Goal: Information Seeking & Learning: Learn about a topic

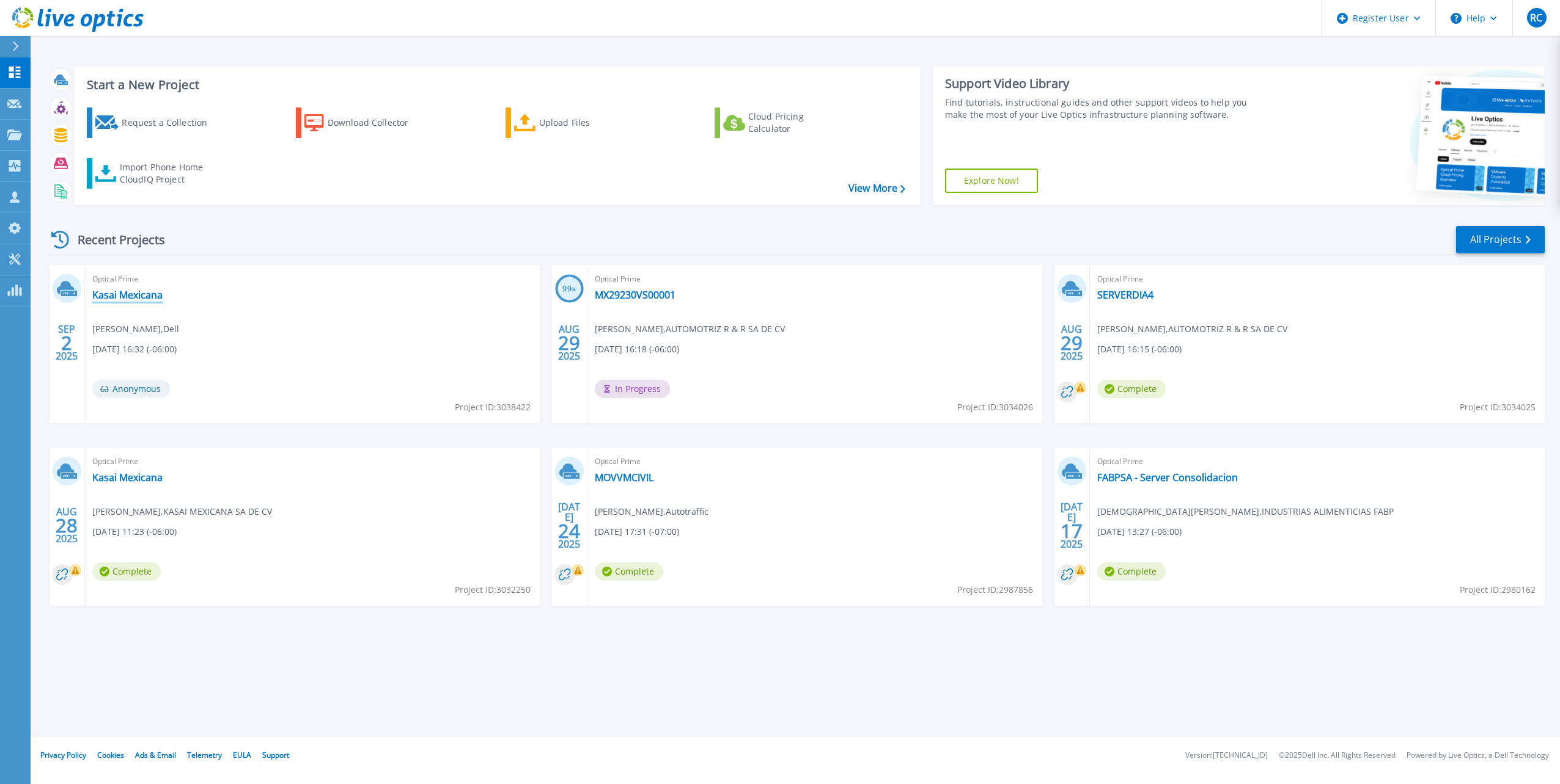
click at [136, 296] on link "Kasai Mexicana" at bounding box center [127, 295] width 70 height 13
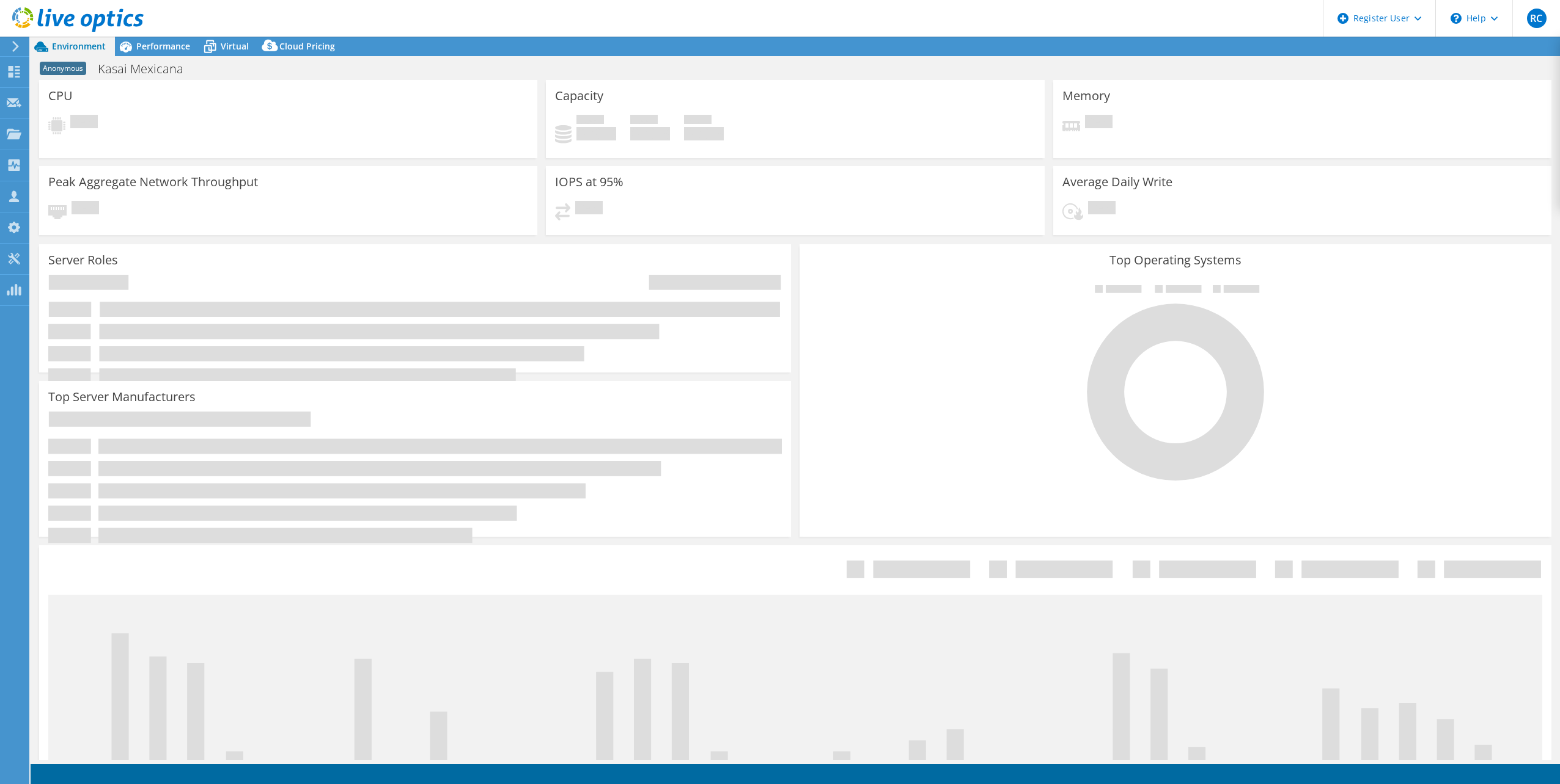
select select "USD"
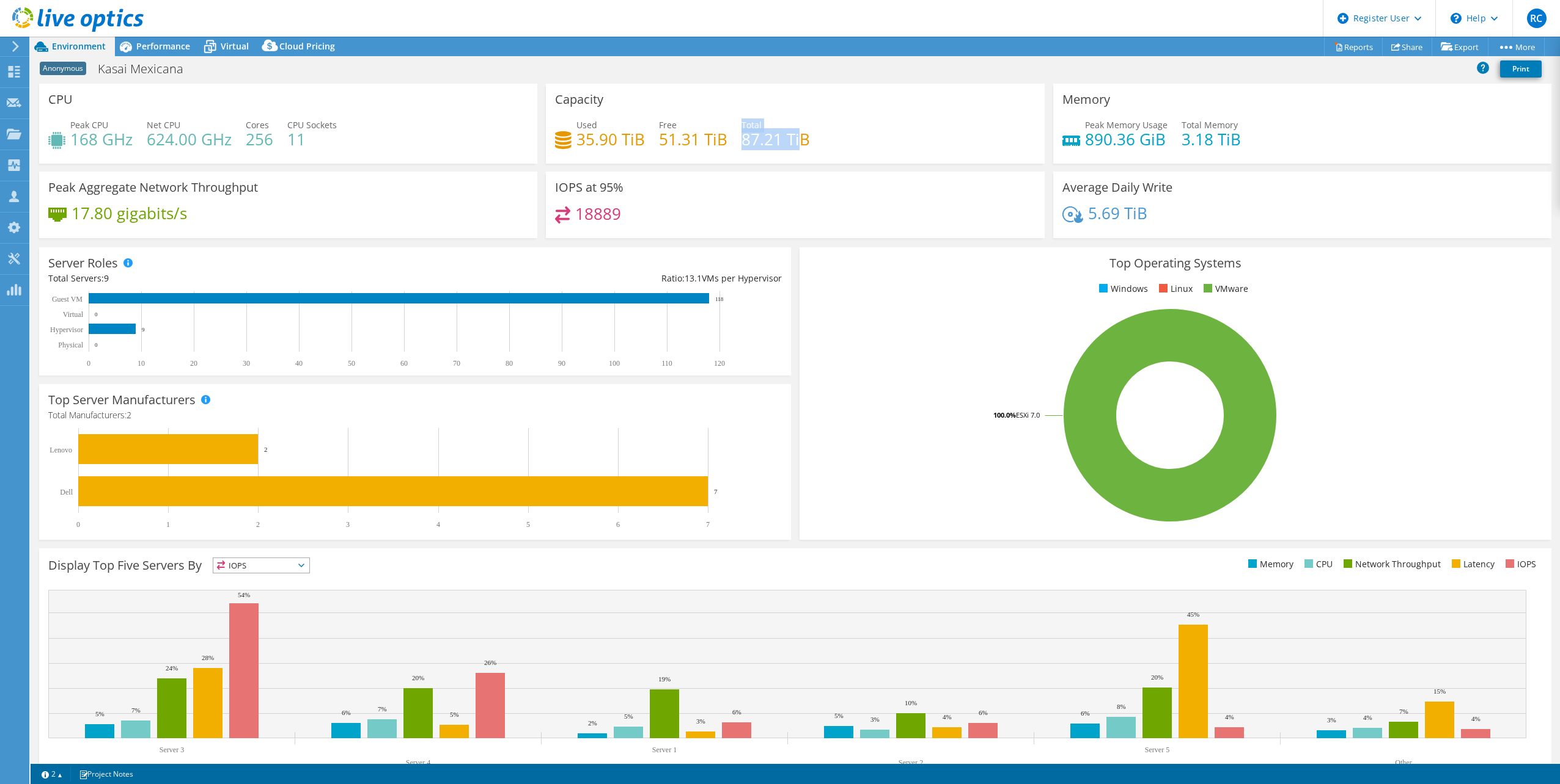
drag, startPoint x: 736, startPoint y: 143, endPoint x: 796, endPoint y: 141, distance: 60.0
click at [796, 141] on div "Used 35.90 TiB Free 51.31 TiB Total 87.21 TiB" at bounding box center [794, 138] width 479 height 40
click at [175, 49] on span "Performance" at bounding box center [163, 46] width 54 height 12
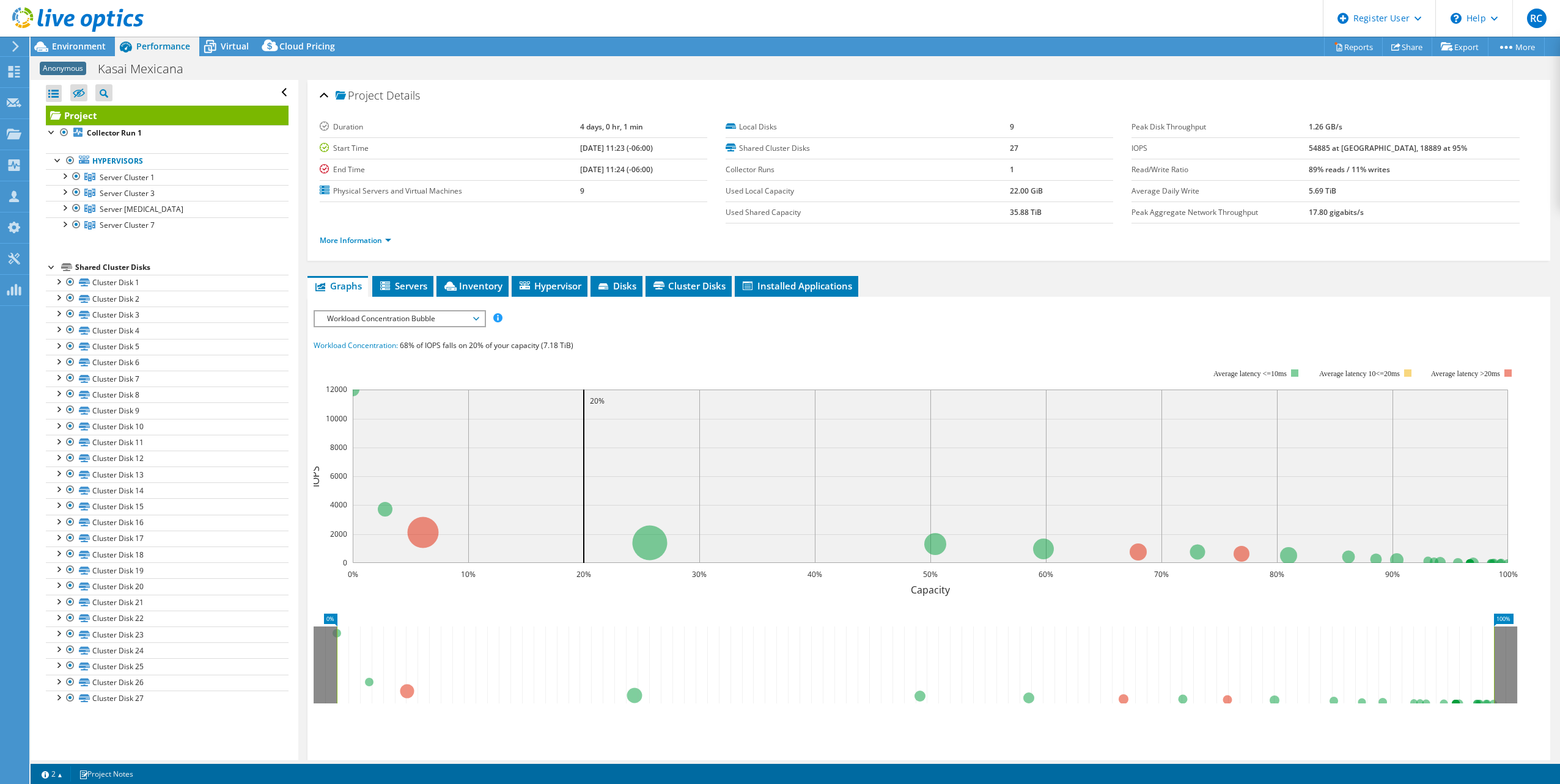
click at [123, 265] on div "Shared Cluster Disks" at bounding box center [181, 267] width 213 height 14
click at [120, 278] on link "Cluster Disk 1" at bounding box center [168, 283] width 243 height 15
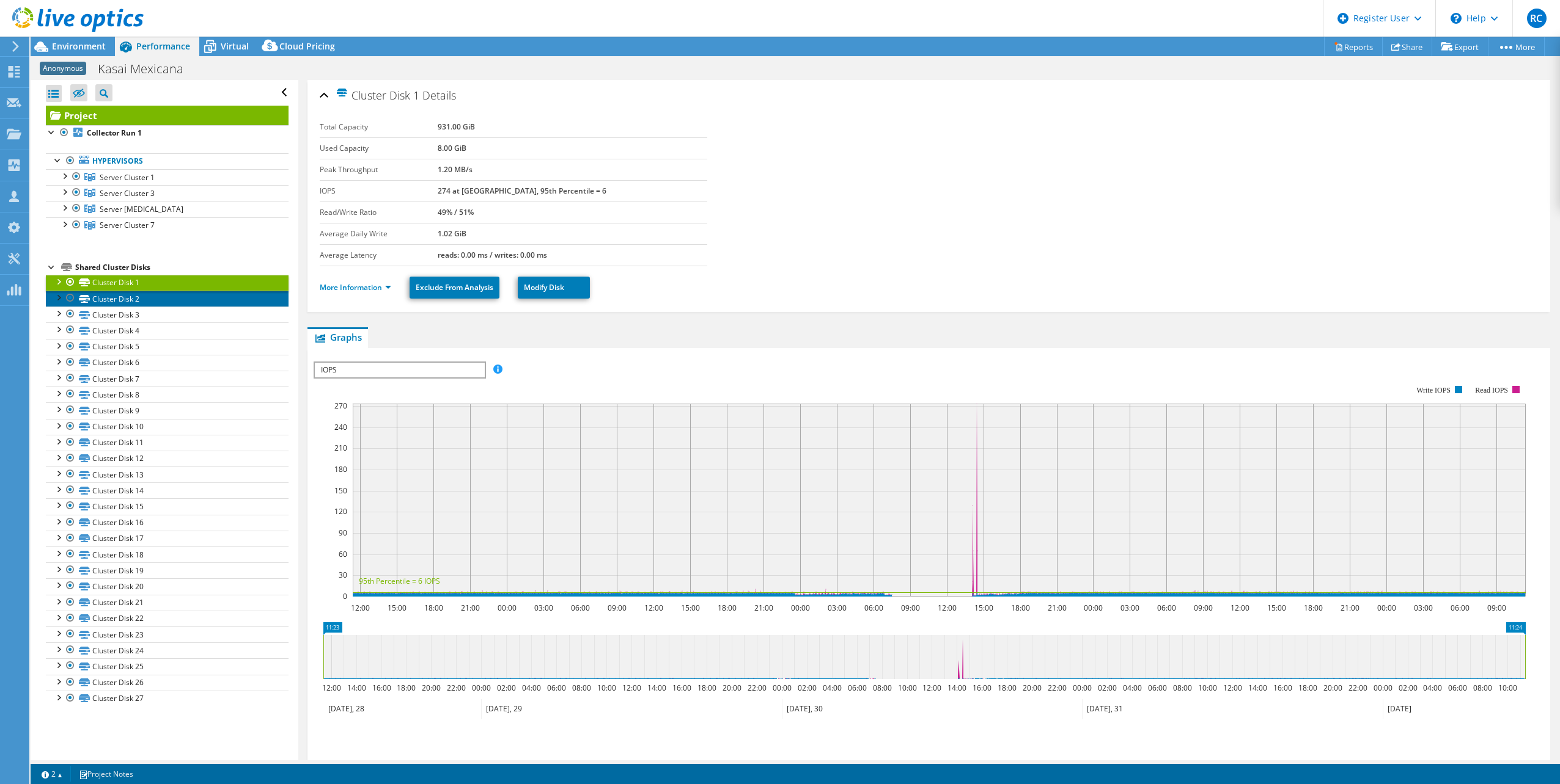
click at [121, 298] on link "Cluster Disk 2" at bounding box center [168, 299] width 243 height 15
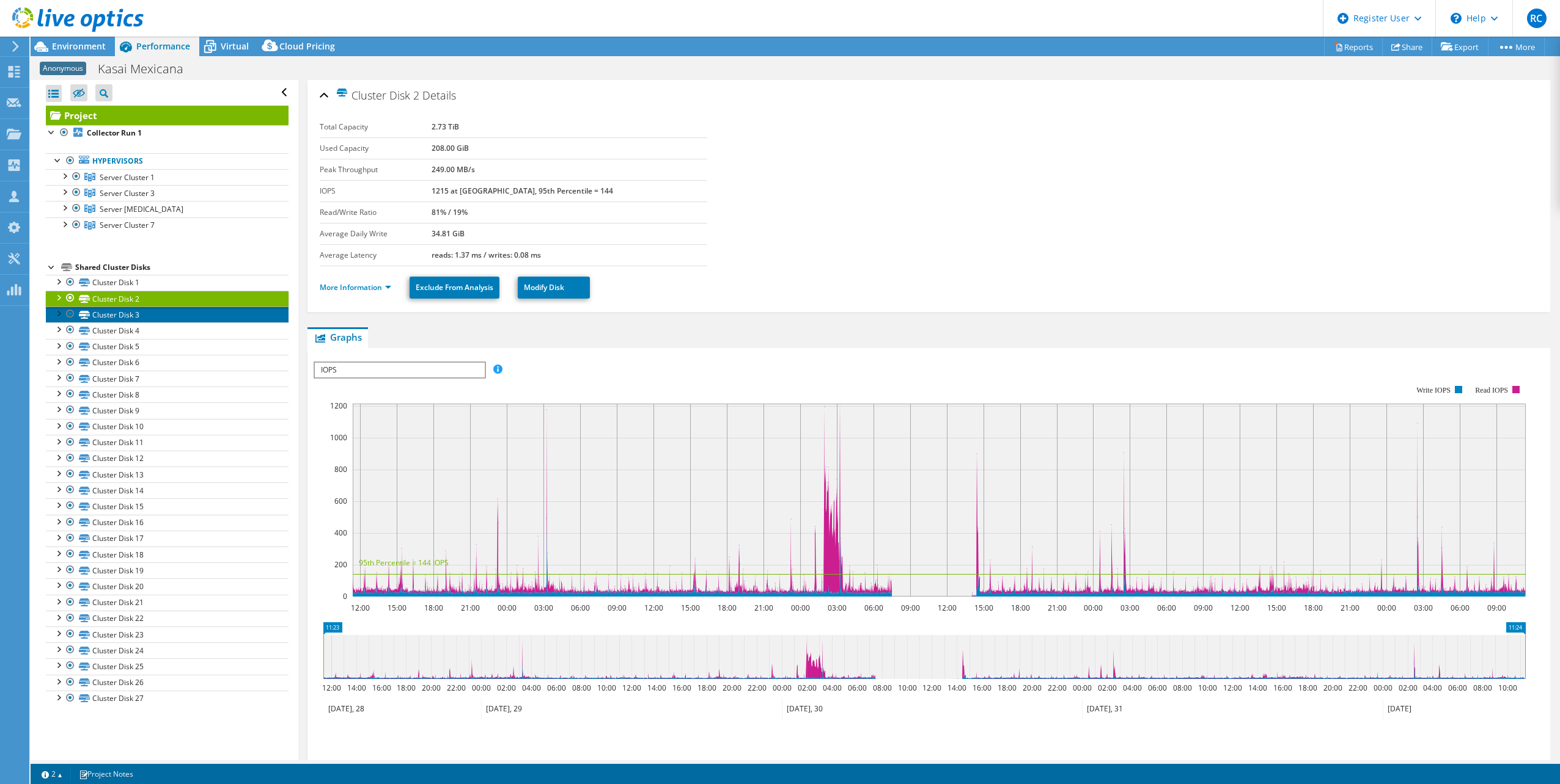
click at [130, 316] on link "Cluster Disk 3" at bounding box center [168, 314] width 243 height 15
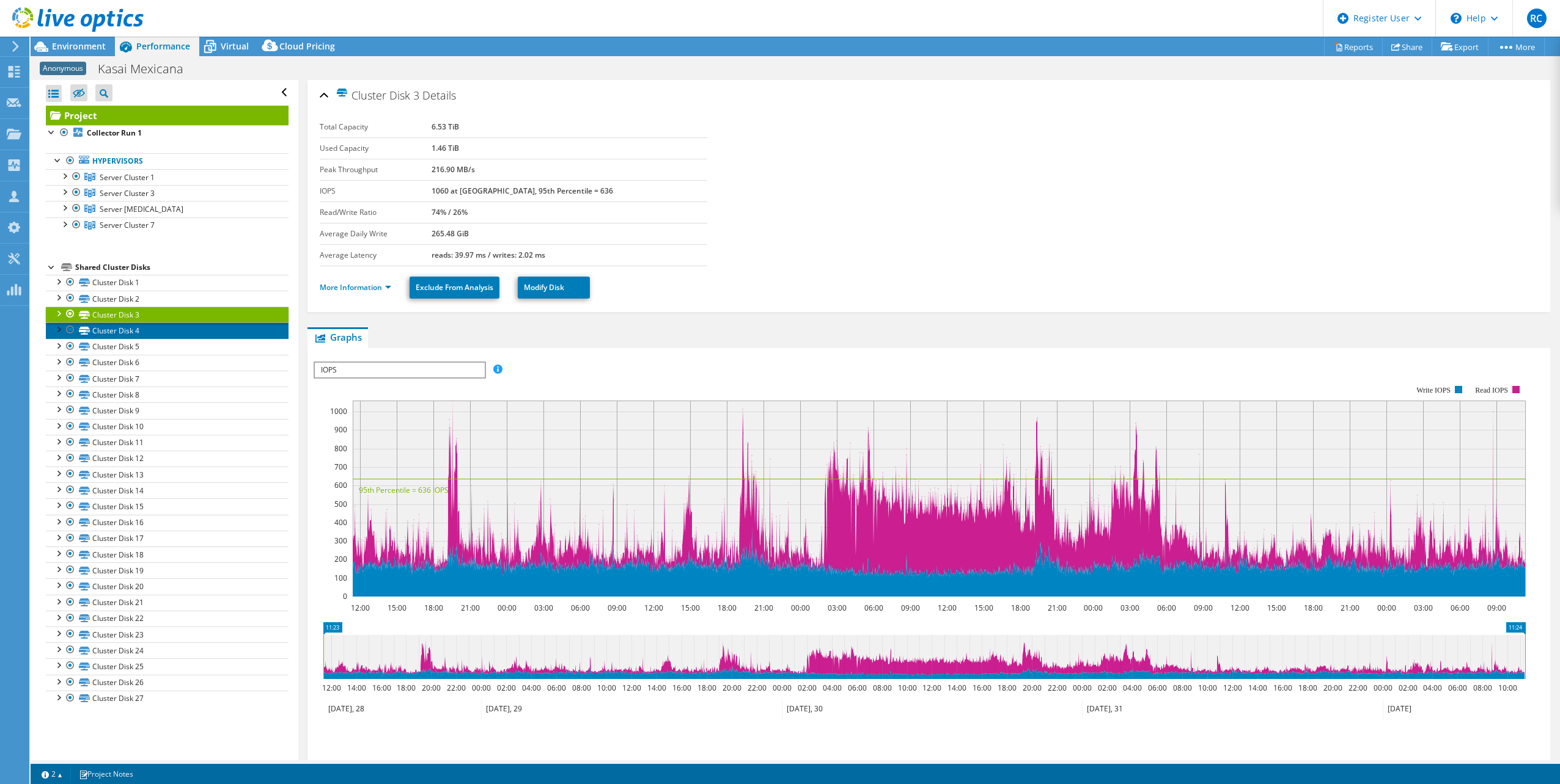
click at [140, 333] on link "Cluster Disk 4" at bounding box center [168, 331] width 243 height 15
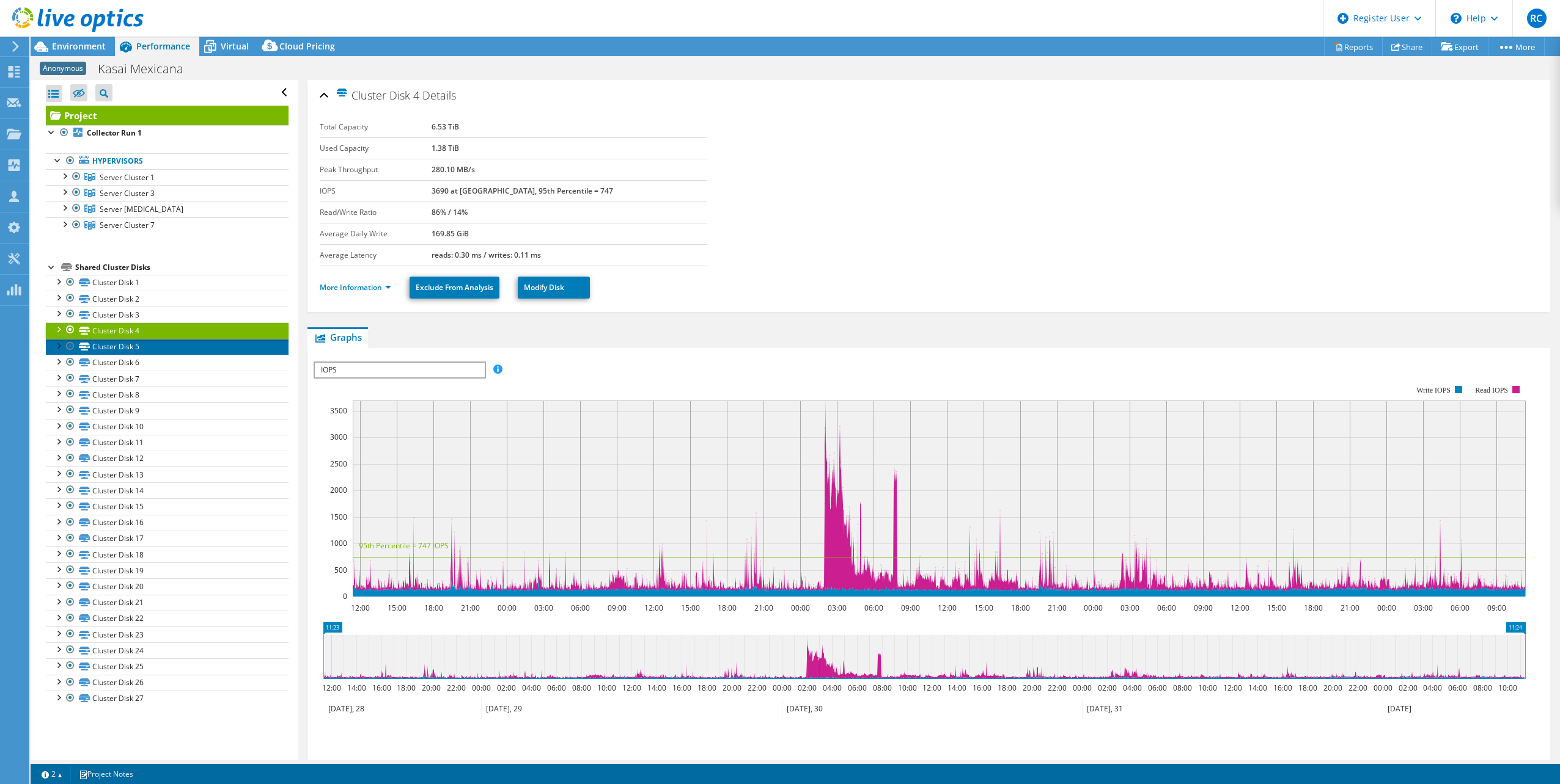
click at [129, 346] on link "Cluster Disk 5" at bounding box center [168, 347] width 243 height 15
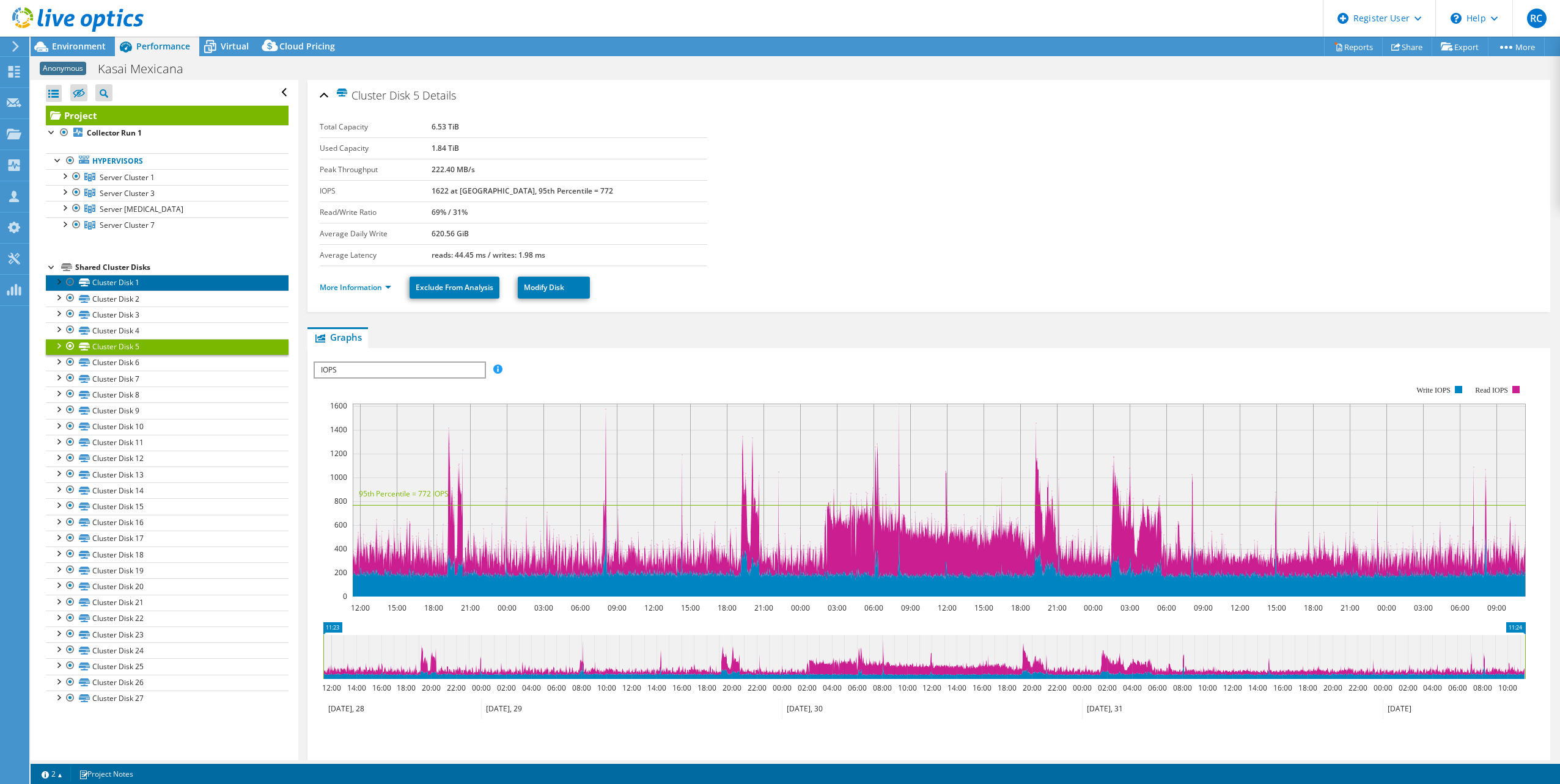
click at [140, 286] on link "Cluster Disk 1" at bounding box center [168, 283] width 243 height 15
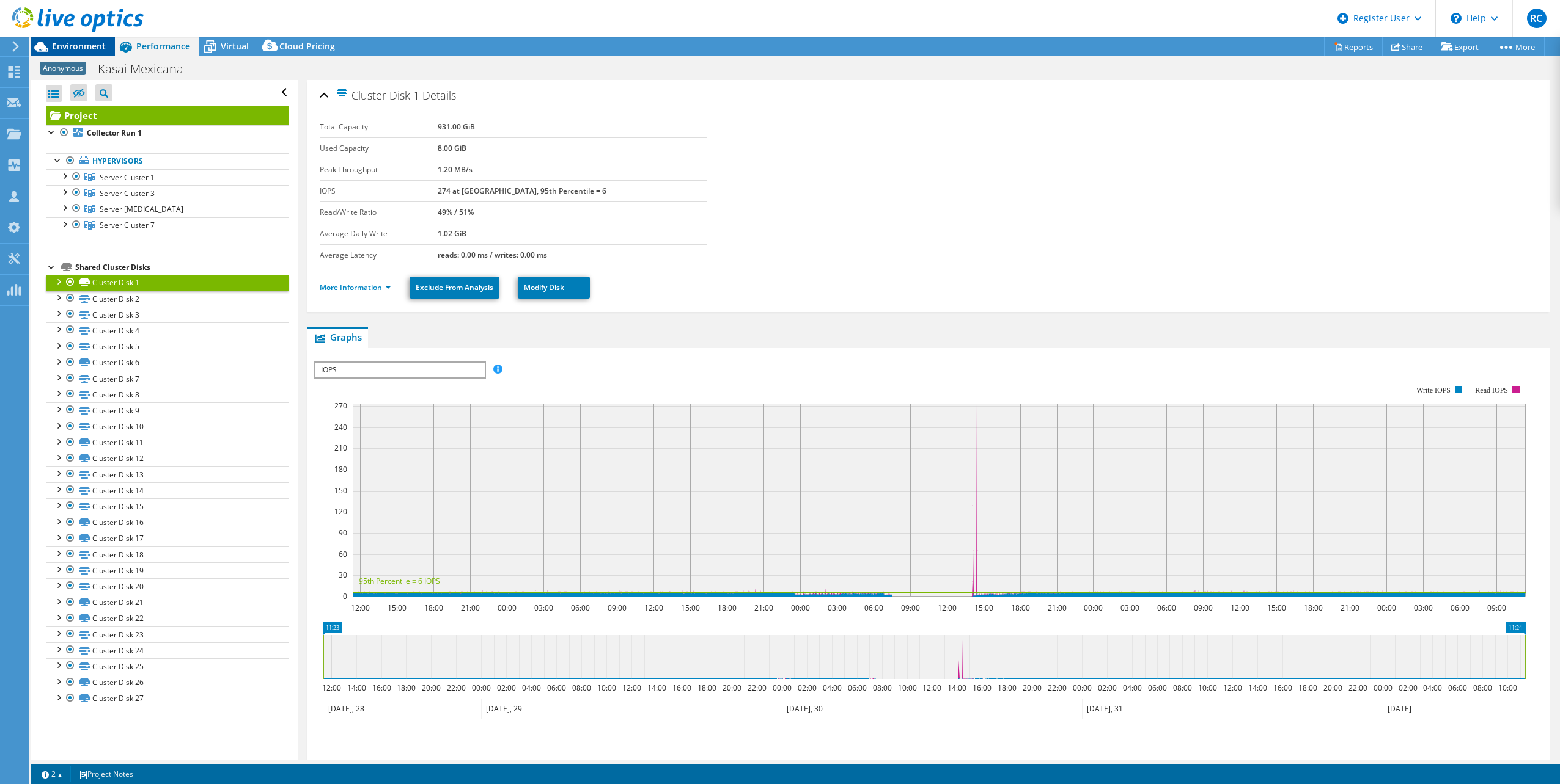
click at [64, 44] on span "Environment" at bounding box center [79, 46] width 54 height 12
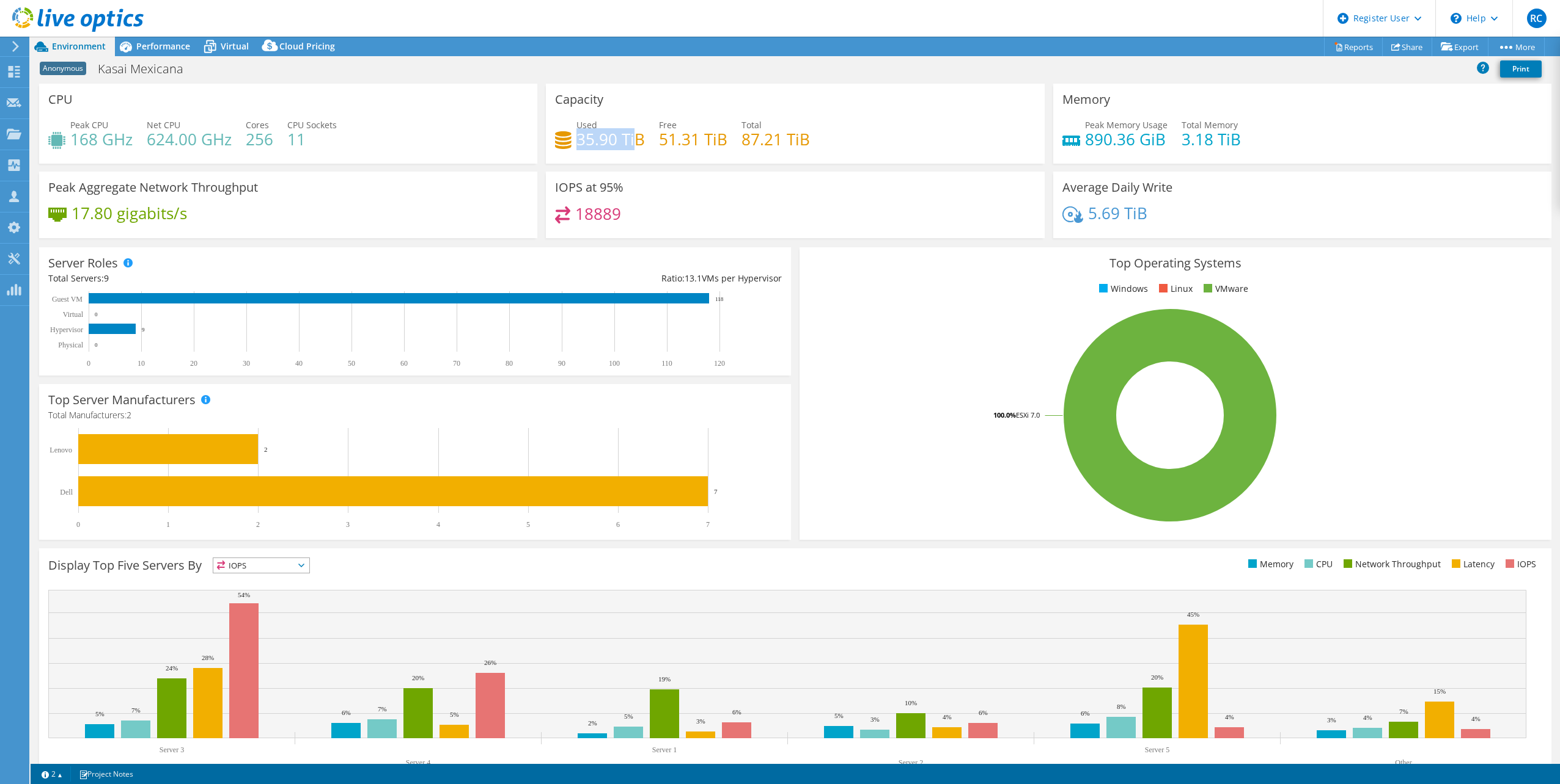
drag, startPoint x: 576, startPoint y: 139, endPoint x: 633, endPoint y: 141, distance: 57.0
click at [633, 141] on h4 "35.90 TiB" at bounding box center [610, 139] width 68 height 14
click at [599, 150] on div "Used 35.90 TiB Free 51.31 TiB Total 87.21 TiB" at bounding box center [794, 138] width 479 height 40
drag, startPoint x: 575, startPoint y: 139, endPoint x: 805, endPoint y: 150, distance: 230.3
click at [805, 150] on div "Used 35.90 TiB Free 51.31 TiB Total 87.21 TiB" at bounding box center [794, 138] width 479 height 40
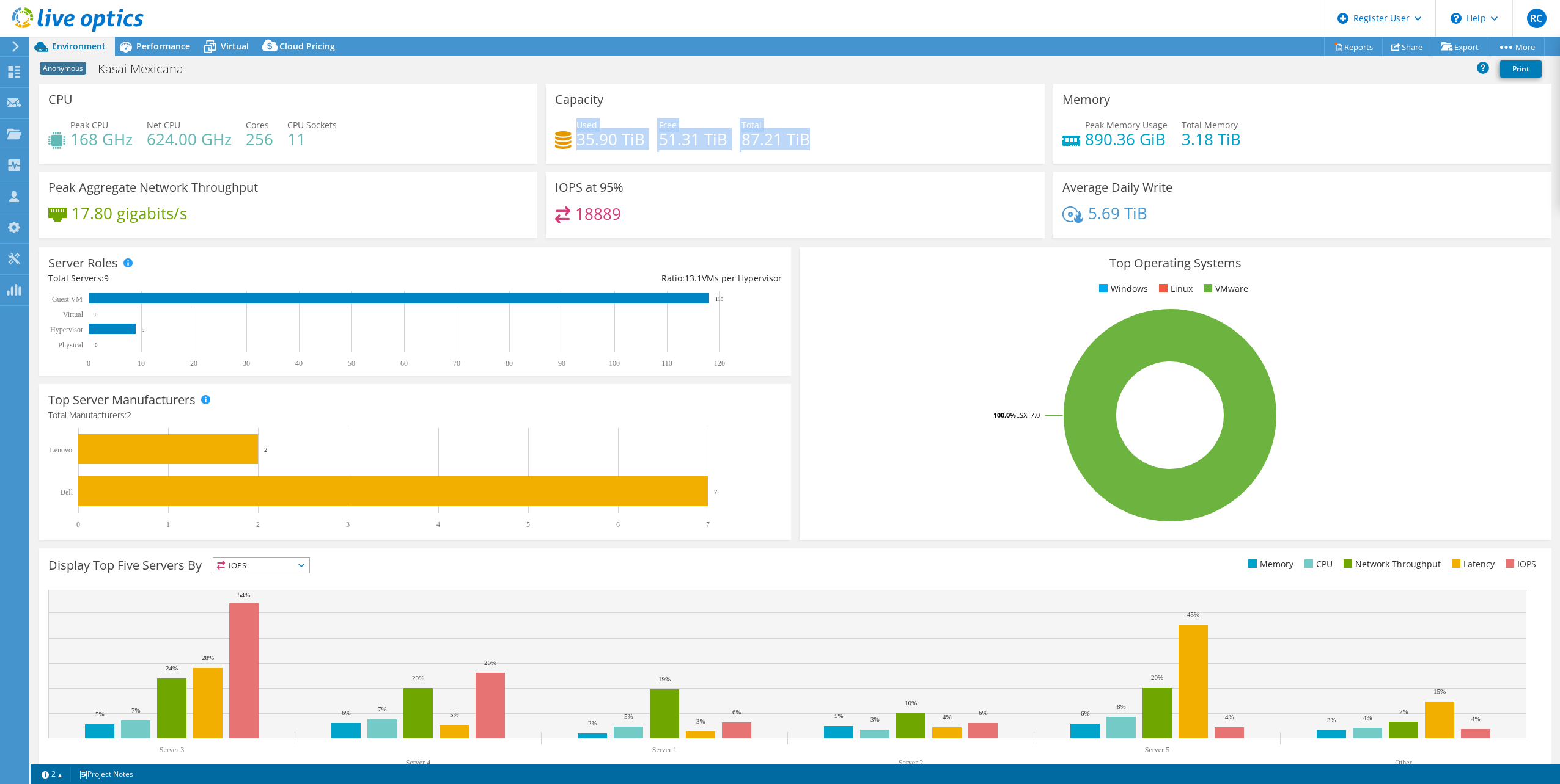
drag, startPoint x: 805, startPoint y: 150, endPoint x: 737, endPoint y: 148, distance: 68.0
click at [741, 146] on h4 "87.21 TiB" at bounding box center [775, 139] width 68 height 14
drag, startPoint x: 738, startPoint y: 138, endPoint x: 802, endPoint y: 141, distance: 64.1
click at [802, 141] on h4 "87.21 TiB" at bounding box center [775, 139] width 68 height 14
click at [153, 41] on span "Performance" at bounding box center [163, 46] width 54 height 12
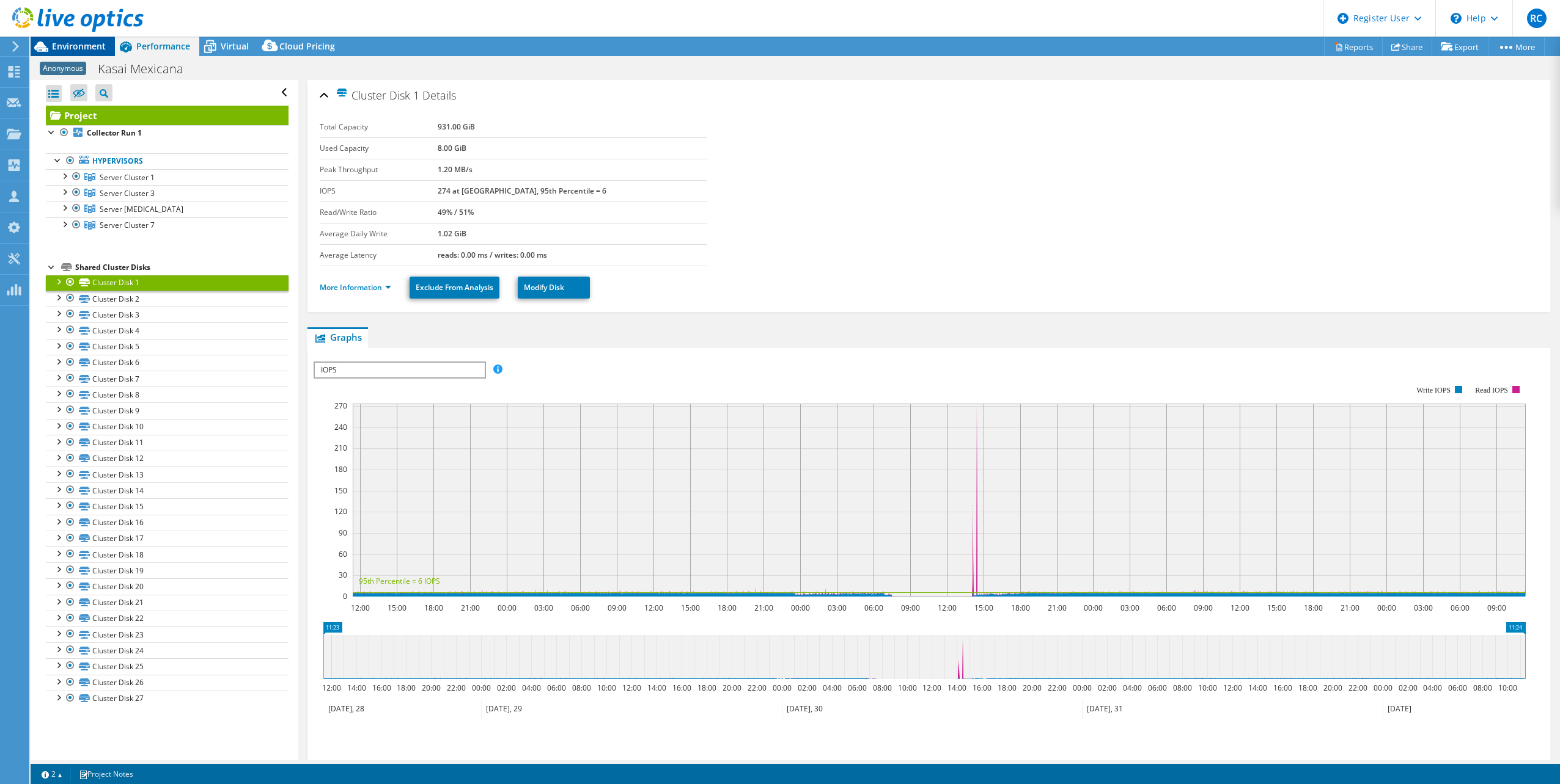
click at [89, 48] on span "Environment" at bounding box center [79, 46] width 54 height 12
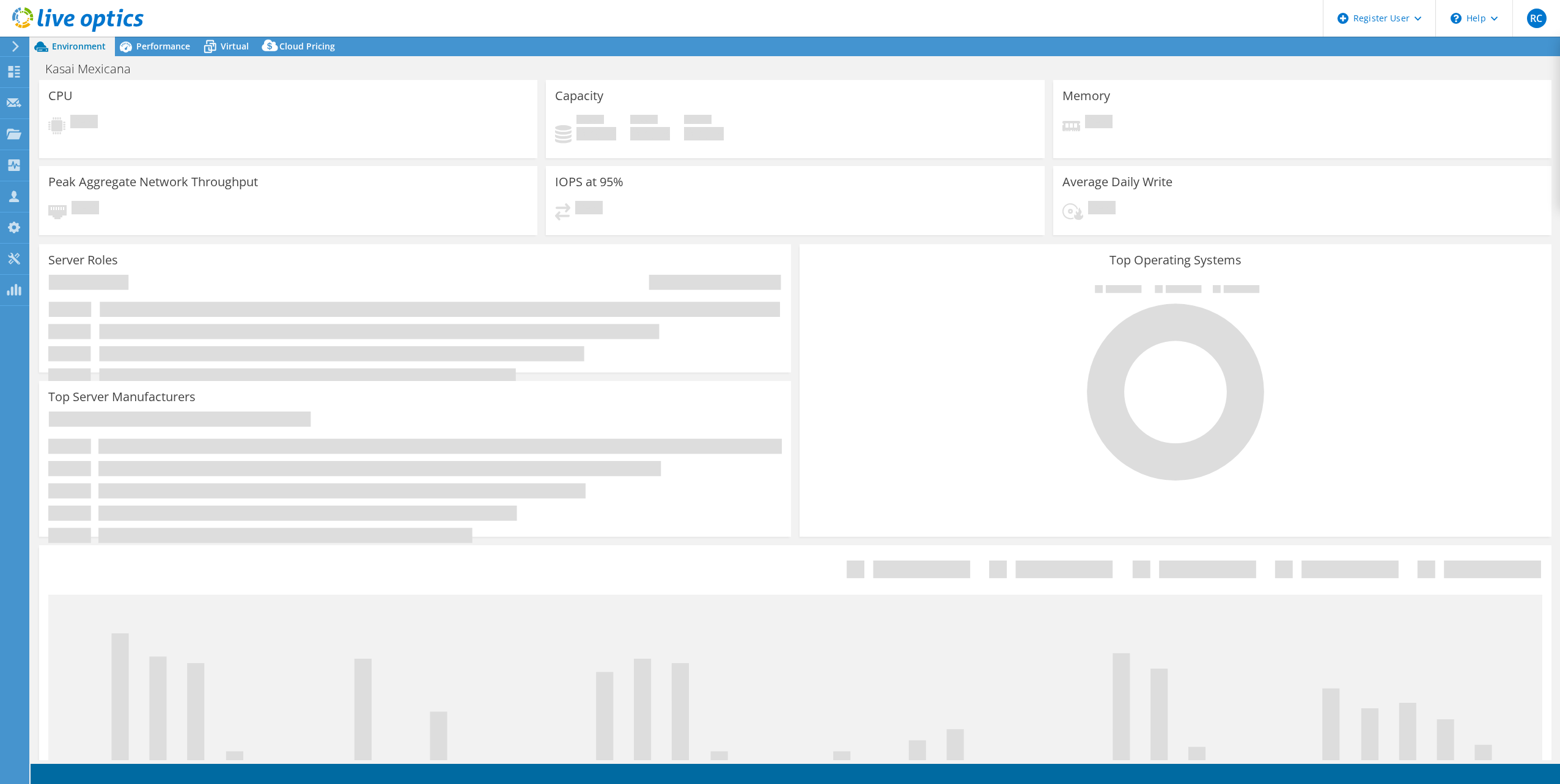
select select "USD"
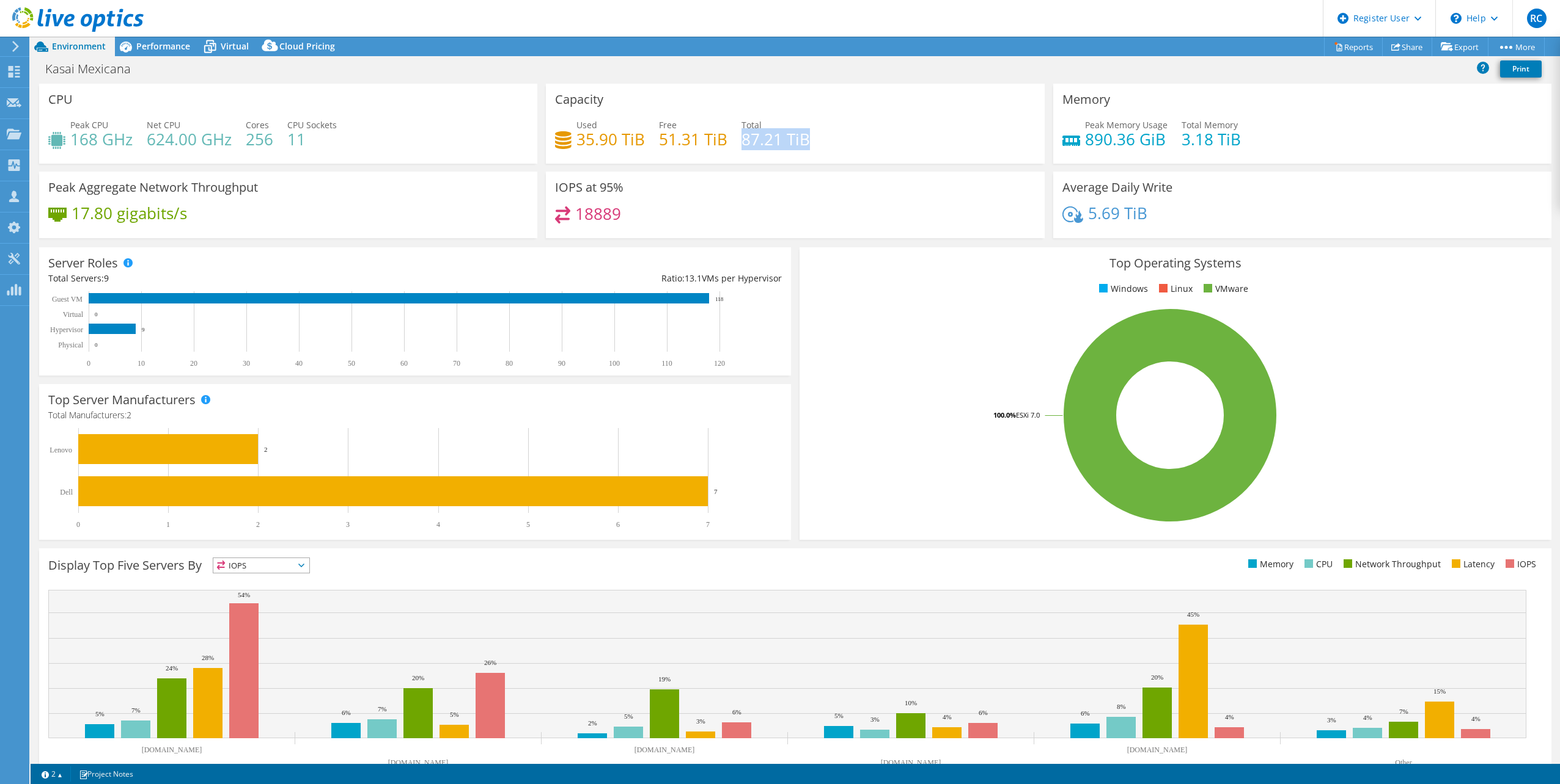
drag, startPoint x: 737, startPoint y: 139, endPoint x: 814, endPoint y: 141, distance: 77.0
click at [814, 141] on div "Used 35.90 TiB Free 51.31 TiB Total 87.21 TiB" at bounding box center [794, 138] width 479 height 40
drag, startPoint x: 814, startPoint y: 141, endPoint x: 772, endPoint y: 140, distance: 42.0
click at [772, 140] on h4 "87.21 TiB" at bounding box center [775, 139] width 68 height 14
drag, startPoint x: 738, startPoint y: 138, endPoint x: 815, endPoint y: 136, distance: 77.0
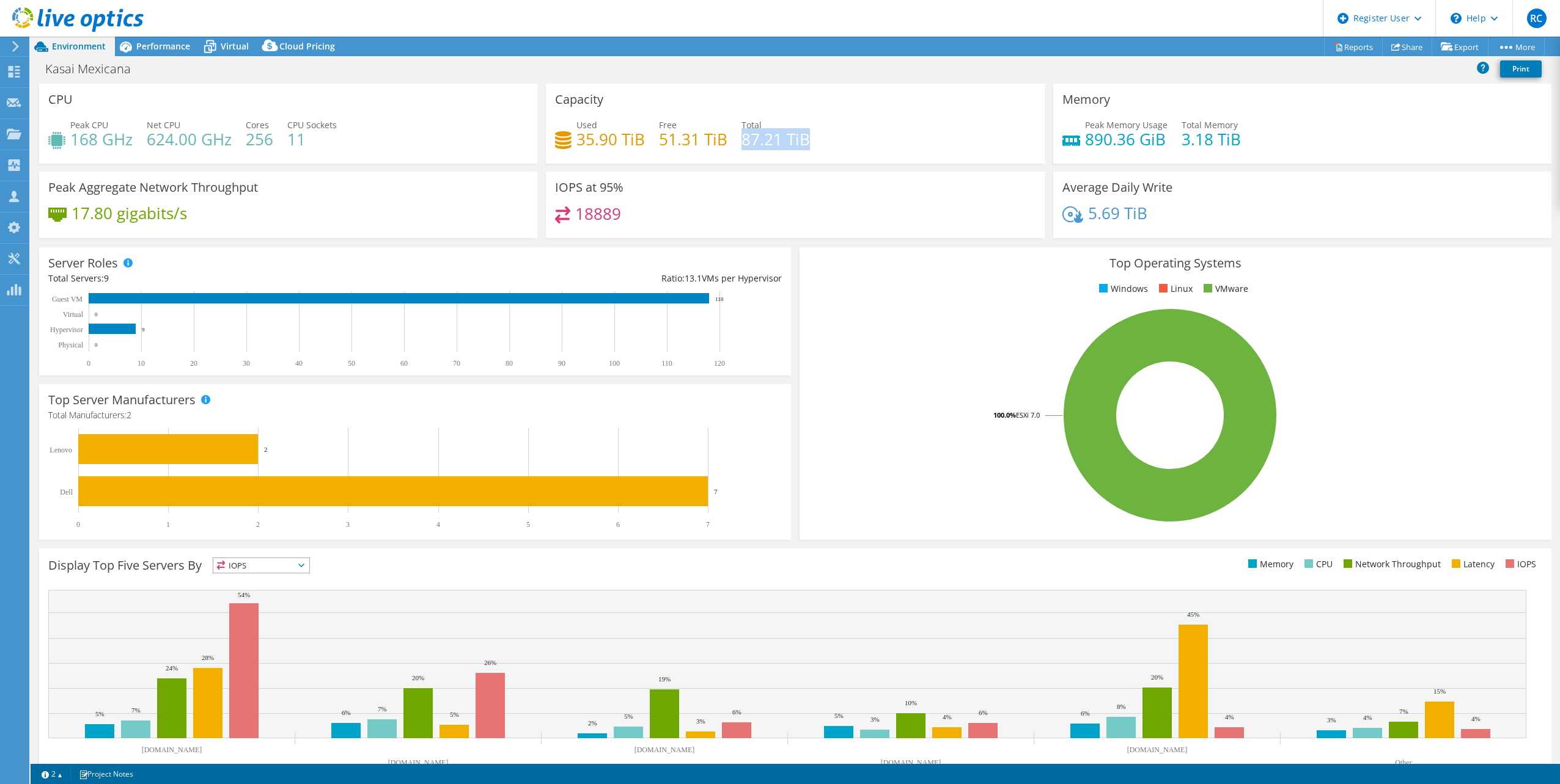
click at [815, 136] on div "Used 35.90 TiB Free 51.31 TiB Total 87.21 TiB" at bounding box center [794, 138] width 479 height 40
drag, startPoint x: 658, startPoint y: 138, endPoint x: 722, endPoint y: 140, distance: 64.0
click at [722, 140] on h4 "51.31 TiB" at bounding box center [693, 139] width 68 height 14
drag, startPoint x: 722, startPoint y: 140, endPoint x: 662, endPoint y: 143, distance: 60.1
click at [663, 141] on h4 "51.31 TiB" at bounding box center [693, 139] width 68 height 14
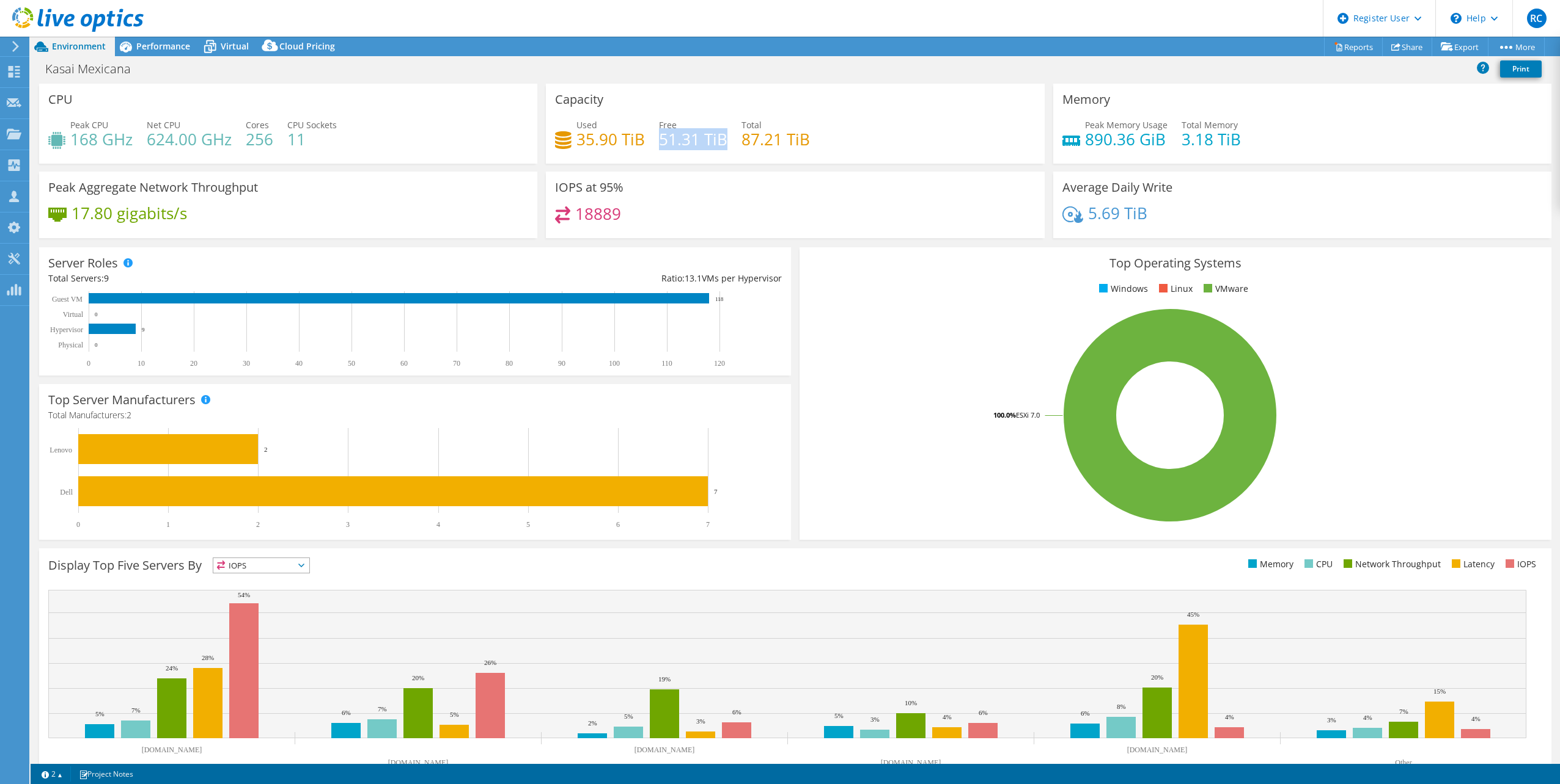
click at [659, 140] on h4 "51.31 TiB" at bounding box center [693, 139] width 68 height 14
drag, startPoint x: 740, startPoint y: 138, endPoint x: 807, endPoint y: 138, distance: 67.0
click at [807, 138] on div "Used 35.90 TiB Free 51.31 TiB Total 87.21 TiB" at bounding box center [794, 138] width 479 height 40
drag, startPoint x: 807, startPoint y: 138, endPoint x: 772, endPoint y: 141, distance: 35.1
click at [772, 141] on h4 "87.21 TiB" at bounding box center [775, 139] width 68 height 14
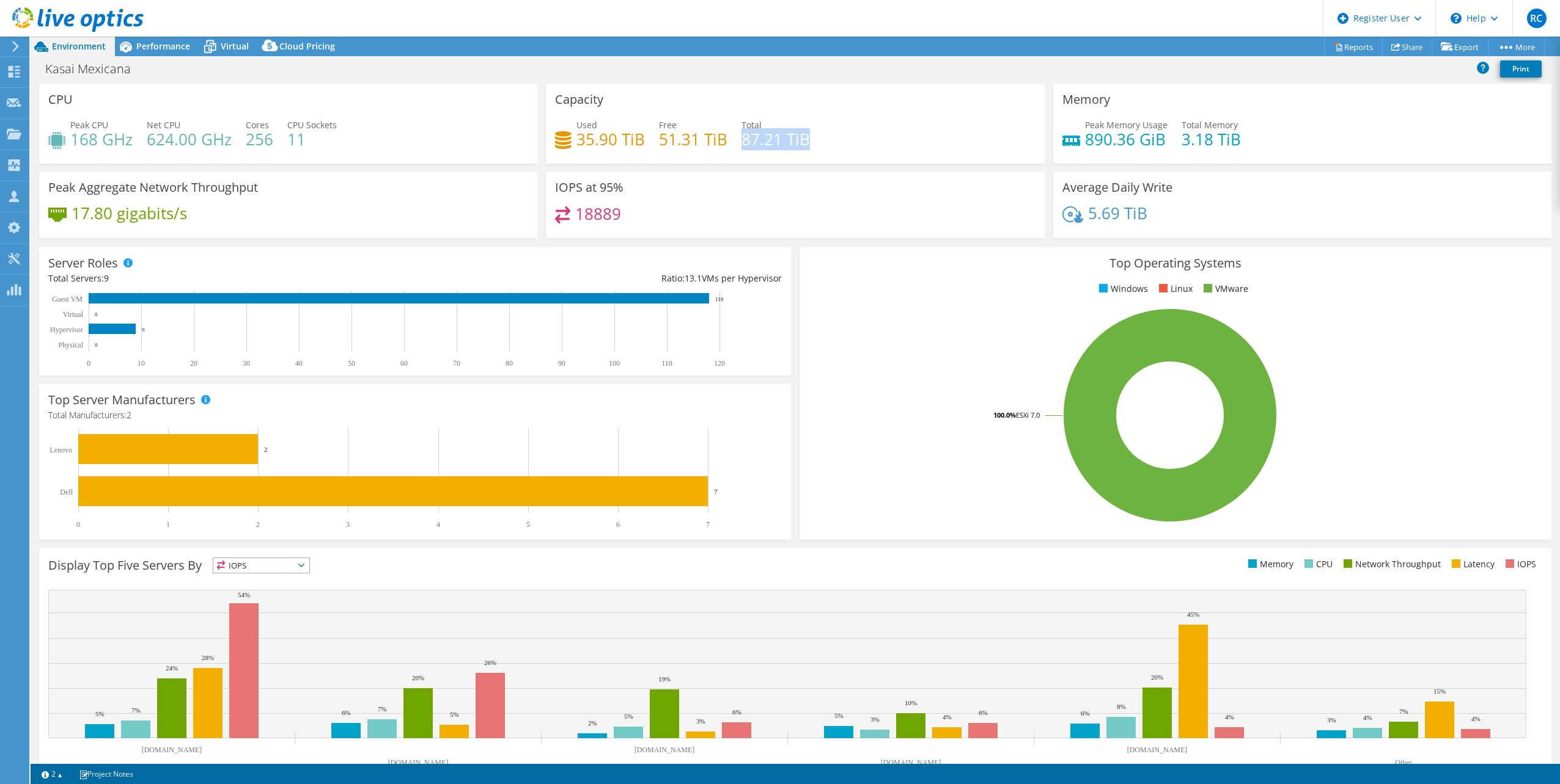
drag, startPoint x: 738, startPoint y: 137, endPoint x: 807, endPoint y: 143, distance: 69.3
click at [807, 143] on div "Used 35.90 TiB Free 51.31 TiB Total 87.21 TiB" at bounding box center [794, 138] width 479 height 40
drag, startPoint x: 807, startPoint y: 143, endPoint x: 785, endPoint y: 145, distance: 22.1
click at [785, 145] on h4 "87.21 TiB" at bounding box center [775, 139] width 68 height 14
drag, startPoint x: 574, startPoint y: 211, endPoint x: 590, endPoint y: 214, distance: 16.3
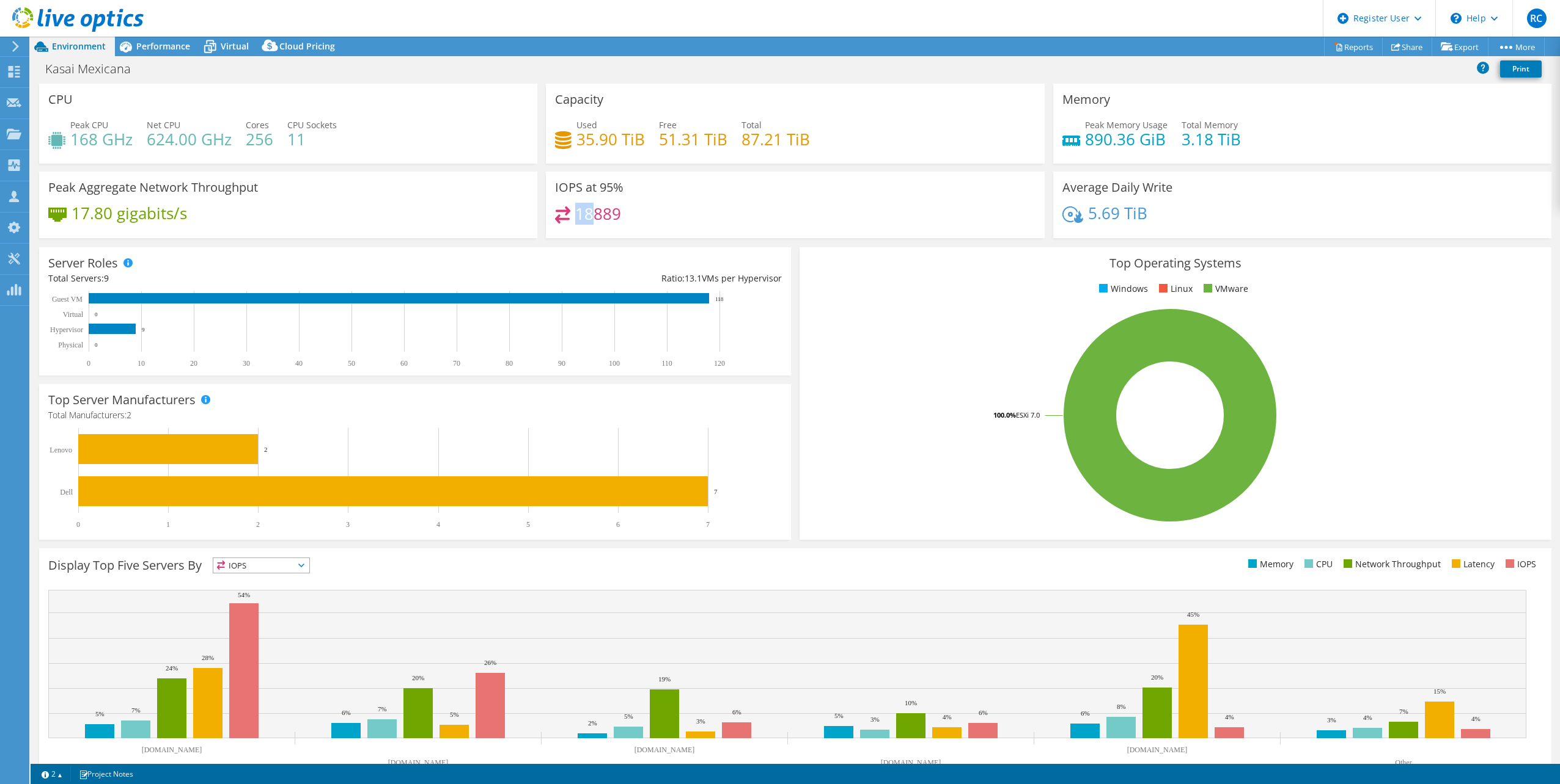
click at [590, 214] on h4 "18889" at bounding box center [598, 214] width 46 height 14
click at [583, 213] on h4 "18889" at bounding box center [598, 214] width 46 height 14
click at [164, 47] on span "Performance" at bounding box center [163, 46] width 54 height 12
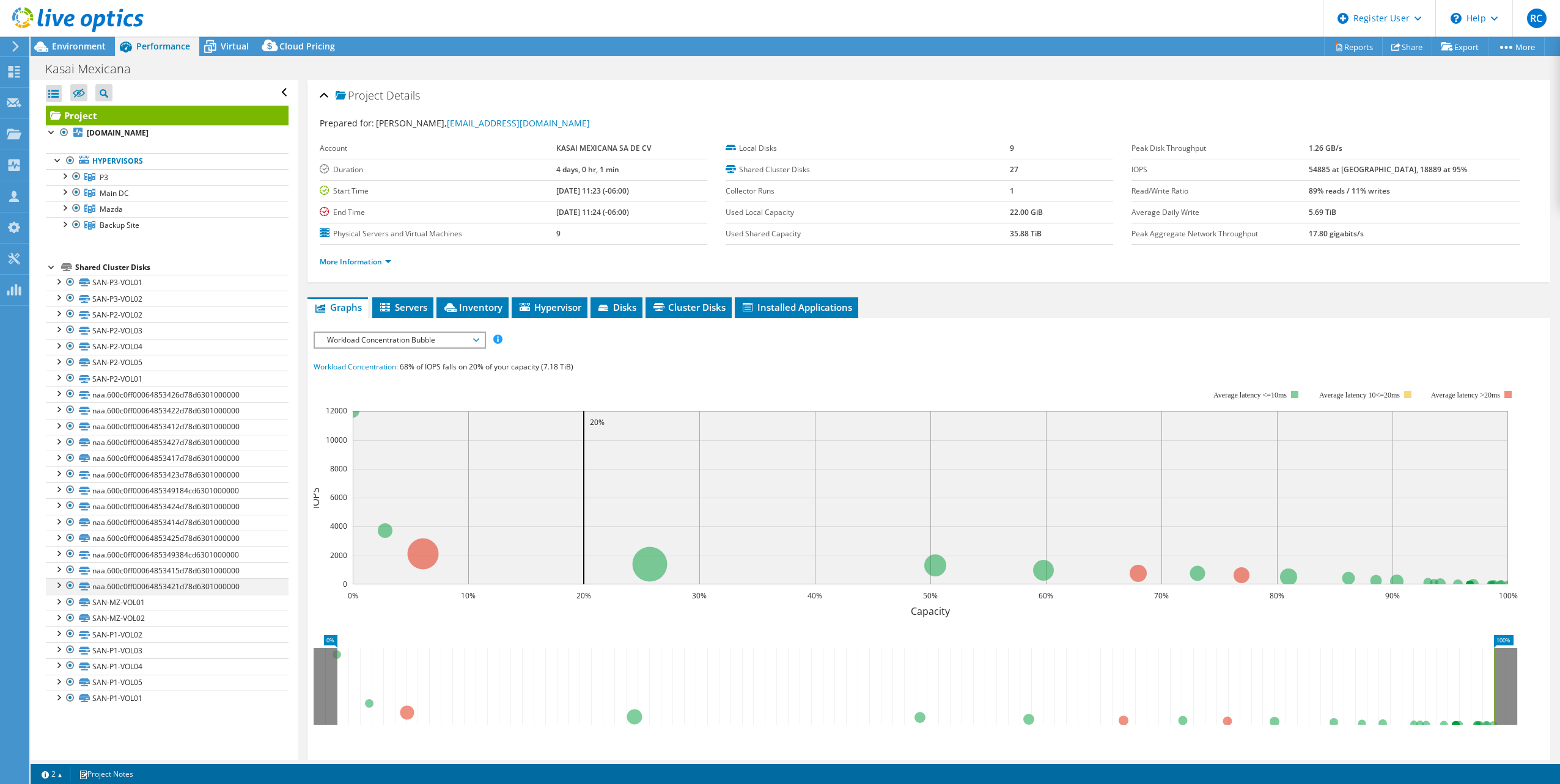
click at [70, 585] on div at bounding box center [70, 585] width 13 height 14
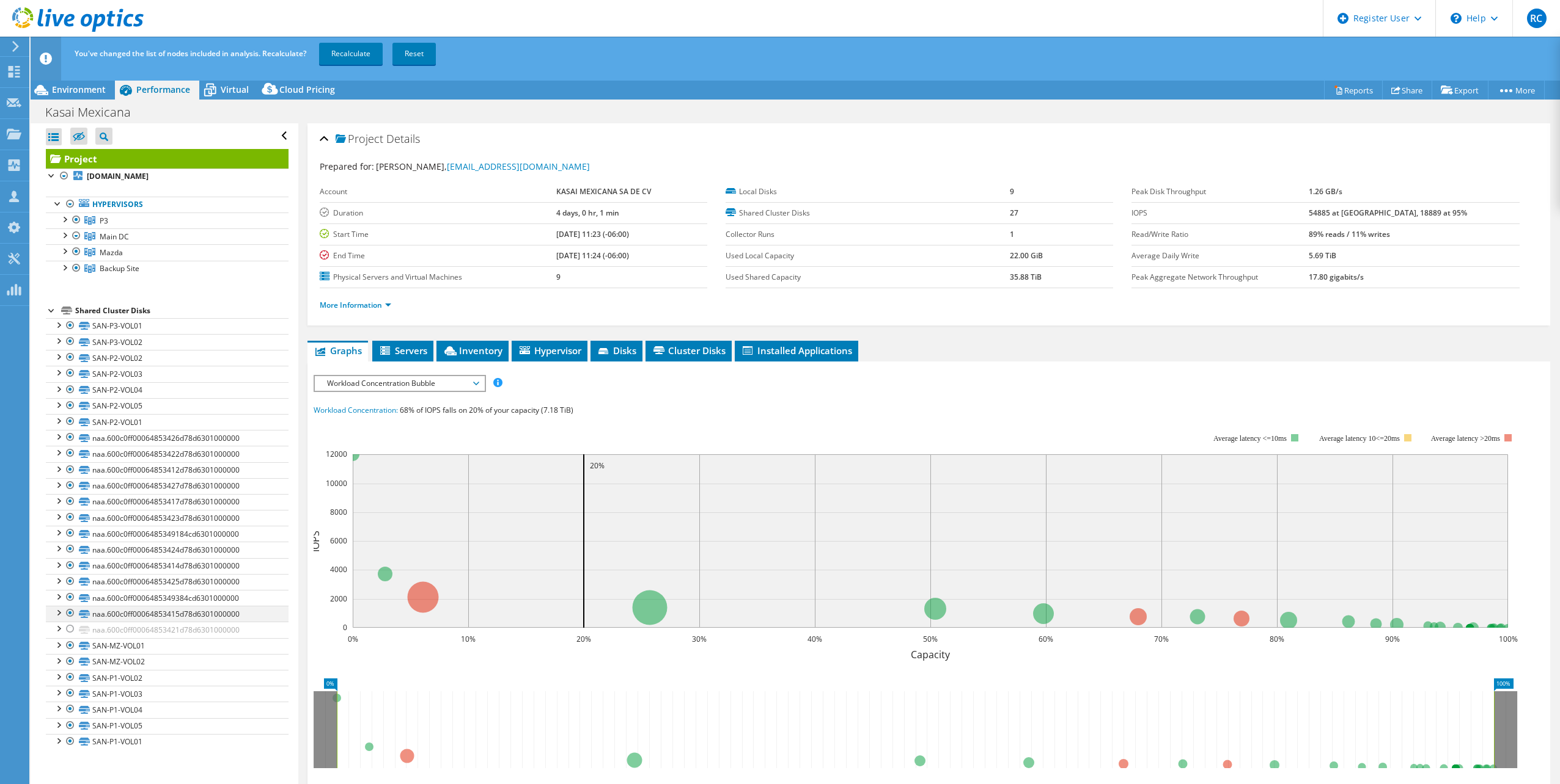
click at [68, 614] on div at bounding box center [70, 612] width 13 height 14
click at [69, 598] on div at bounding box center [70, 597] width 13 height 14
click at [68, 581] on div at bounding box center [70, 581] width 13 height 14
click at [69, 565] on div at bounding box center [70, 565] width 13 height 14
click at [69, 551] on div at bounding box center [70, 549] width 13 height 14
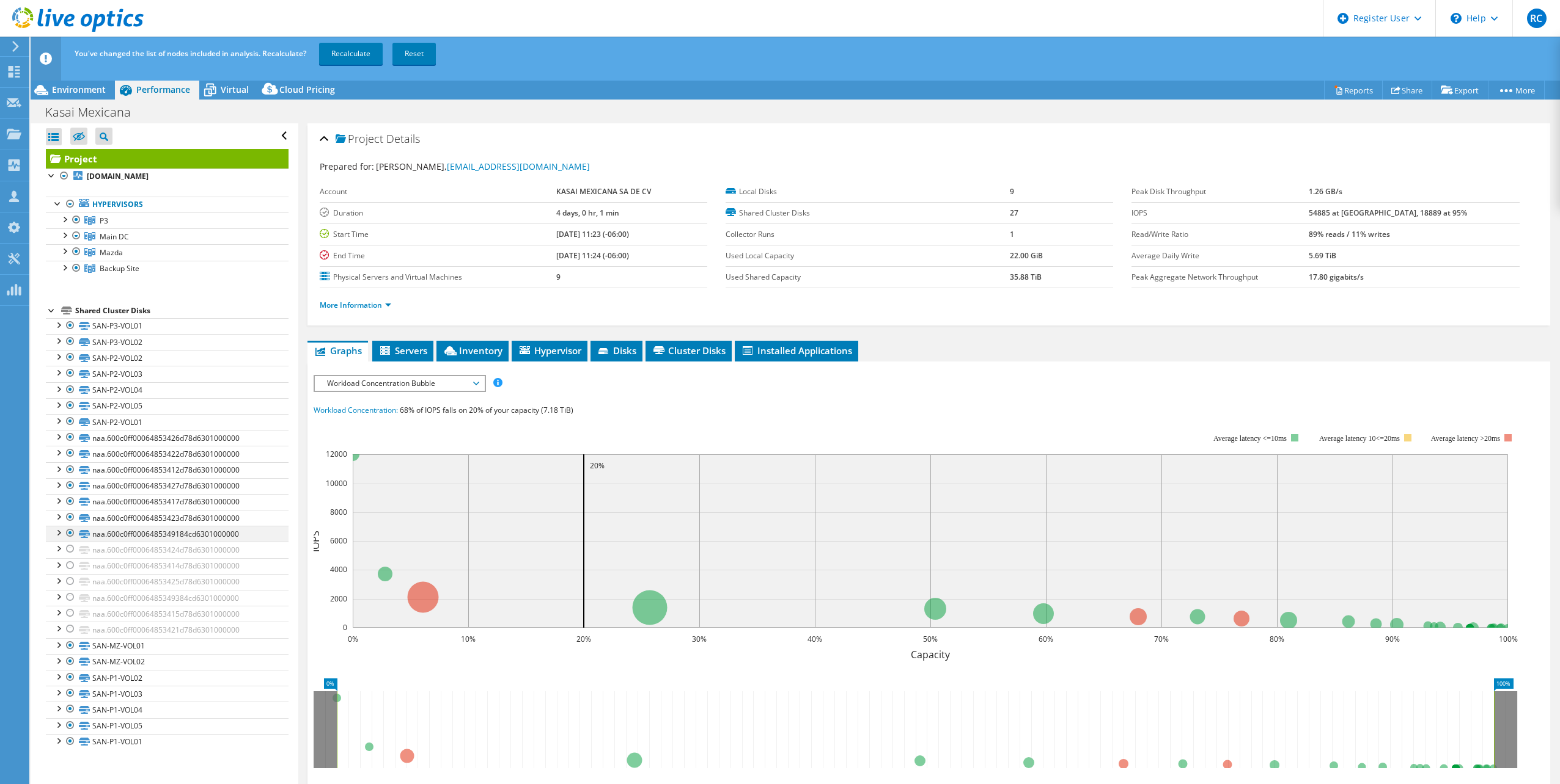
click at [68, 533] on div at bounding box center [70, 532] width 13 height 14
click at [68, 518] on div at bounding box center [70, 517] width 13 height 14
click at [70, 500] on div at bounding box center [70, 501] width 13 height 14
click at [68, 486] on div at bounding box center [70, 485] width 13 height 14
click at [69, 472] on div at bounding box center [70, 470] width 13 height 14
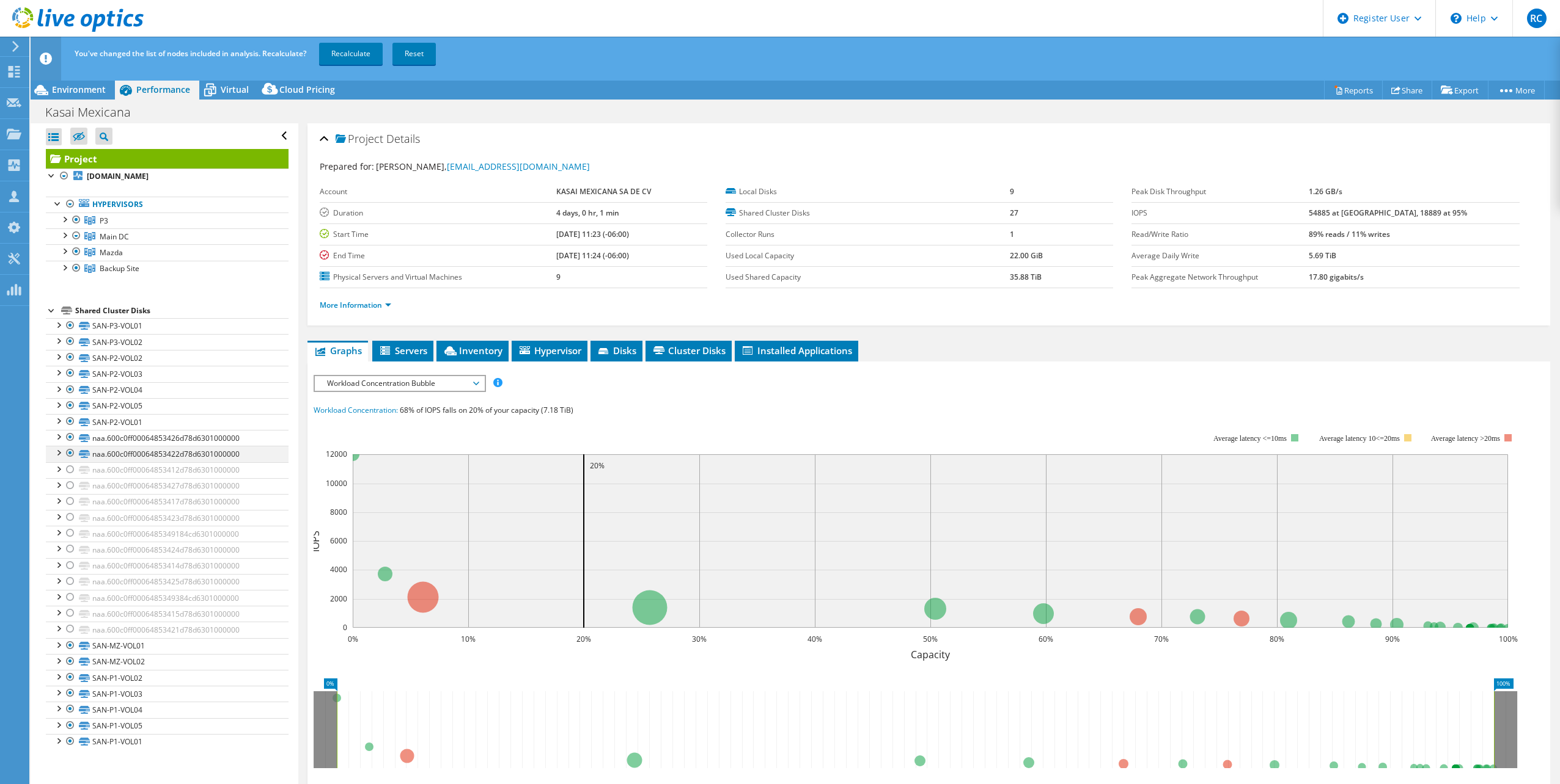
click at [72, 456] on div at bounding box center [70, 452] width 13 height 14
click at [68, 439] on div at bounding box center [70, 437] width 13 height 14
click at [351, 54] on link "Recalculate" at bounding box center [351, 53] width 64 height 22
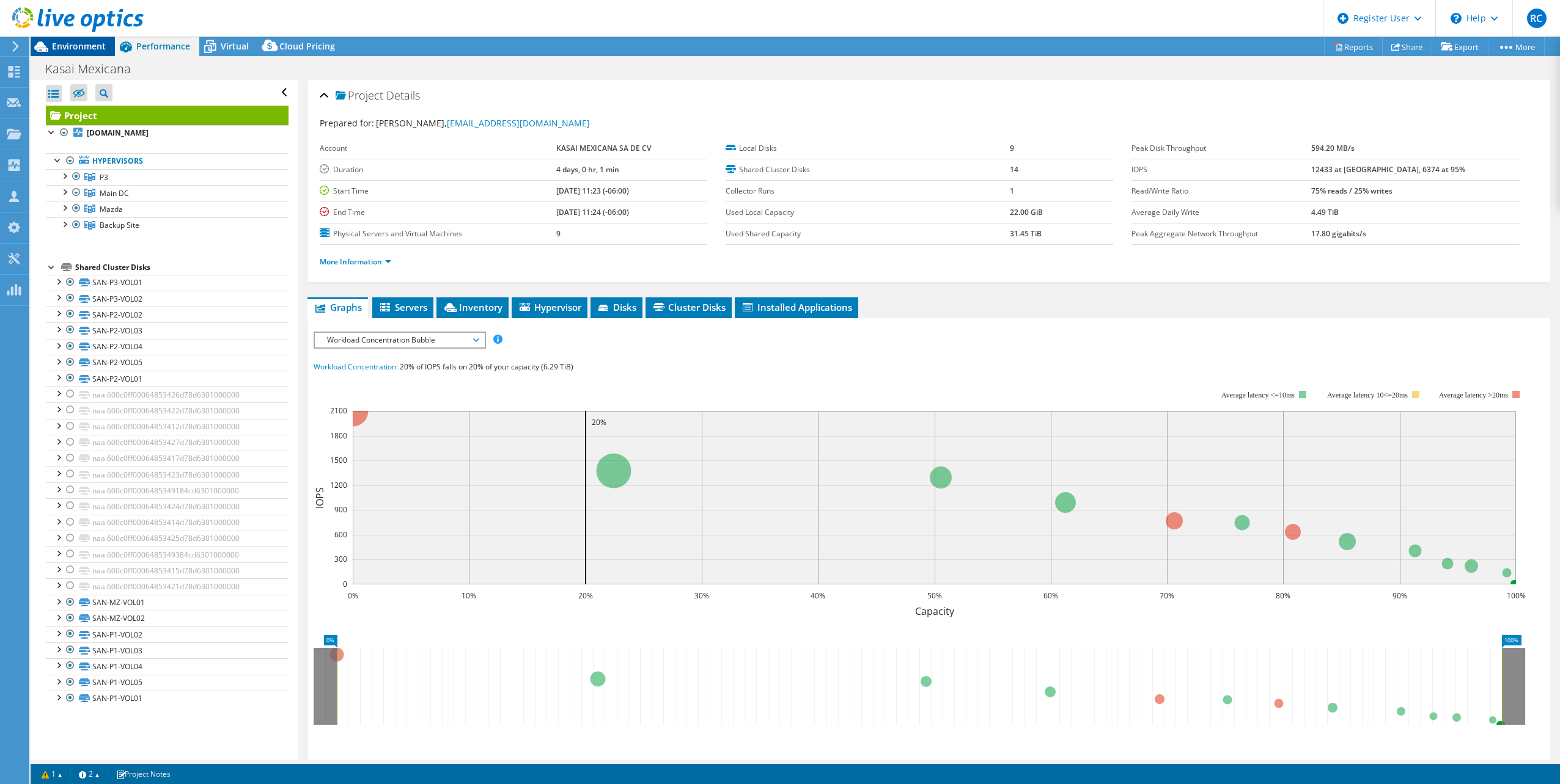
click at [87, 46] on span "Environment" at bounding box center [79, 46] width 54 height 12
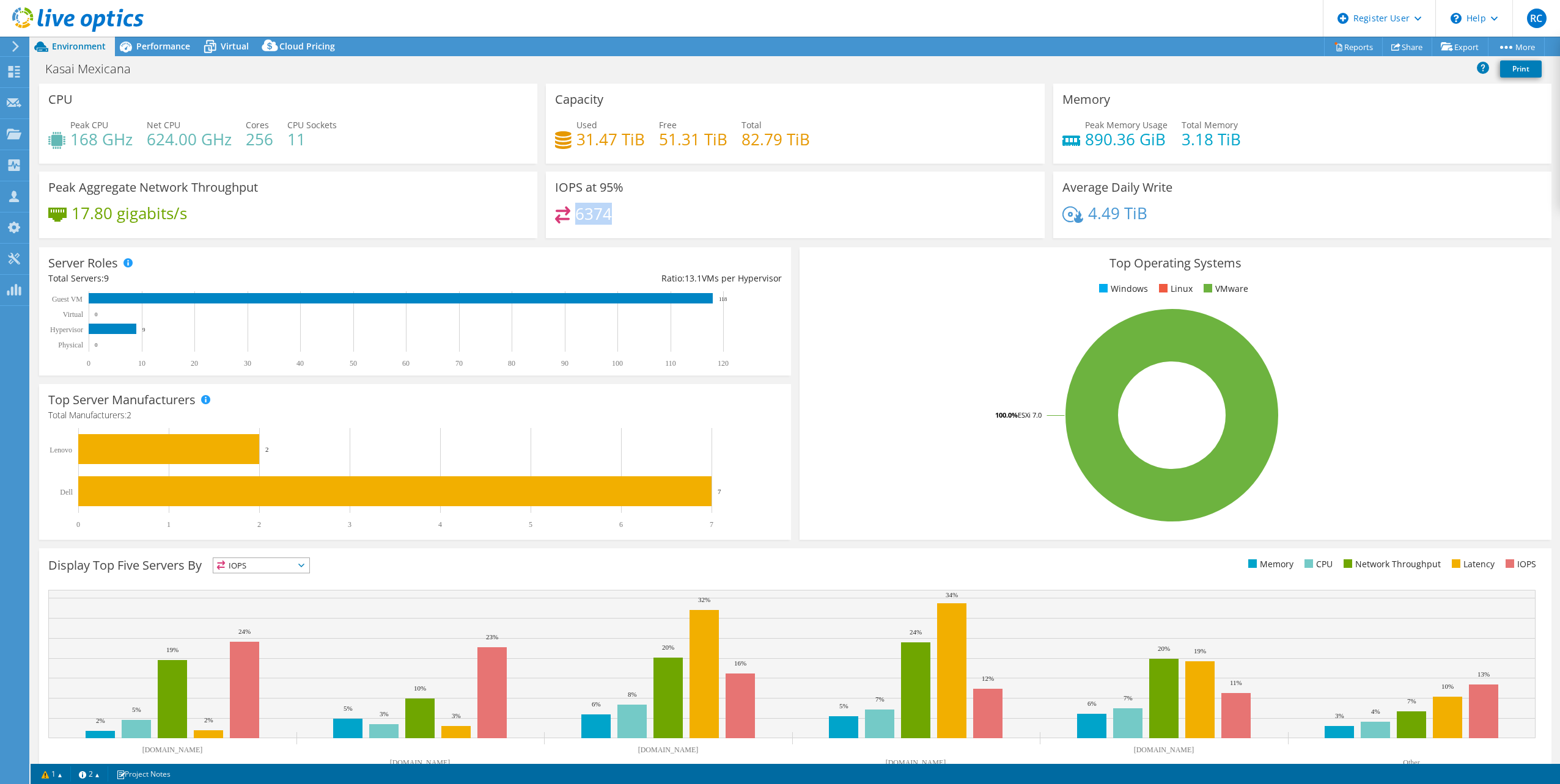
drag, startPoint x: 574, startPoint y: 212, endPoint x: 626, endPoint y: 218, distance: 52.3
click at [626, 218] on div "6374" at bounding box center [794, 219] width 479 height 26
drag, startPoint x: 610, startPoint y: 133, endPoint x: 863, endPoint y: 139, distance: 253.1
click at [863, 139] on div "Used 31.47 TiB Free 51.31 TiB Total 82.79 TiB" at bounding box center [794, 138] width 479 height 40
click at [156, 44] on span "Performance" at bounding box center [163, 46] width 54 height 12
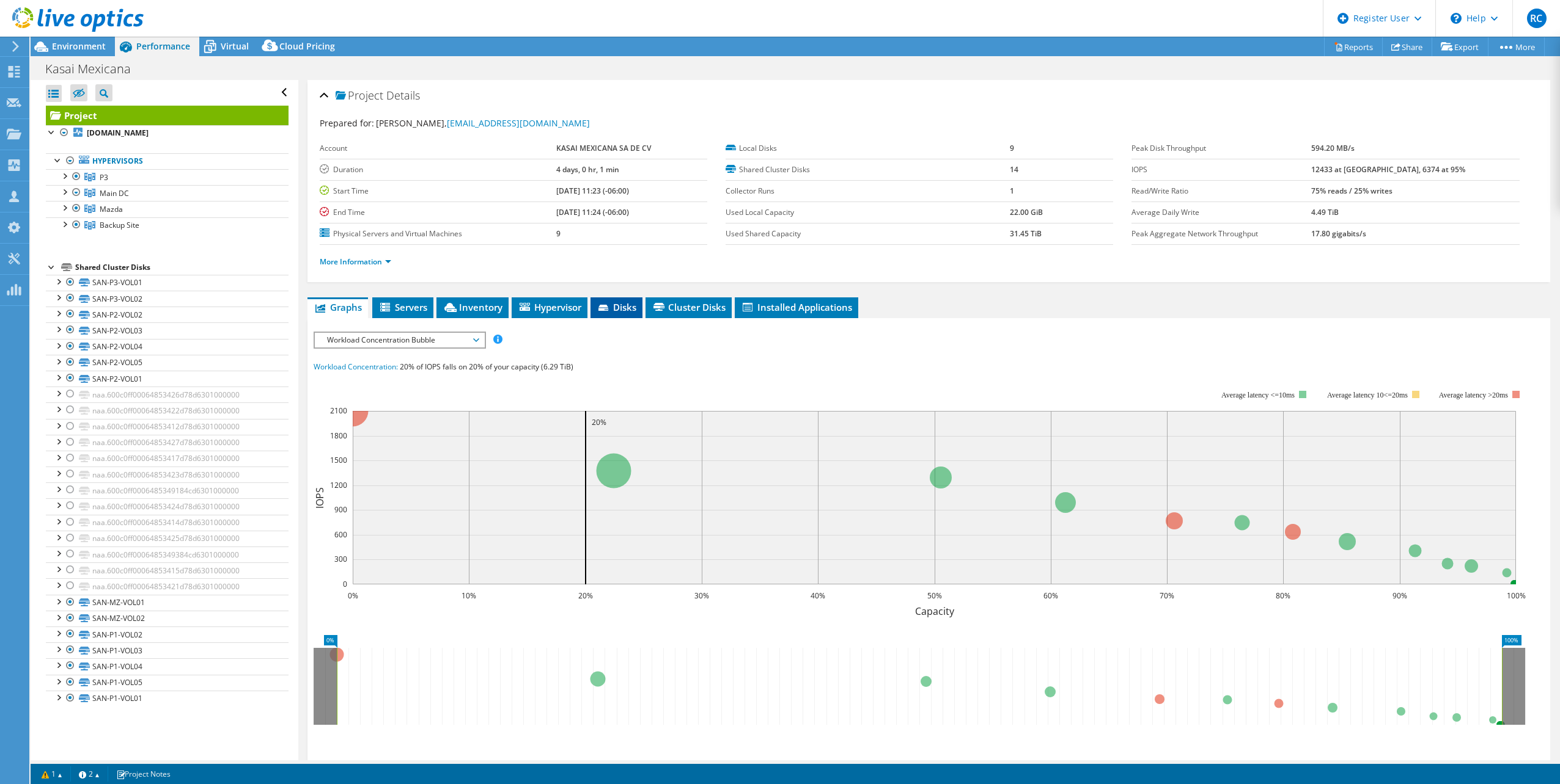
click at [619, 307] on span "Disks" at bounding box center [616, 307] width 40 height 13
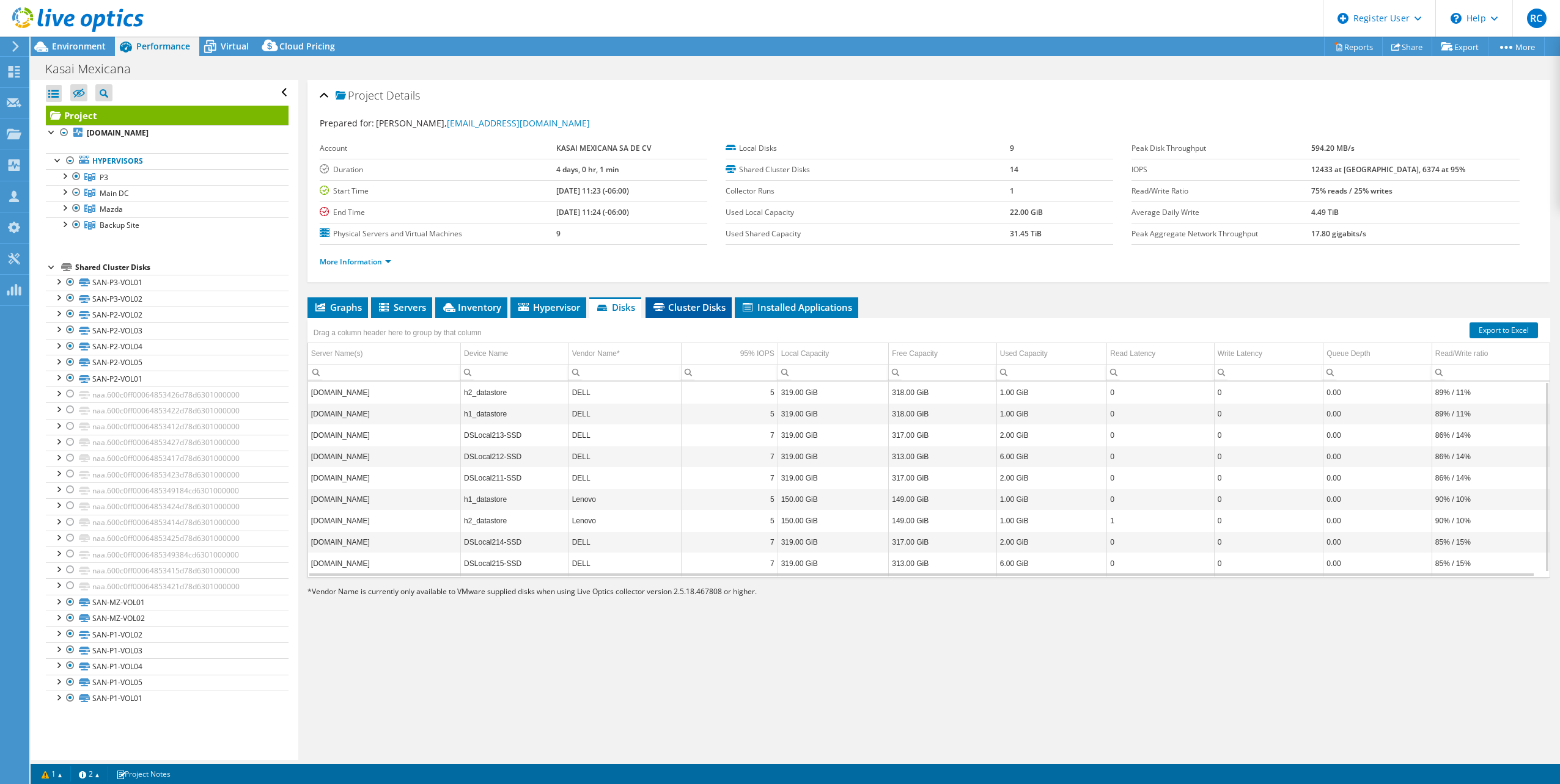
click at [706, 306] on span "Cluster Disks" at bounding box center [688, 307] width 74 height 13
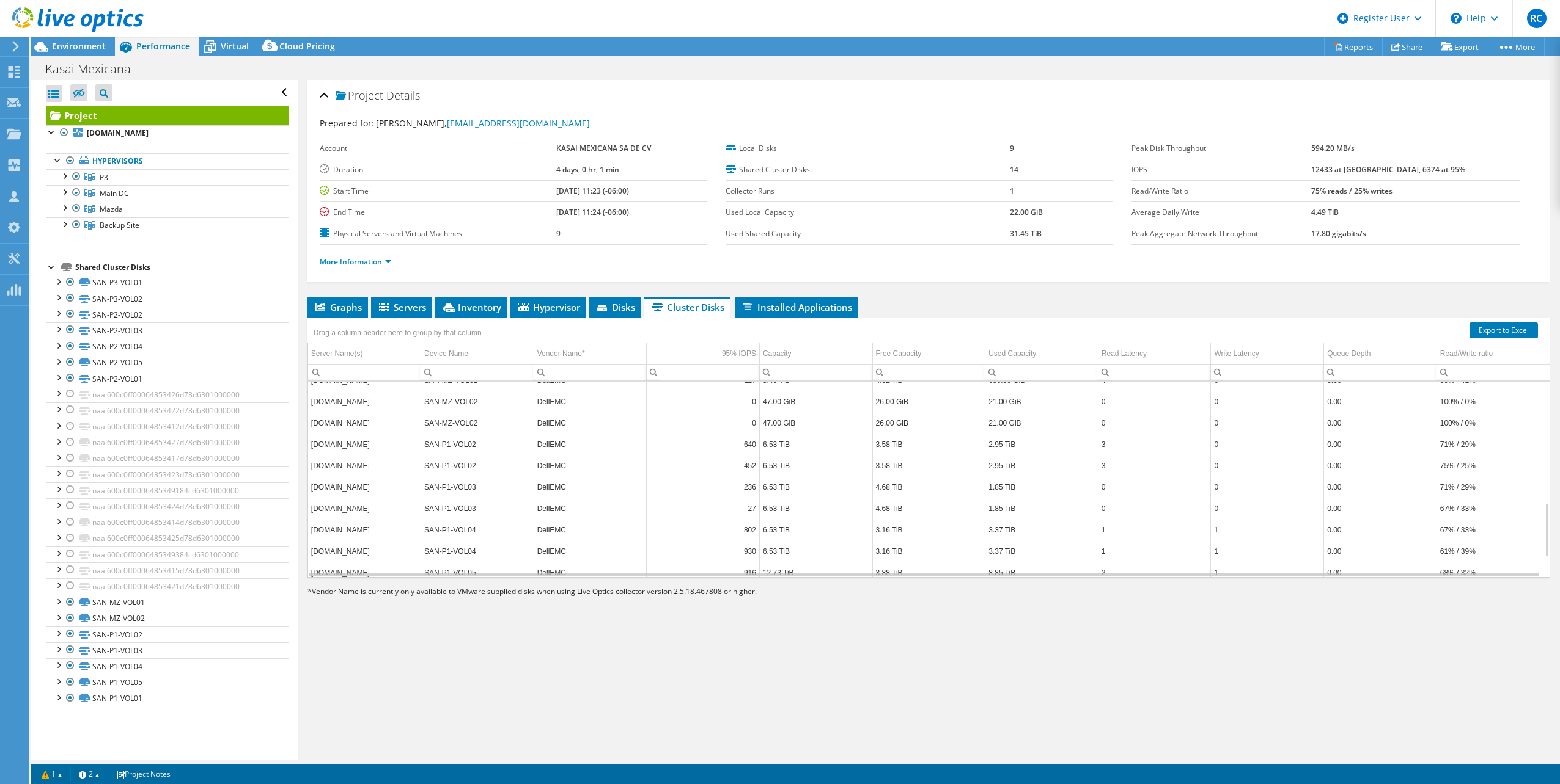
scroll to position [511, 0]
click at [1507, 326] on link "Export to Excel" at bounding box center [1503, 331] width 68 height 15
click at [123, 266] on div "Shared Cluster Disks" at bounding box center [181, 267] width 213 height 14
click at [129, 225] on span "Backup Site" at bounding box center [119, 225] width 40 height 11
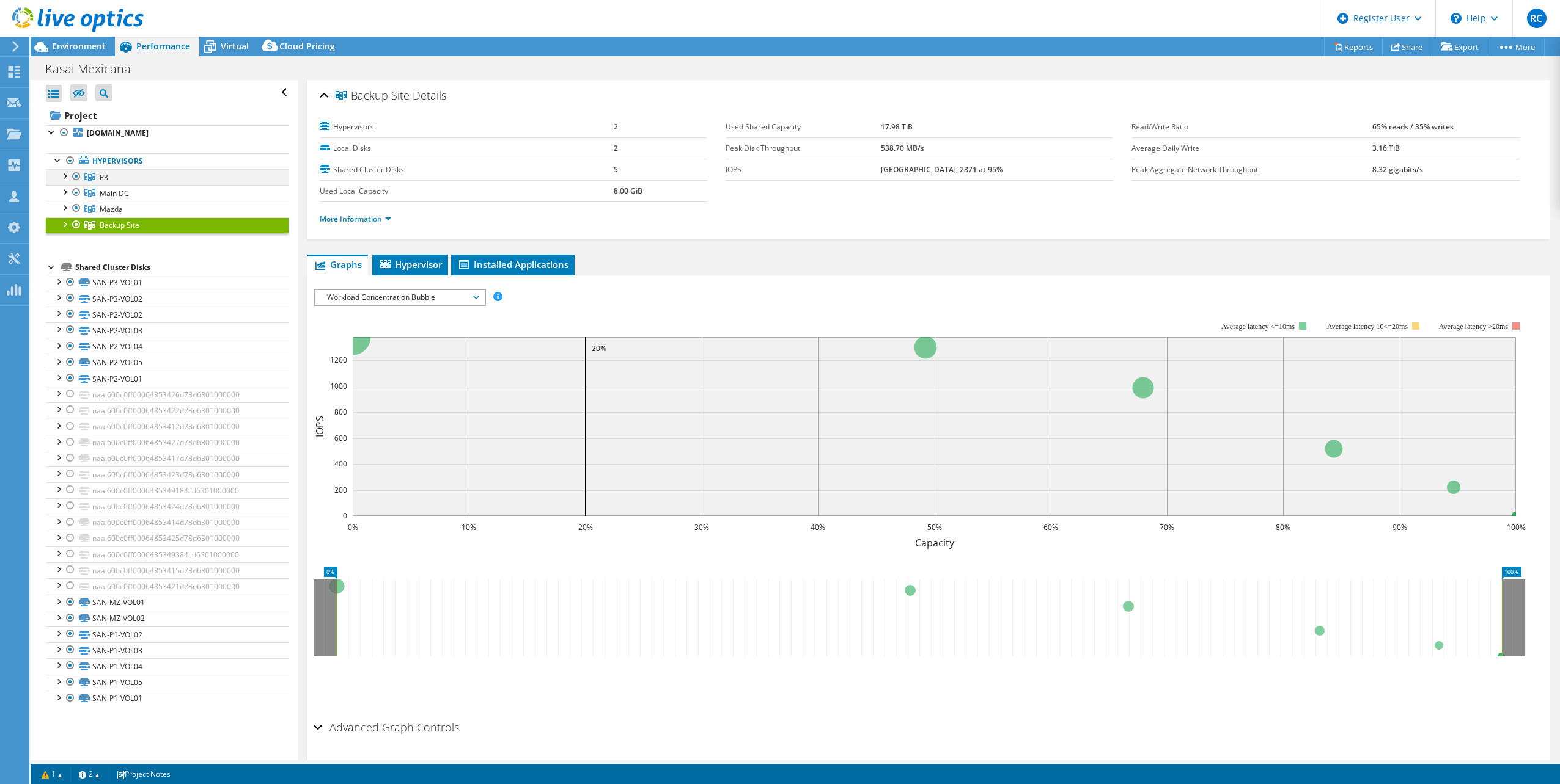
click at [64, 177] on div at bounding box center [64, 175] width 13 height 13
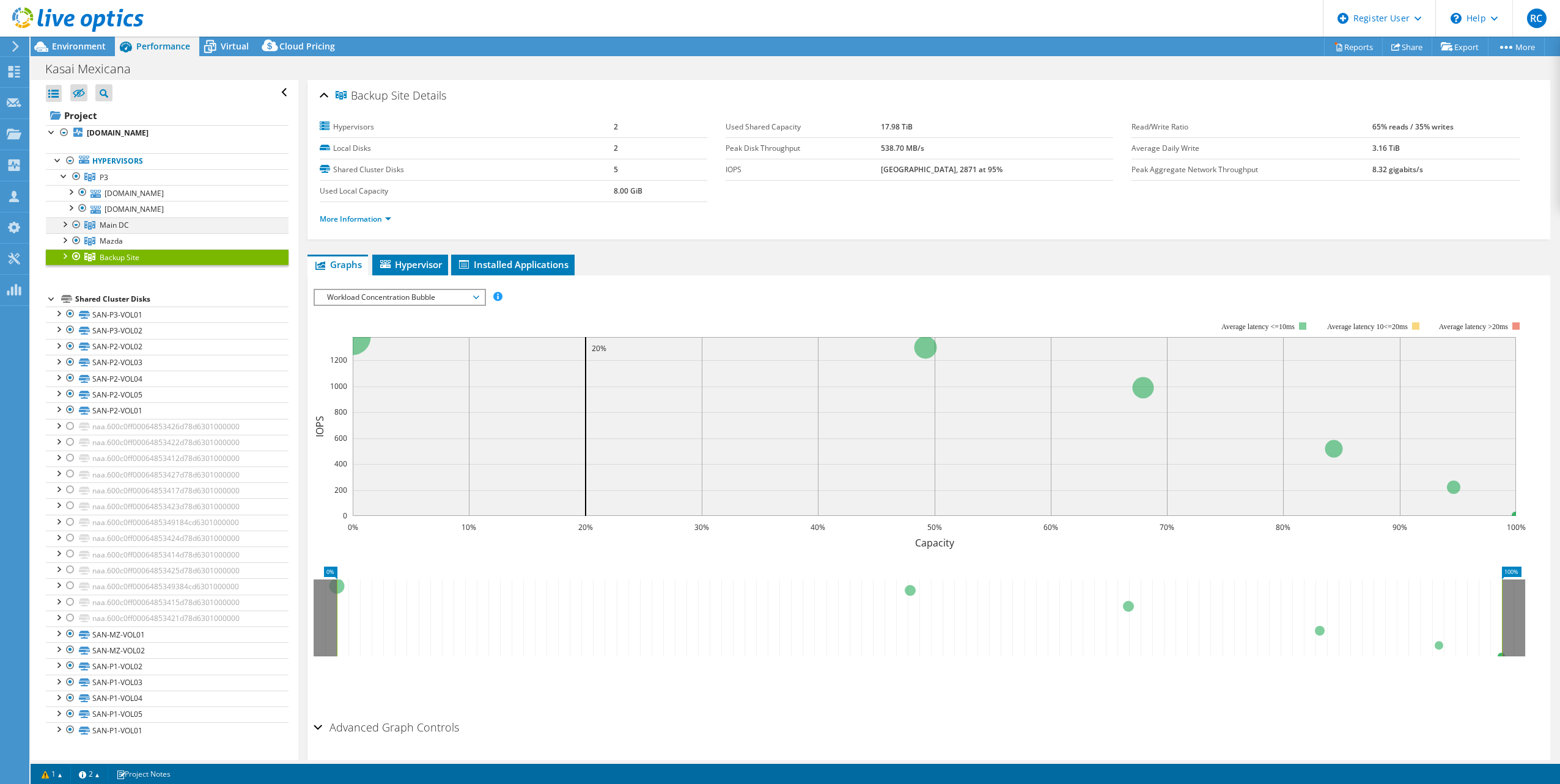
click at [66, 227] on div at bounding box center [64, 224] width 13 height 13
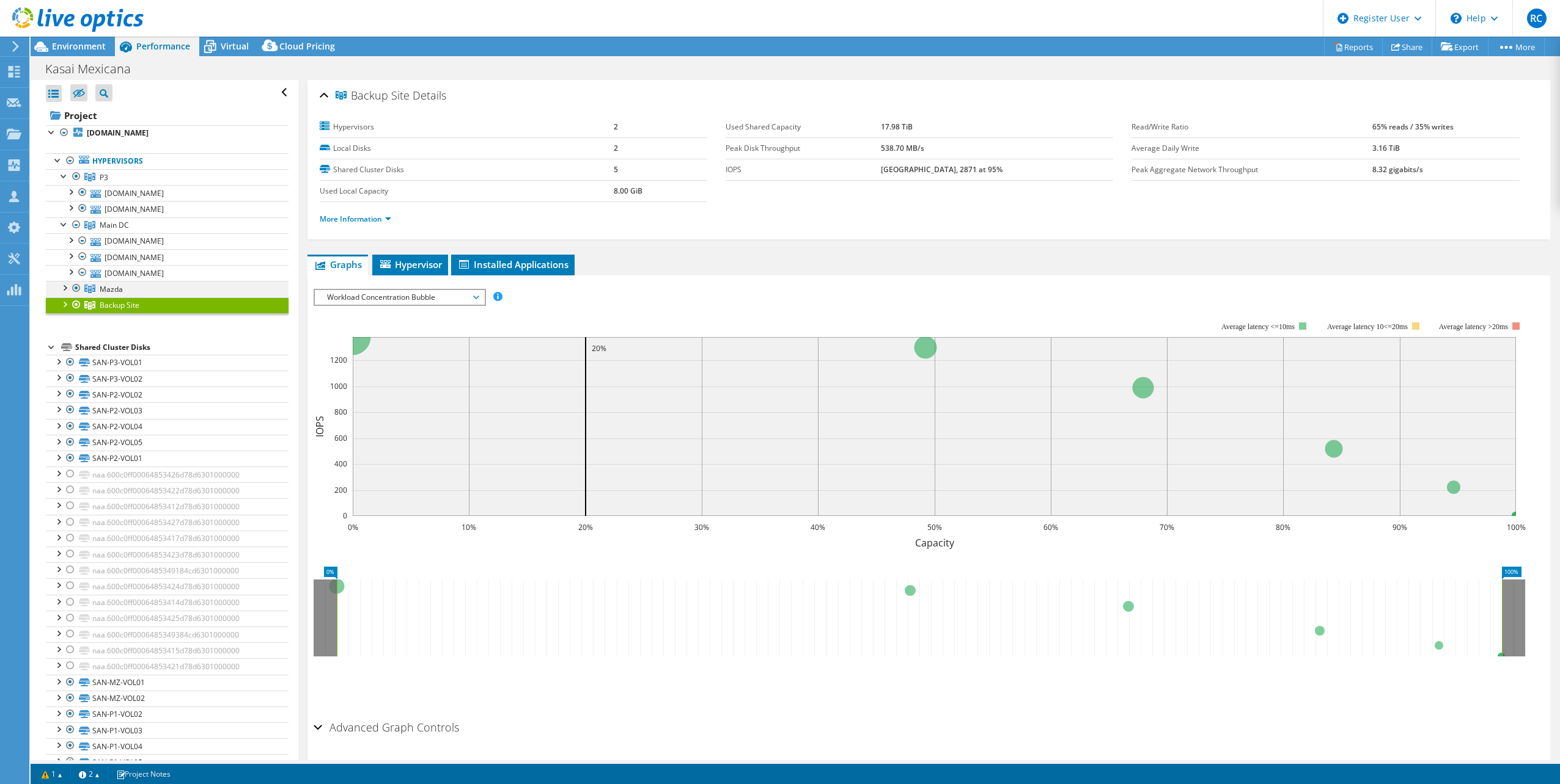
click at [63, 287] on div at bounding box center [64, 286] width 13 height 13
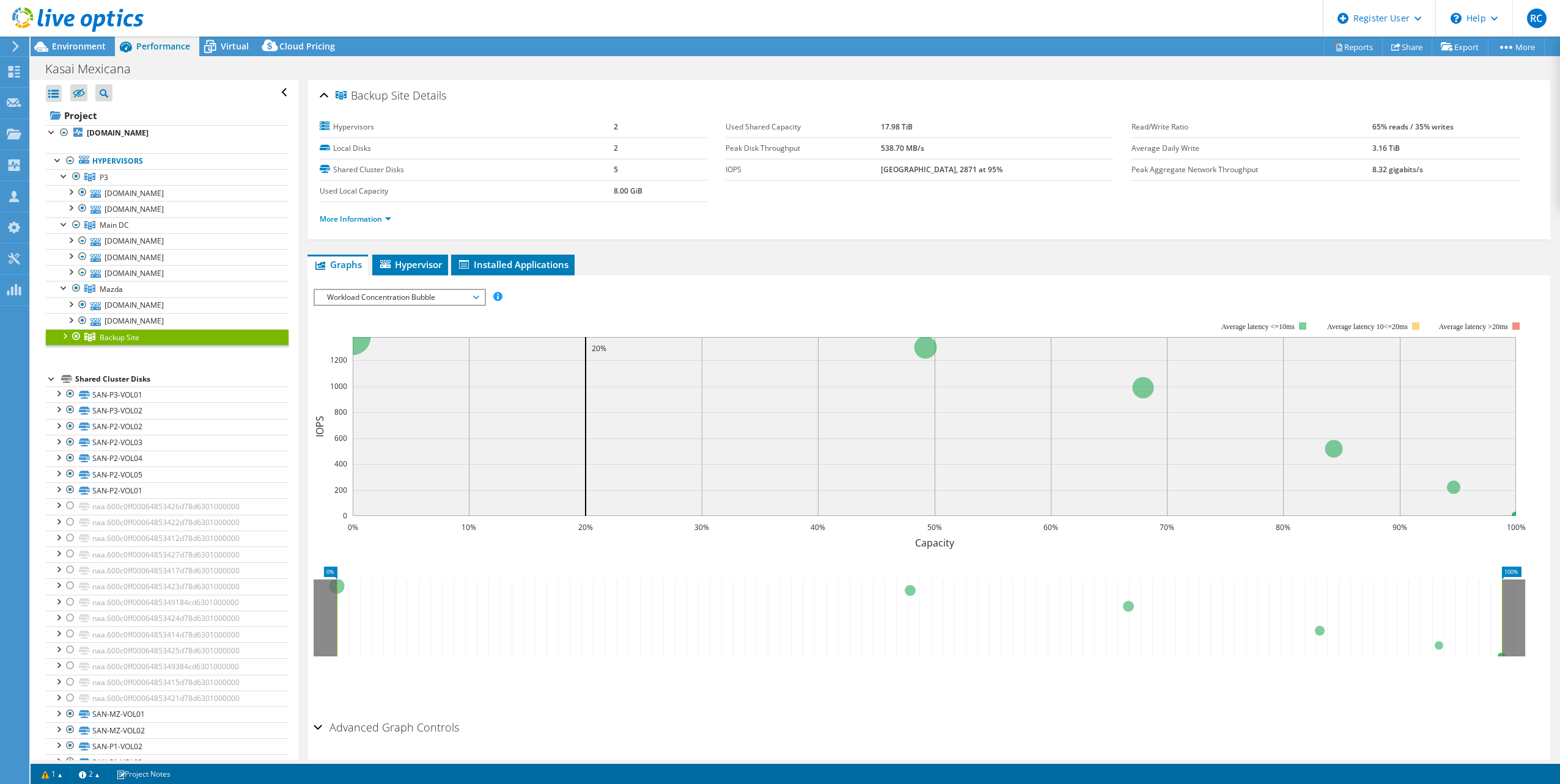
click at [66, 336] on div at bounding box center [64, 335] width 13 height 13
click at [73, 176] on div at bounding box center [76, 176] width 13 height 14
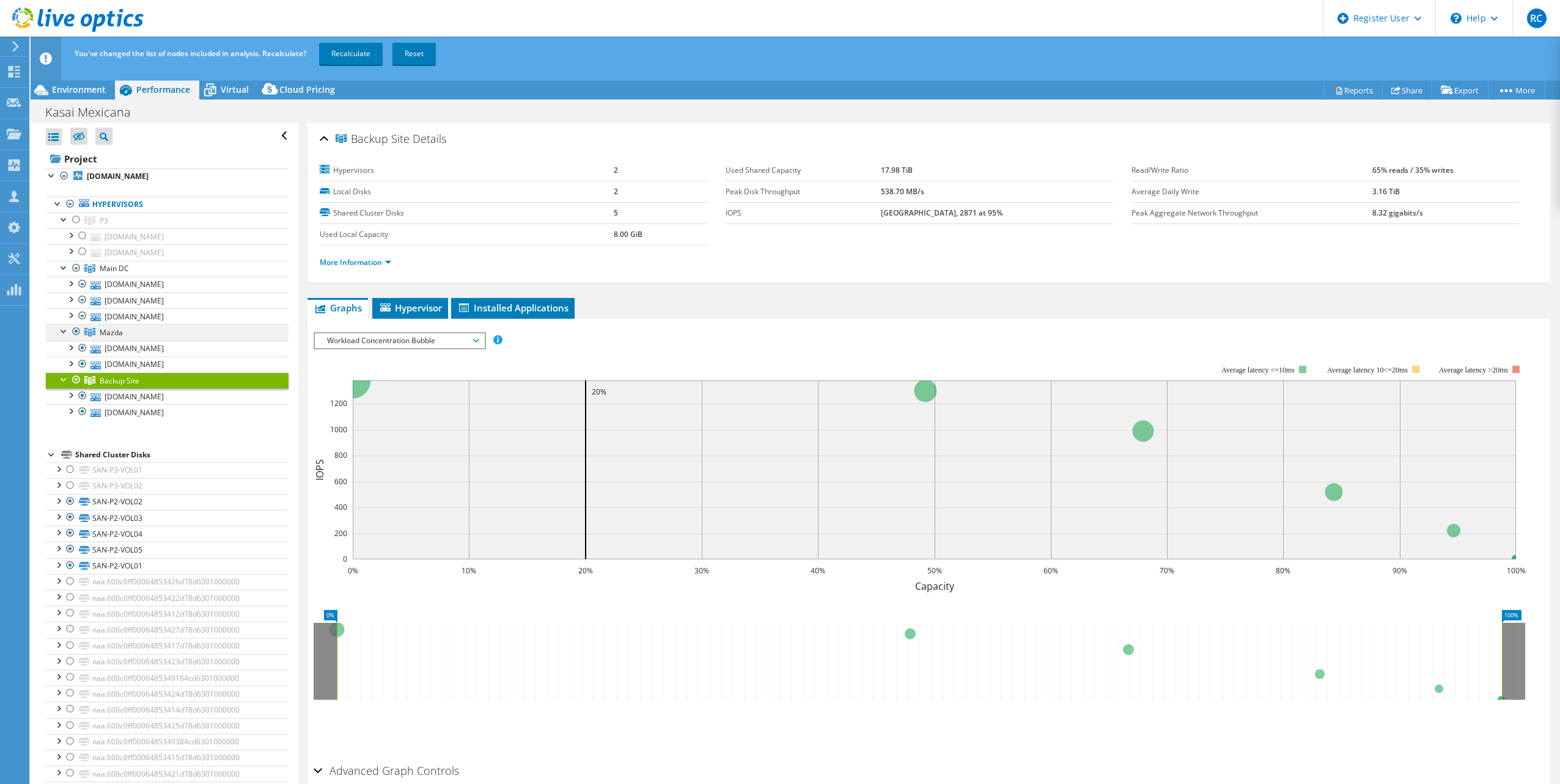
click at [74, 330] on div at bounding box center [76, 331] width 13 height 14
click at [76, 380] on div at bounding box center [76, 379] width 13 height 14
click at [347, 54] on link "Recalculate" at bounding box center [351, 53] width 64 height 22
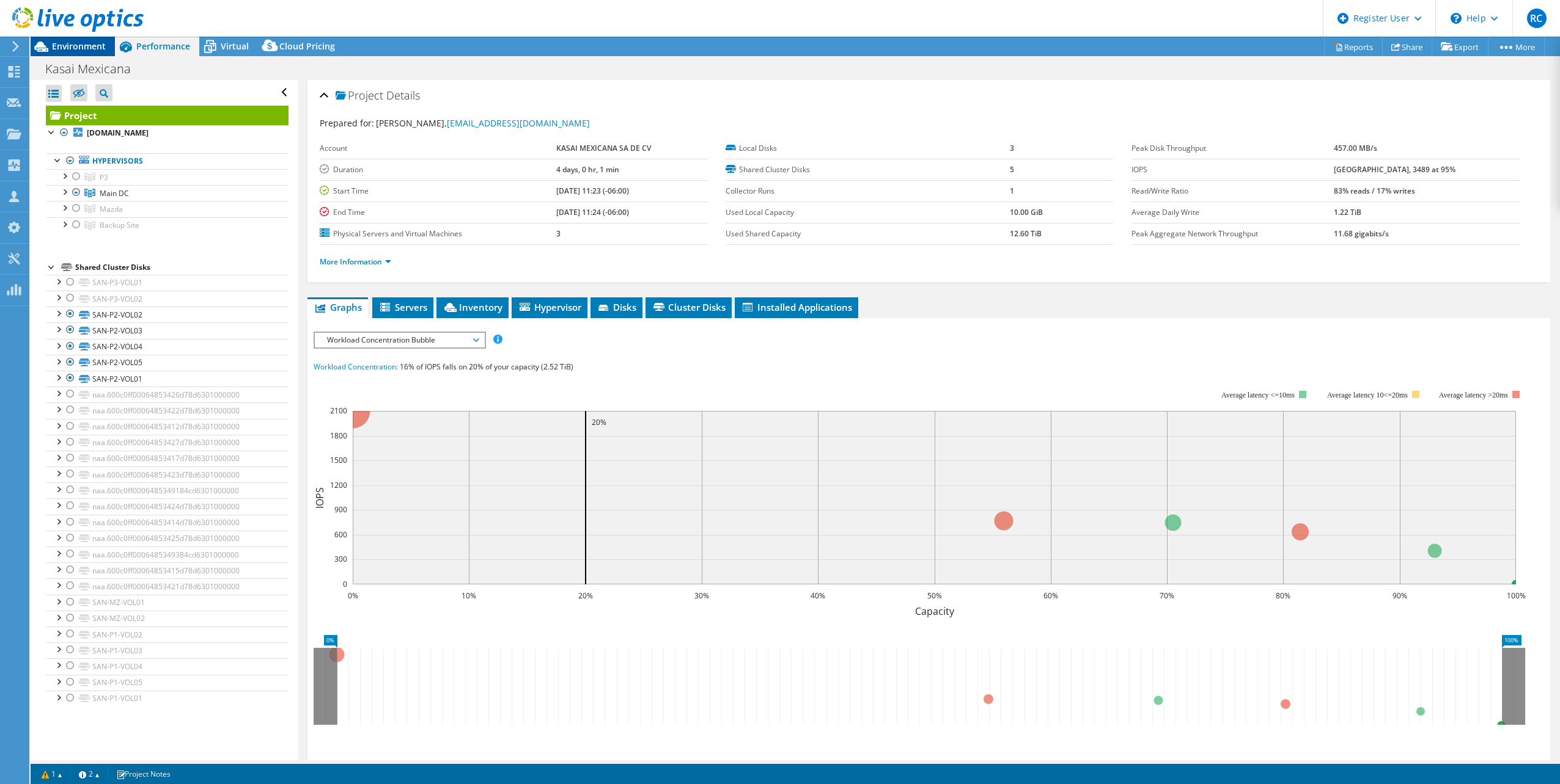
click at [89, 46] on span "Environment" at bounding box center [79, 46] width 54 height 12
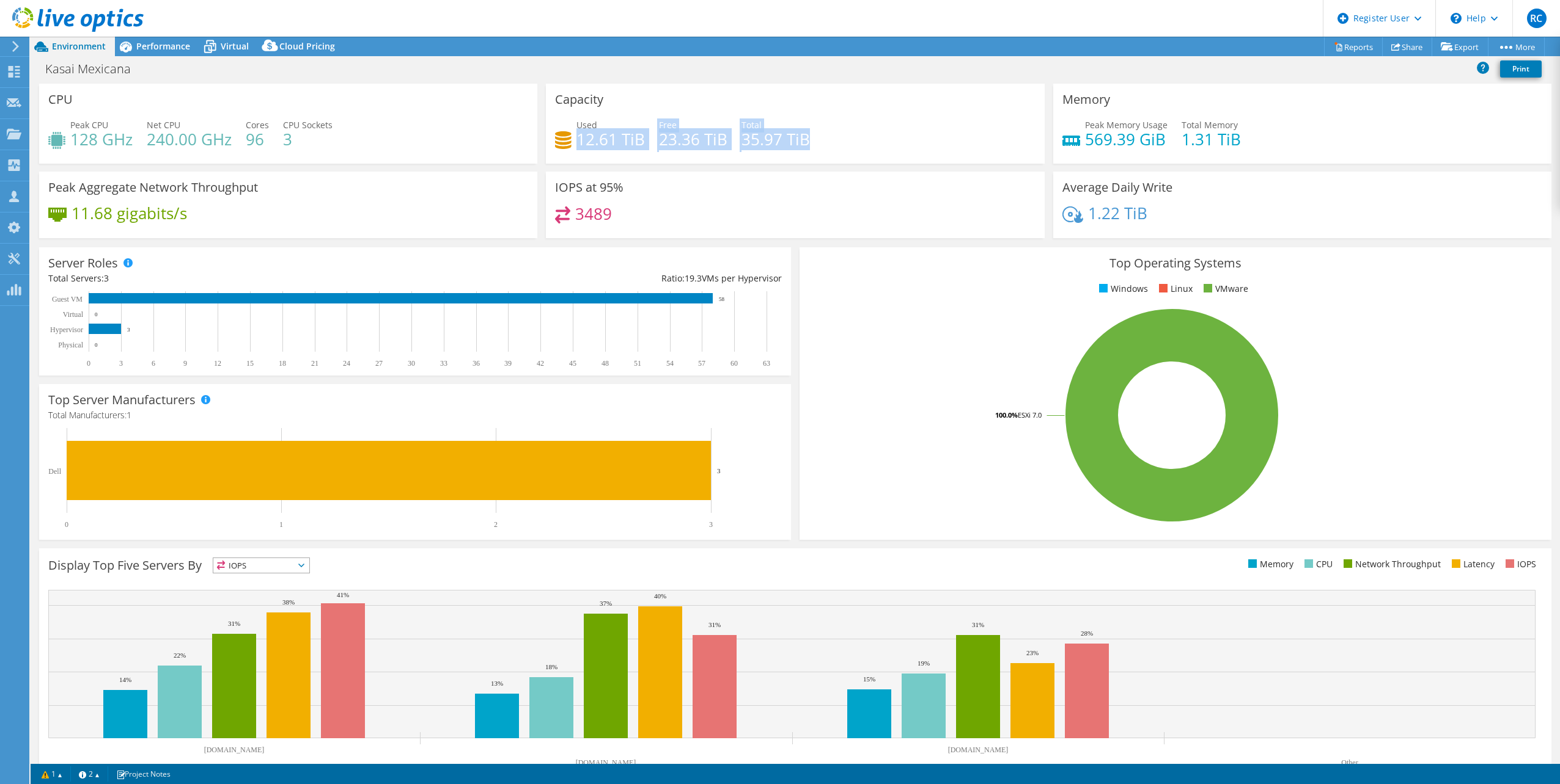
drag, startPoint x: 576, startPoint y: 140, endPoint x: 833, endPoint y: 149, distance: 257.2
click at [833, 149] on div "Used 12.61 TiB Free 23.36 TiB Total 35.97 TiB" at bounding box center [794, 138] width 479 height 40
click at [161, 49] on span "Performance" at bounding box center [163, 46] width 54 height 12
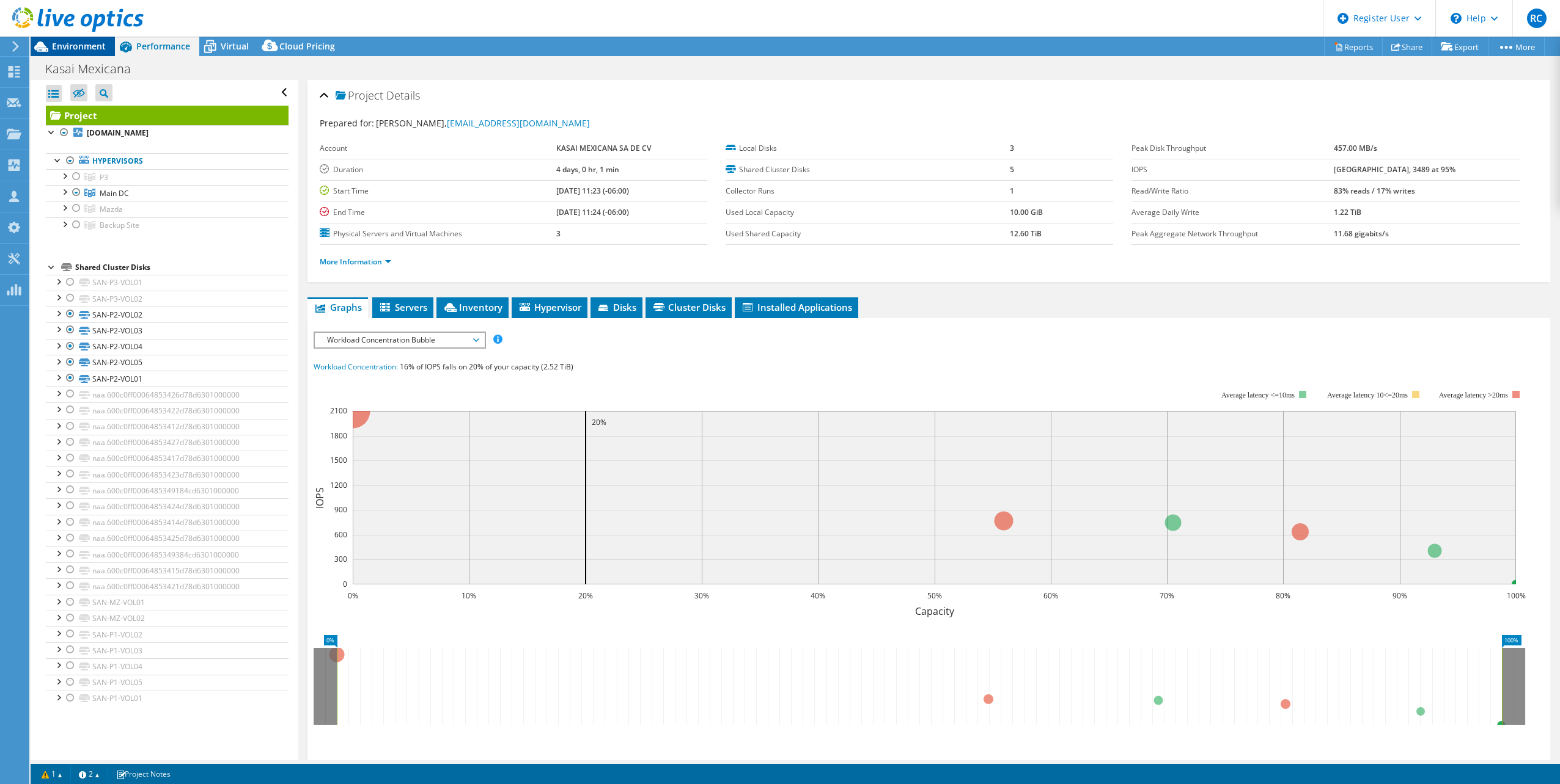
click at [84, 44] on span "Environment" at bounding box center [79, 46] width 54 height 12
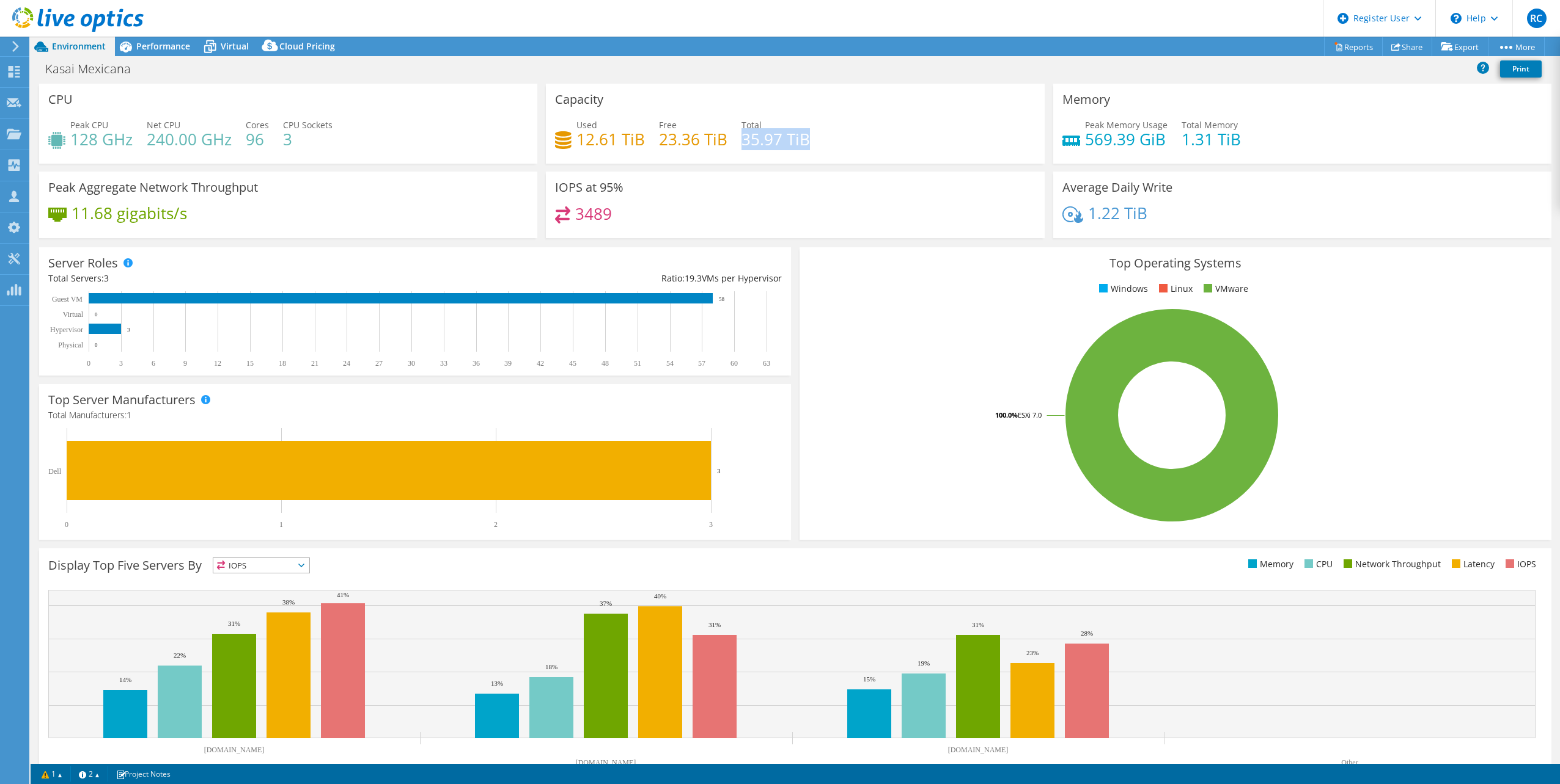
drag, startPoint x: 760, startPoint y: 141, endPoint x: 814, endPoint y: 148, distance: 54.5
click at [814, 148] on div "Used 12.61 TiB Free 23.36 TiB Total 35.97 TiB" at bounding box center [794, 138] width 479 height 40
click at [184, 42] on span "Performance" at bounding box center [163, 46] width 54 height 12
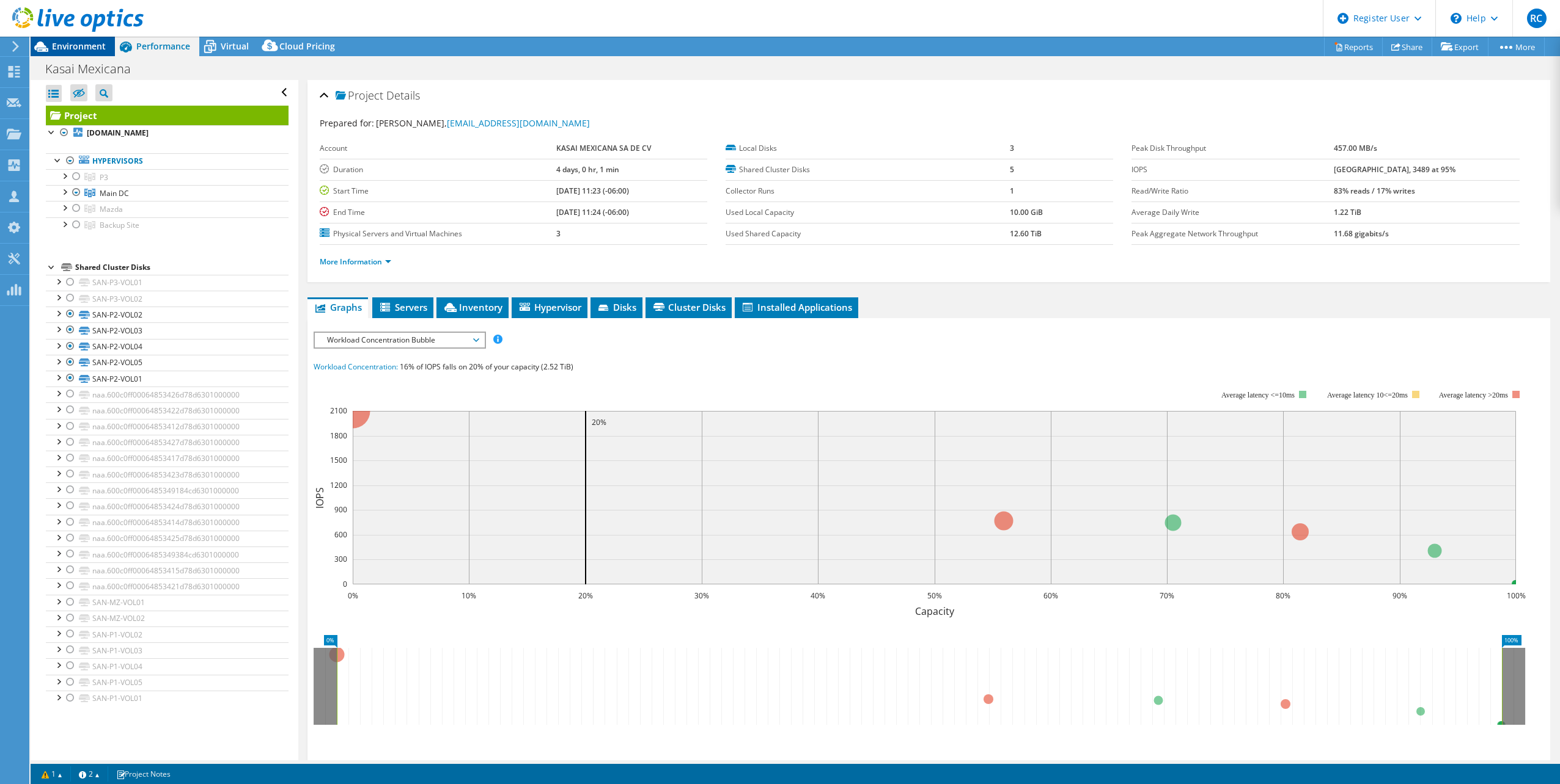
click at [88, 44] on span "Environment" at bounding box center [79, 46] width 54 height 12
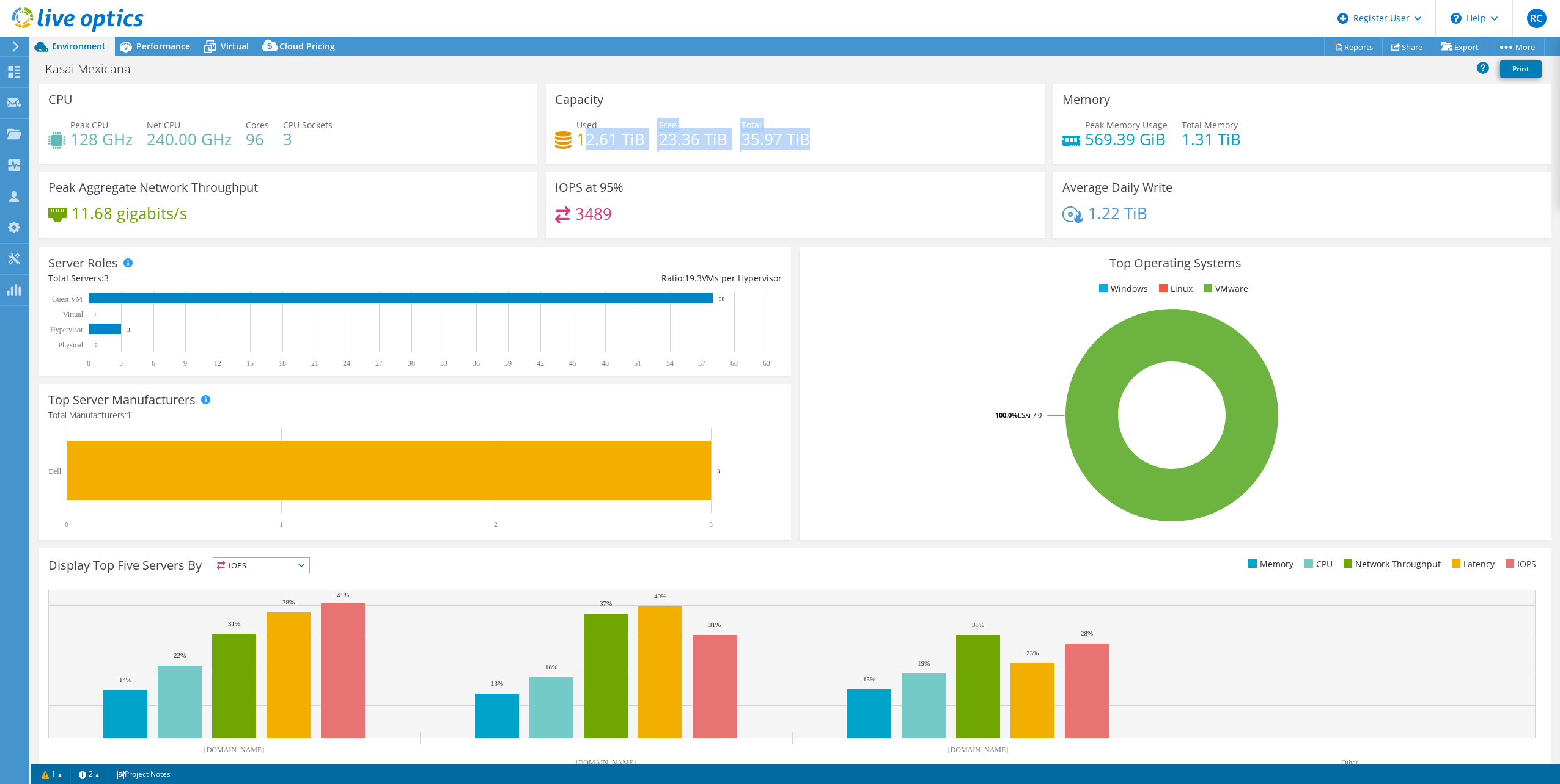
drag, startPoint x: 602, startPoint y: 141, endPoint x: 839, endPoint y: 138, distance: 237.0
click at [839, 138] on div "Used 12.61 TiB Free 23.36 TiB Total 35.97 TiB" at bounding box center [794, 138] width 479 height 40
click at [174, 49] on span "Performance" at bounding box center [163, 46] width 54 height 12
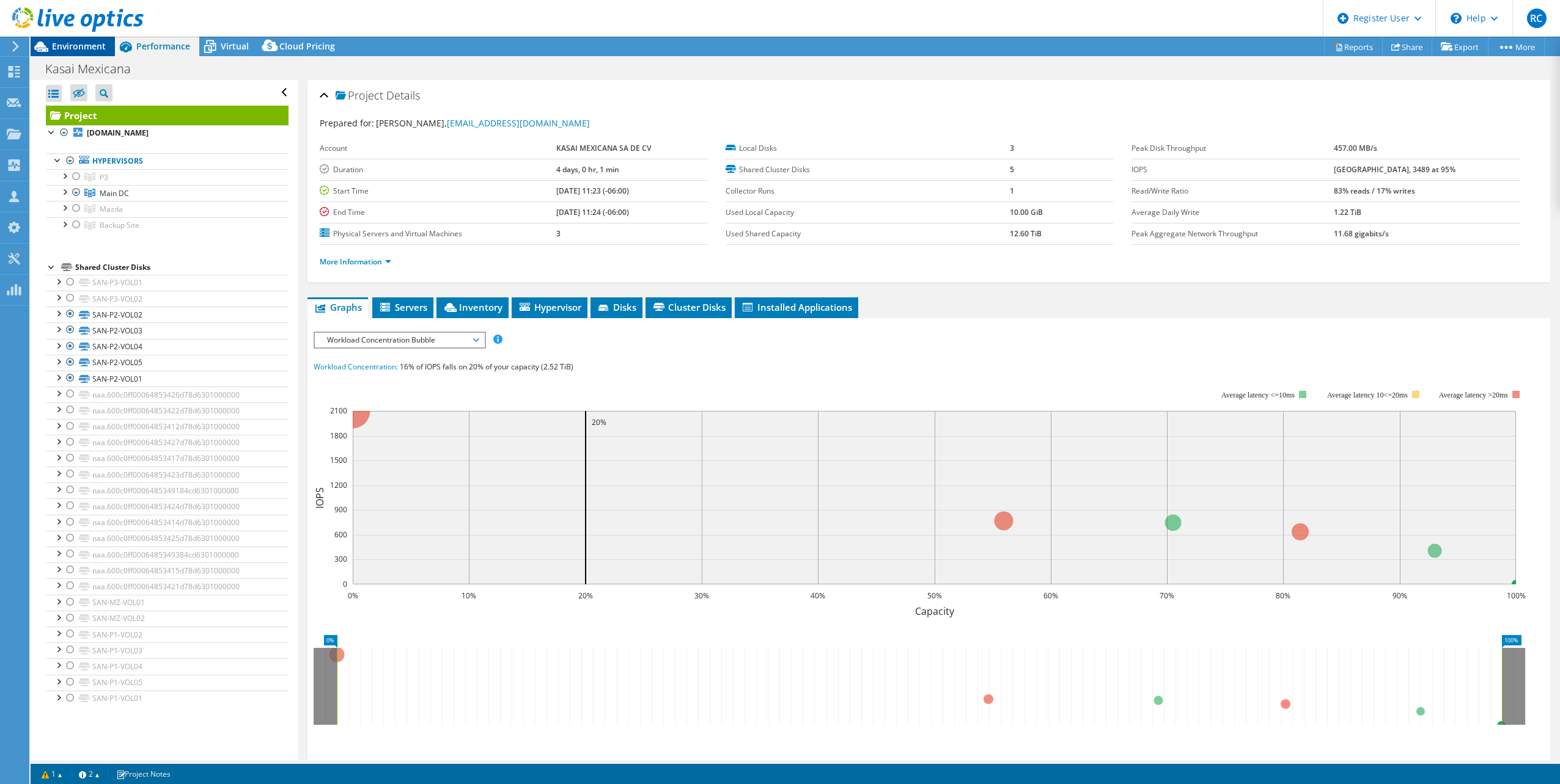
click at [84, 45] on span "Environment" at bounding box center [79, 46] width 54 height 12
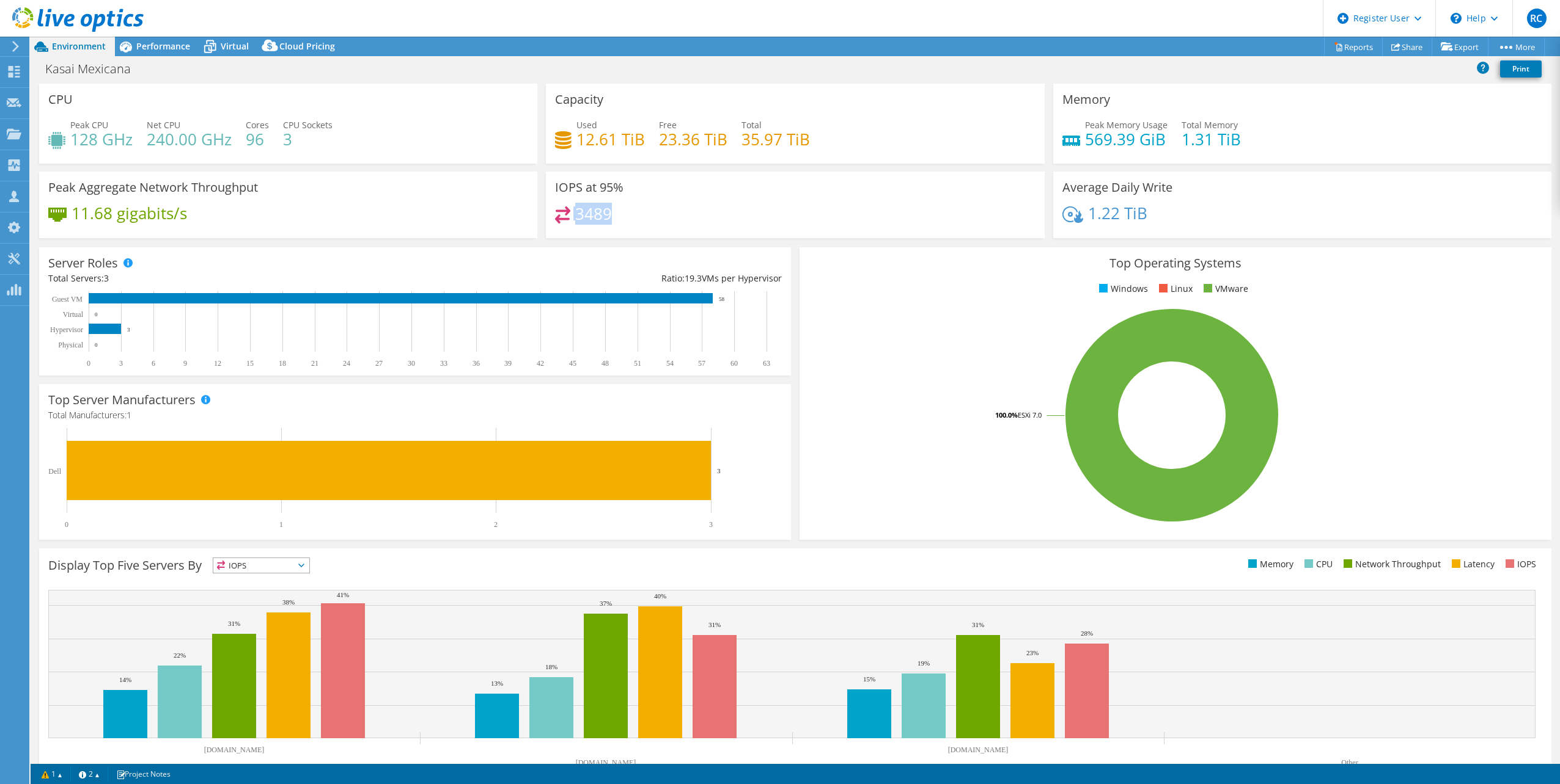
drag, startPoint x: 570, startPoint y: 211, endPoint x: 641, endPoint y: 221, distance: 71.7
click at [641, 221] on div "3489" at bounding box center [794, 219] width 479 height 26
drag, startPoint x: 642, startPoint y: 221, endPoint x: 759, endPoint y: 230, distance: 117.3
click at [759, 230] on div "3489" at bounding box center [794, 219] width 479 height 26
drag, startPoint x: 573, startPoint y: 211, endPoint x: 632, endPoint y: 216, distance: 59.2
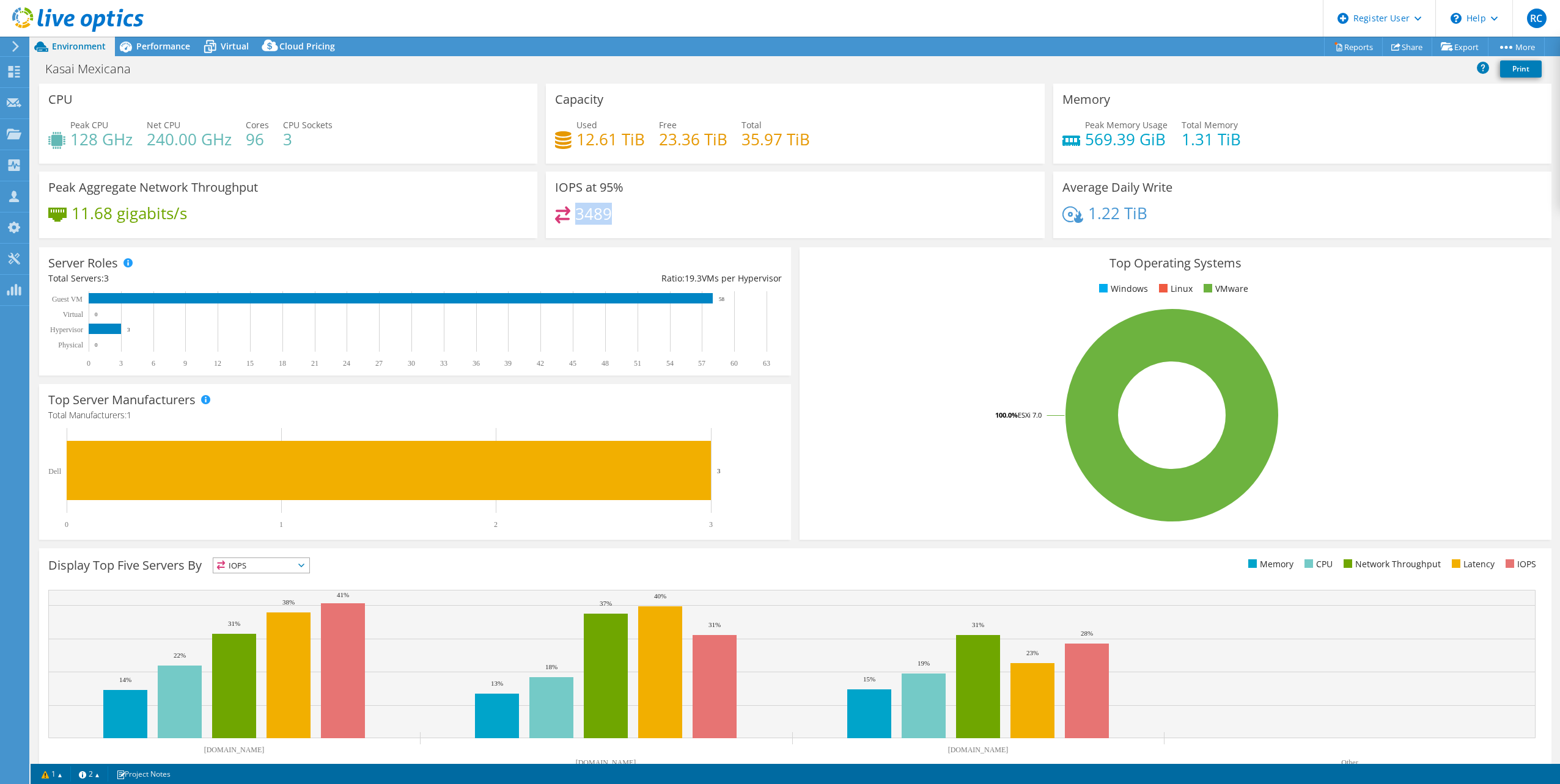
click at [632, 216] on div "3489" at bounding box center [794, 219] width 479 height 26
drag, startPoint x: 632, startPoint y: 216, endPoint x: 593, endPoint y: 228, distance: 40.8
click at [593, 228] on div "3489" at bounding box center [794, 219] width 479 height 26
drag, startPoint x: 571, startPoint y: 211, endPoint x: 631, endPoint y: 210, distance: 60.0
click at [631, 210] on div "3489" at bounding box center [794, 219] width 479 height 26
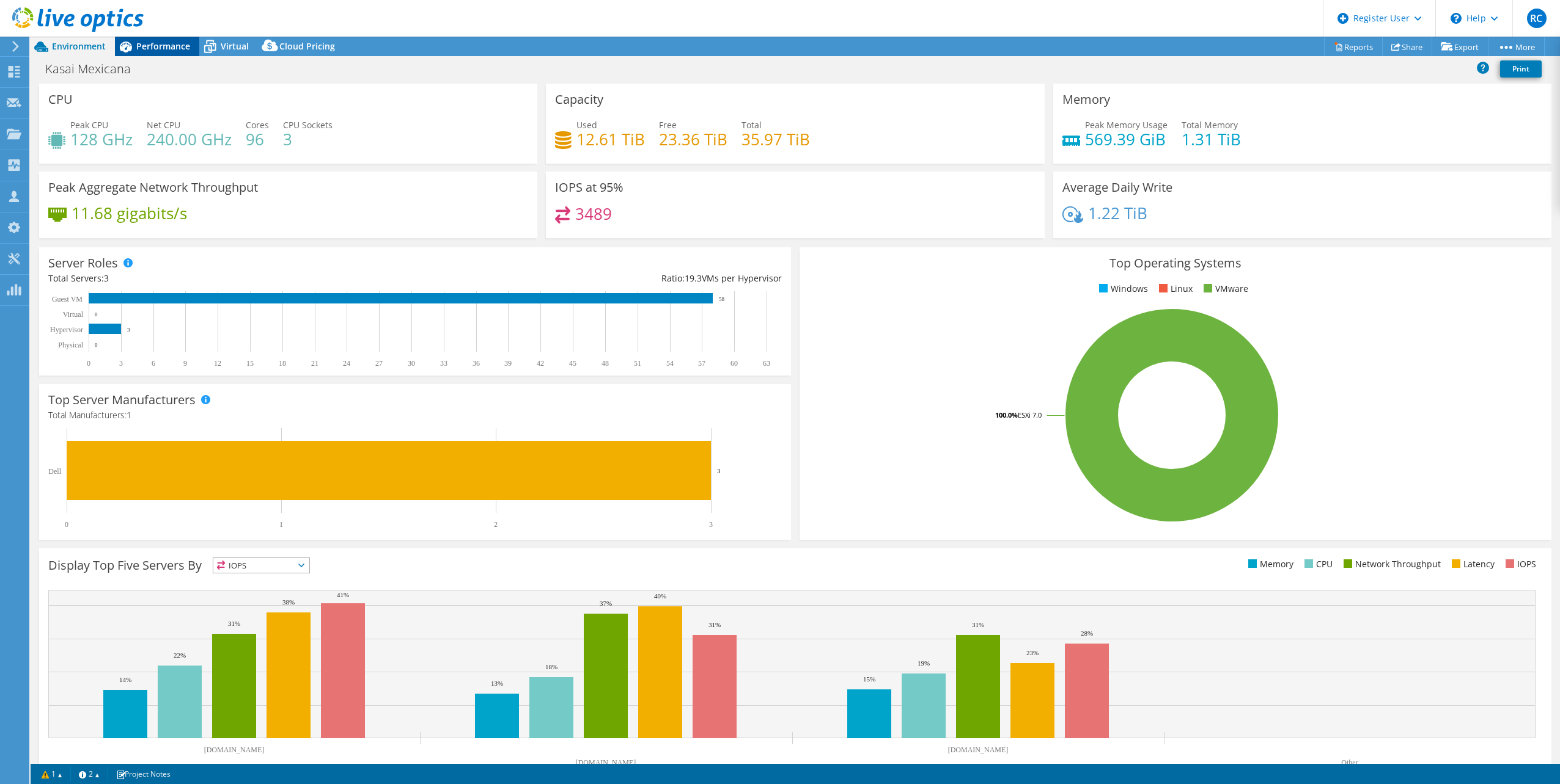
click at [163, 41] on span "Performance" at bounding box center [163, 46] width 54 height 12
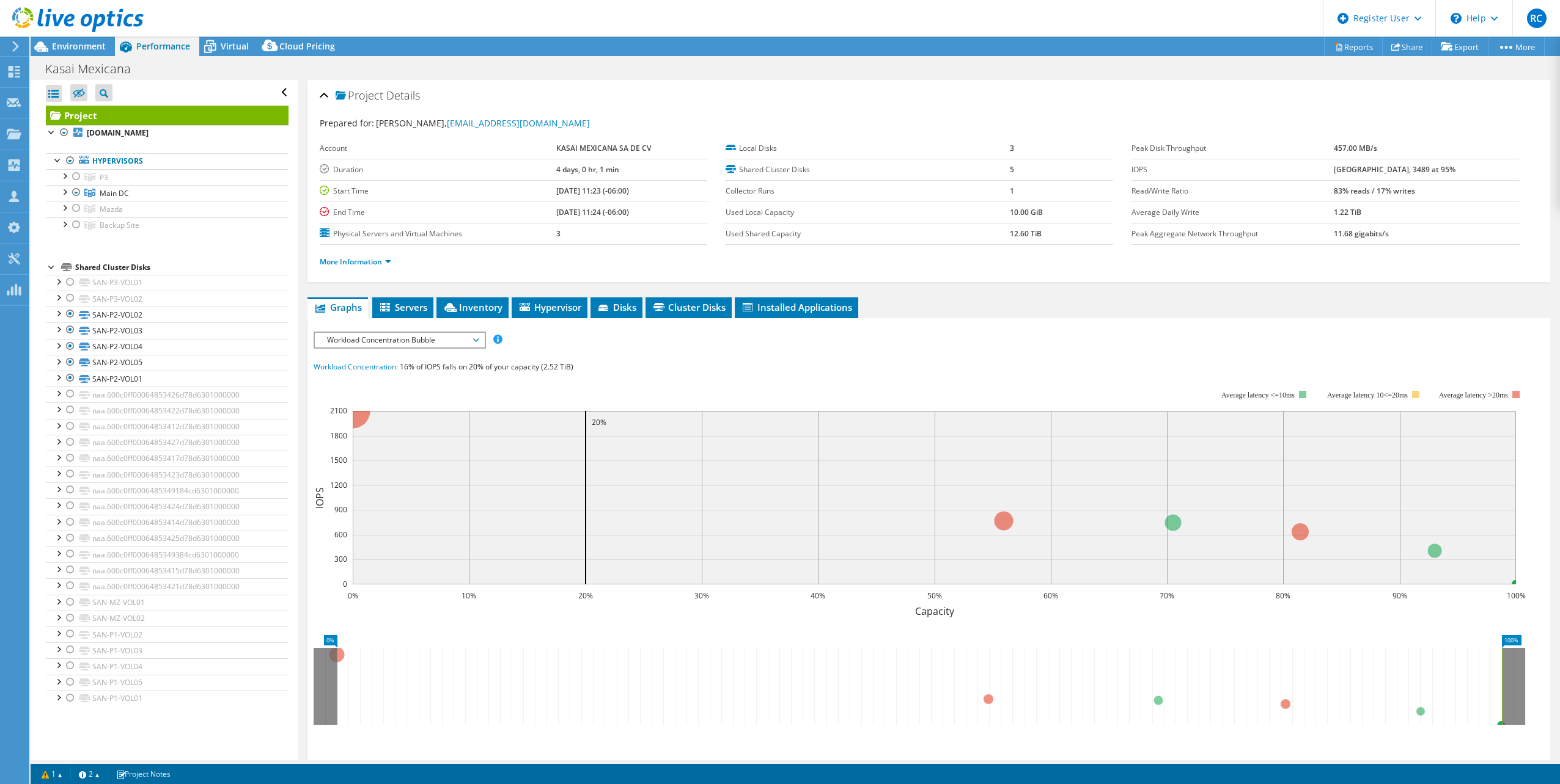
click at [475, 336] on span "Workload Concentration Bubble" at bounding box center [399, 339] width 157 height 14
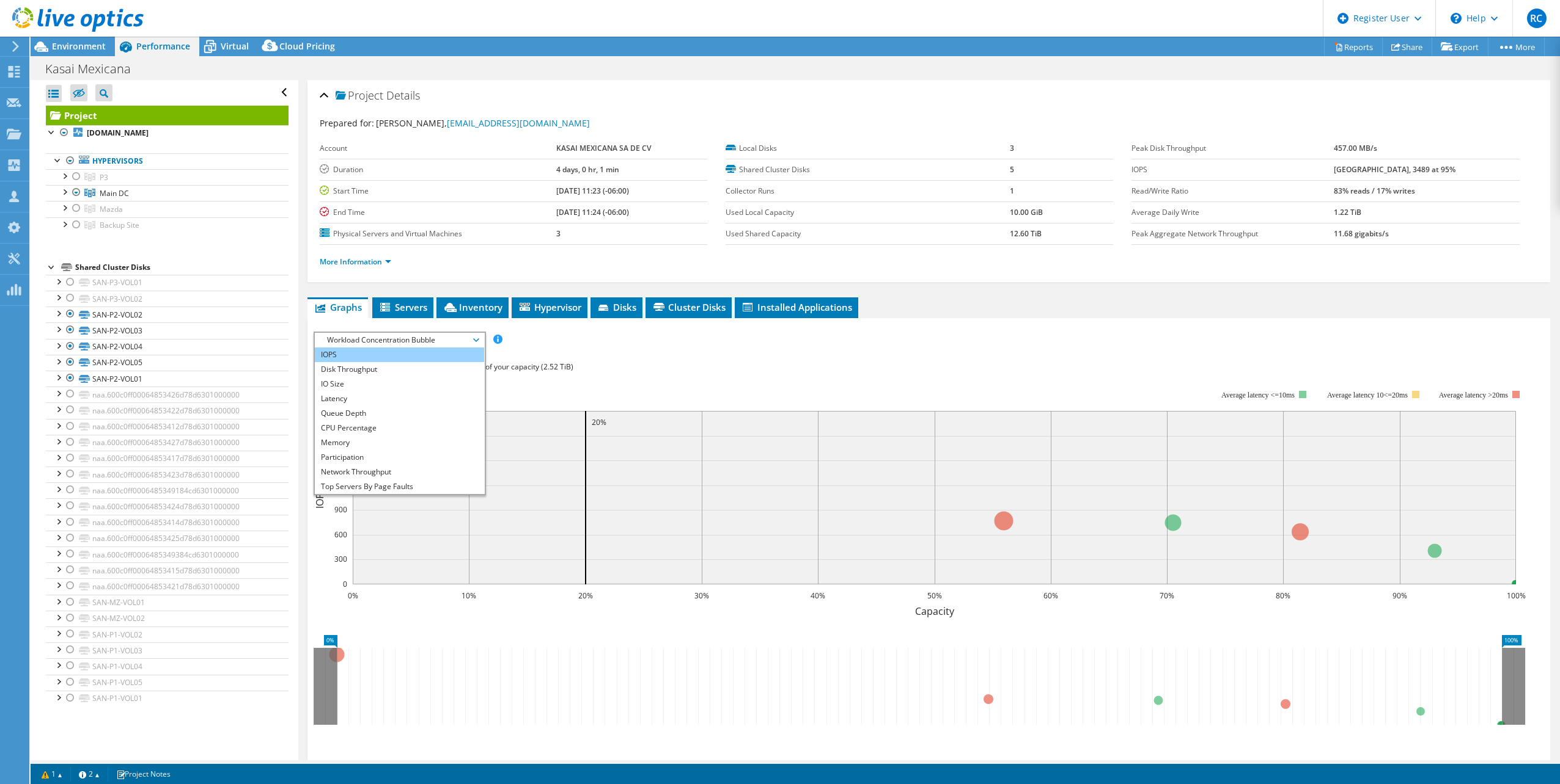
click at [377, 356] on li "IOPS" at bounding box center [398, 354] width 169 height 14
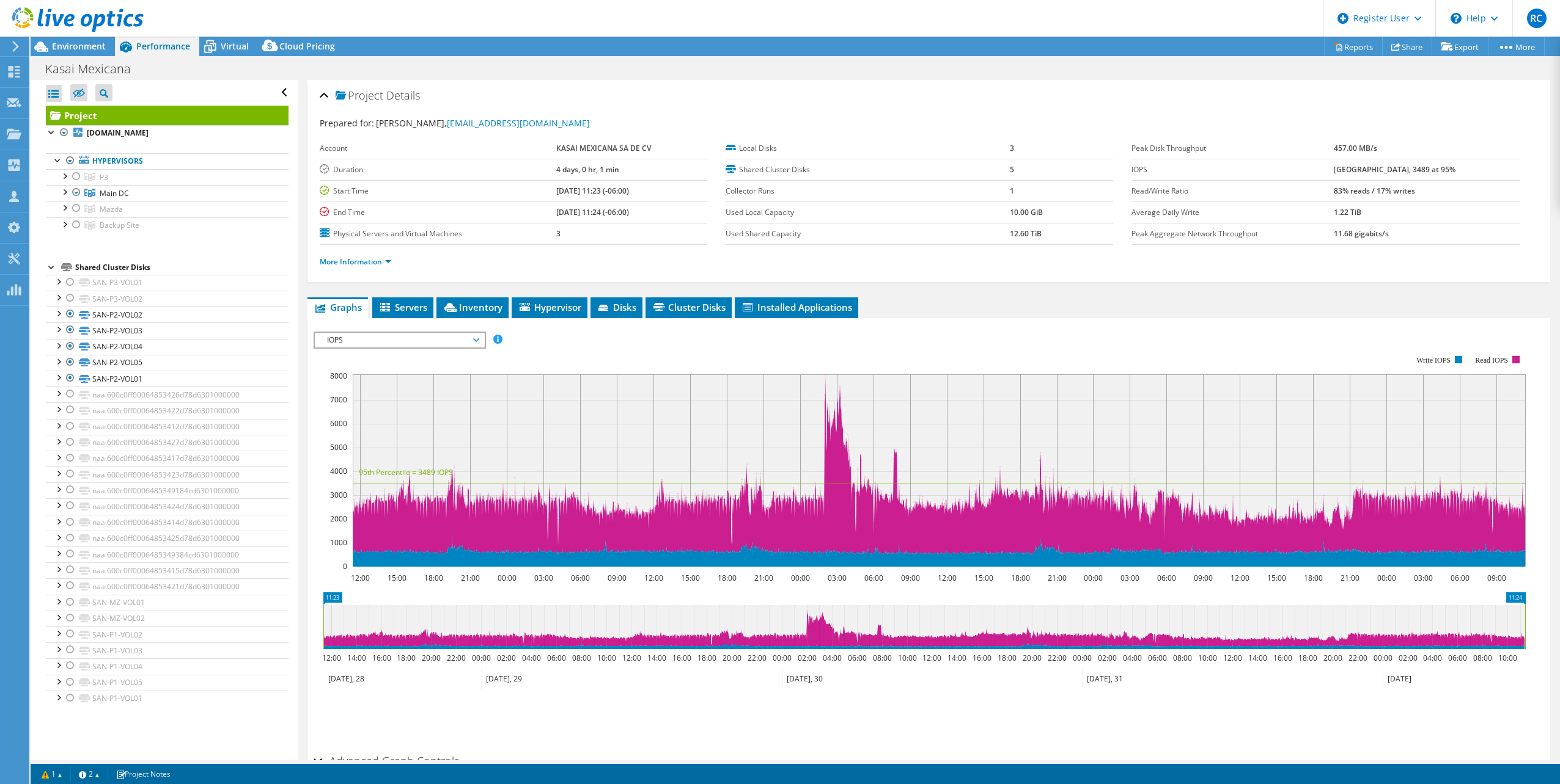
click at [1409, 169] on b "[GEOGRAPHIC_DATA], 3489 at 95%" at bounding box center [1394, 169] width 122 height 11
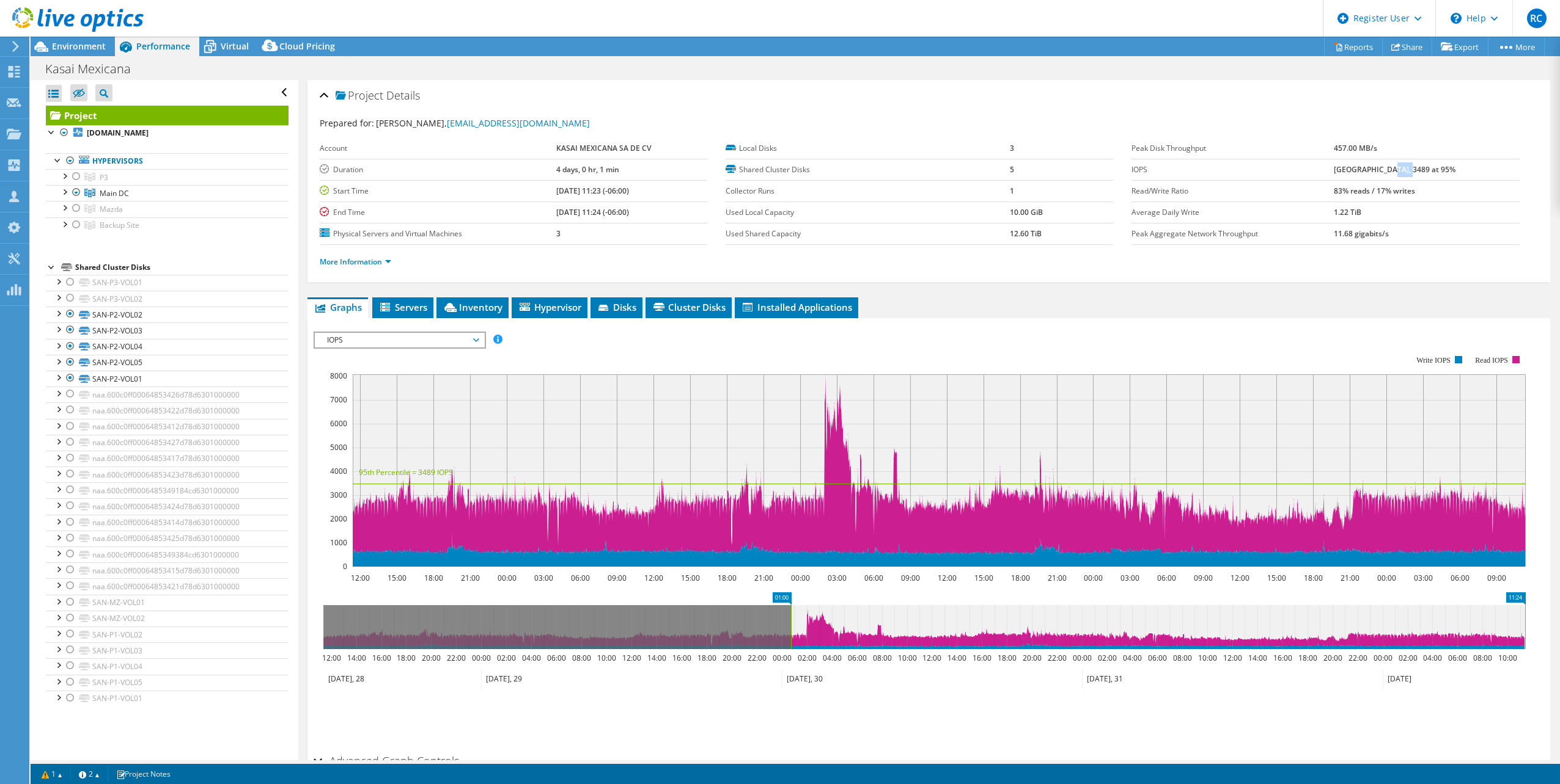
drag, startPoint x: 321, startPoint y: 623, endPoint x: 790, endPoint y: 617, distance: 469.0
click at [790, 617] on rect at bounding box center [790, 628] width 5 height 44
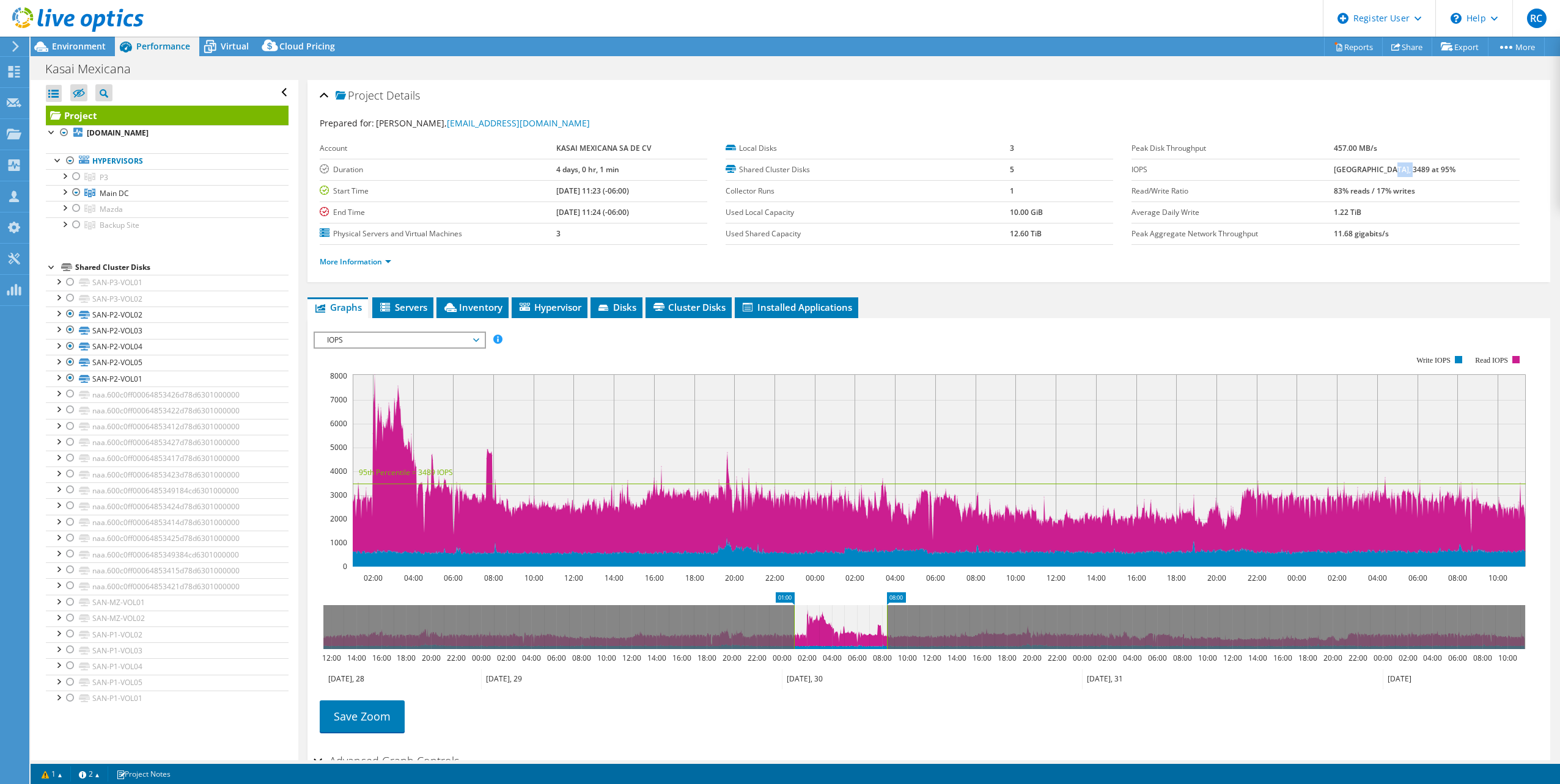
drag, startPoint x: 1523, startPoint y: 608, endPoint x: 886, endPoint y: 628, distance: 637.3
click at [886, 628] on rect at bounding box center [887, 628] width 5 height 44
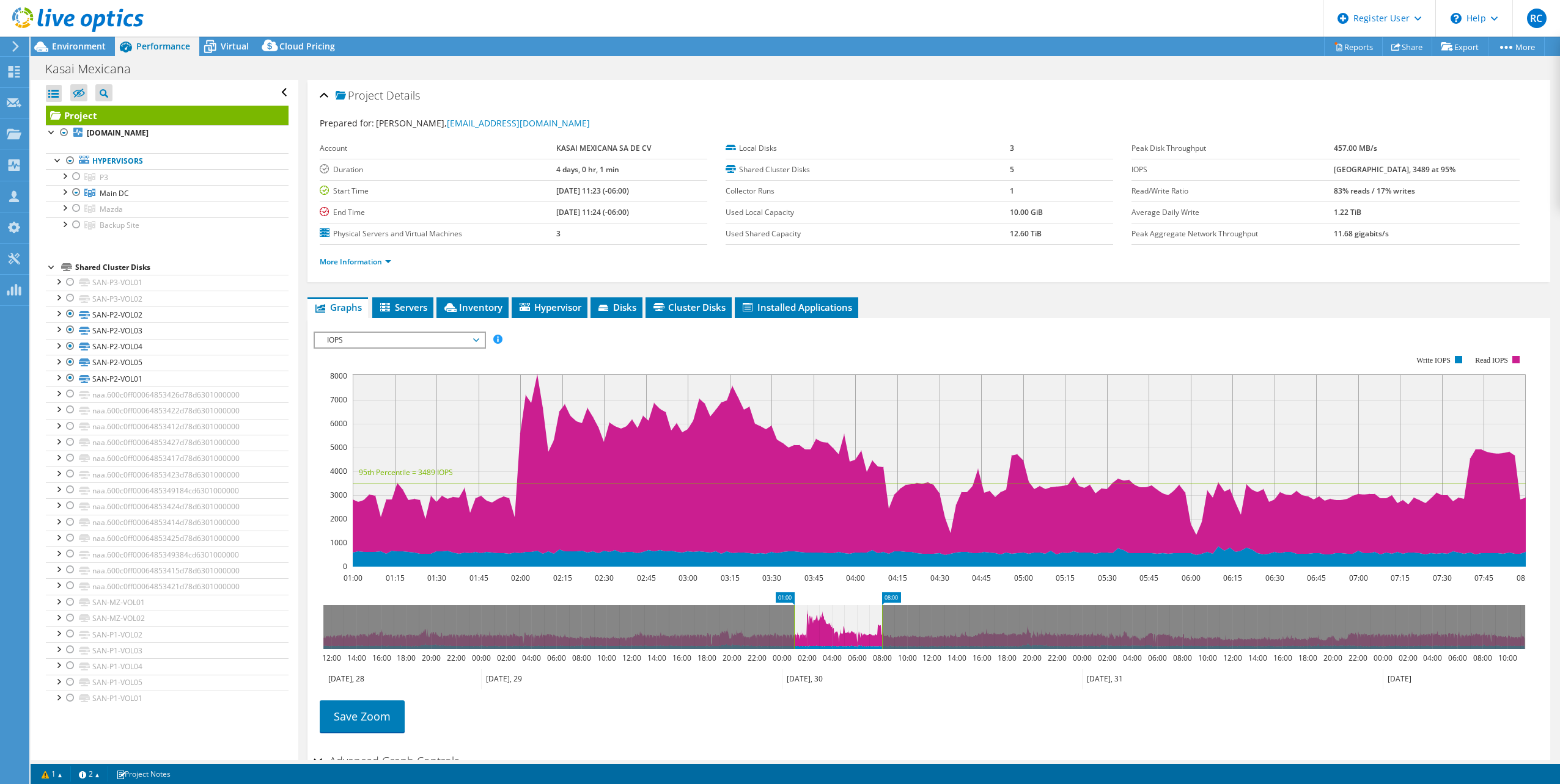
click at [1358, 169] on b "[GEOGRAPHIC_DATA], 3489 at 95%" at bounding box center [1394, 169] width 122 height 11
click at [1414, 169] on b "[GEOGRAPHIC_DATA], 3489 at 95%" at bounding box center [1394, 169] width 122 height 11
click at [1355, 167] on b "[GEOGRAPHIC_DATA], 3489 at 95%" at bounding box center [1394, 169] width 122 height 11
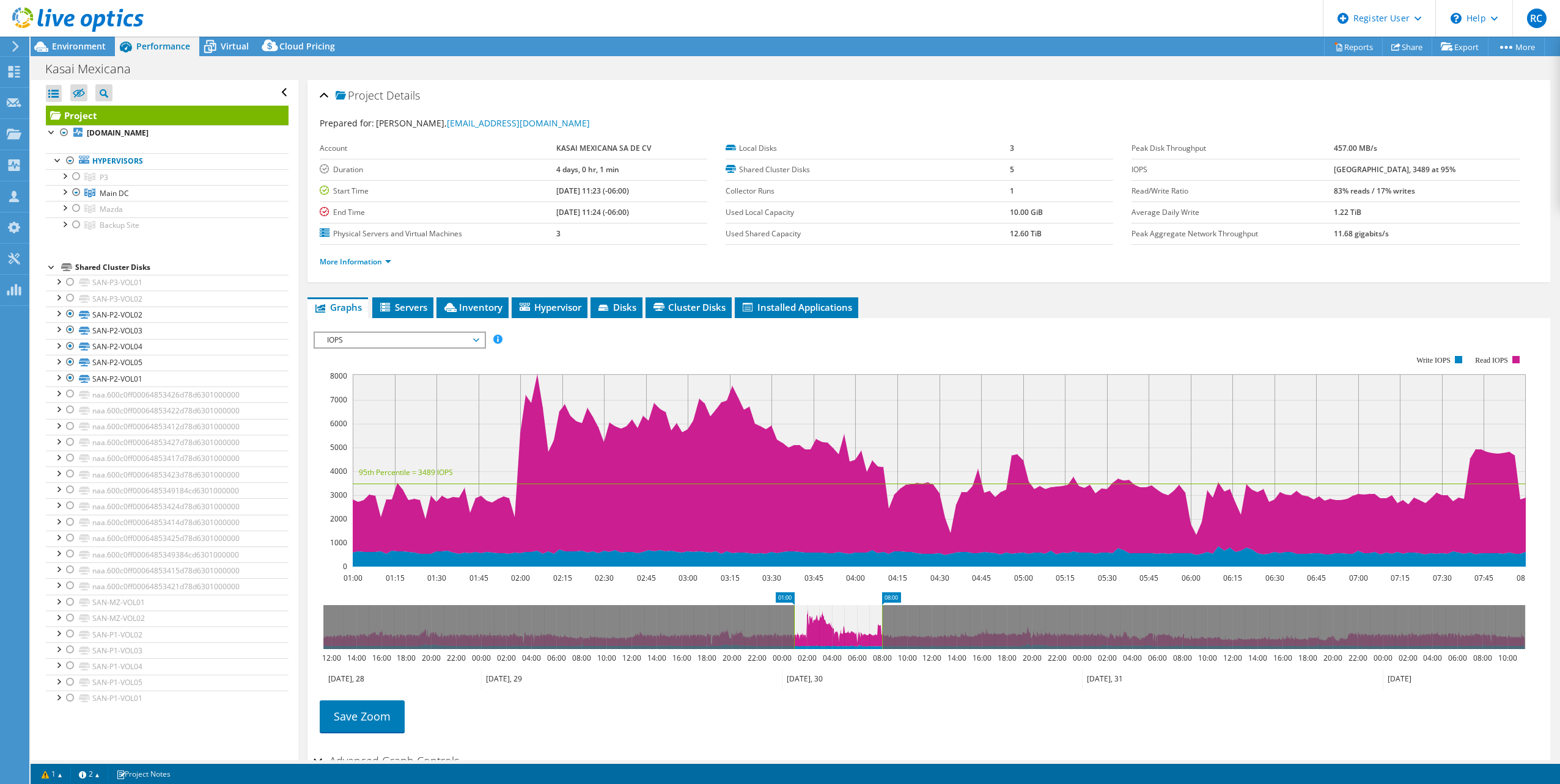
click at [795, 629] on rect at bounding box center [793, 628] width 5 height 44
click at [794, 616] on rect at bounding box center [794, 628] width 5 height 44
click at [887, 611] on rect at bounding box center [887, 628] width 5 height 44
drag, startPoint x: 883, startPoint y: 625, endPoint x: 907, endPoint y: 624, distance: 24.0
click at [907, 624] on rect at bounding box center [905, 628] width 5 height 44
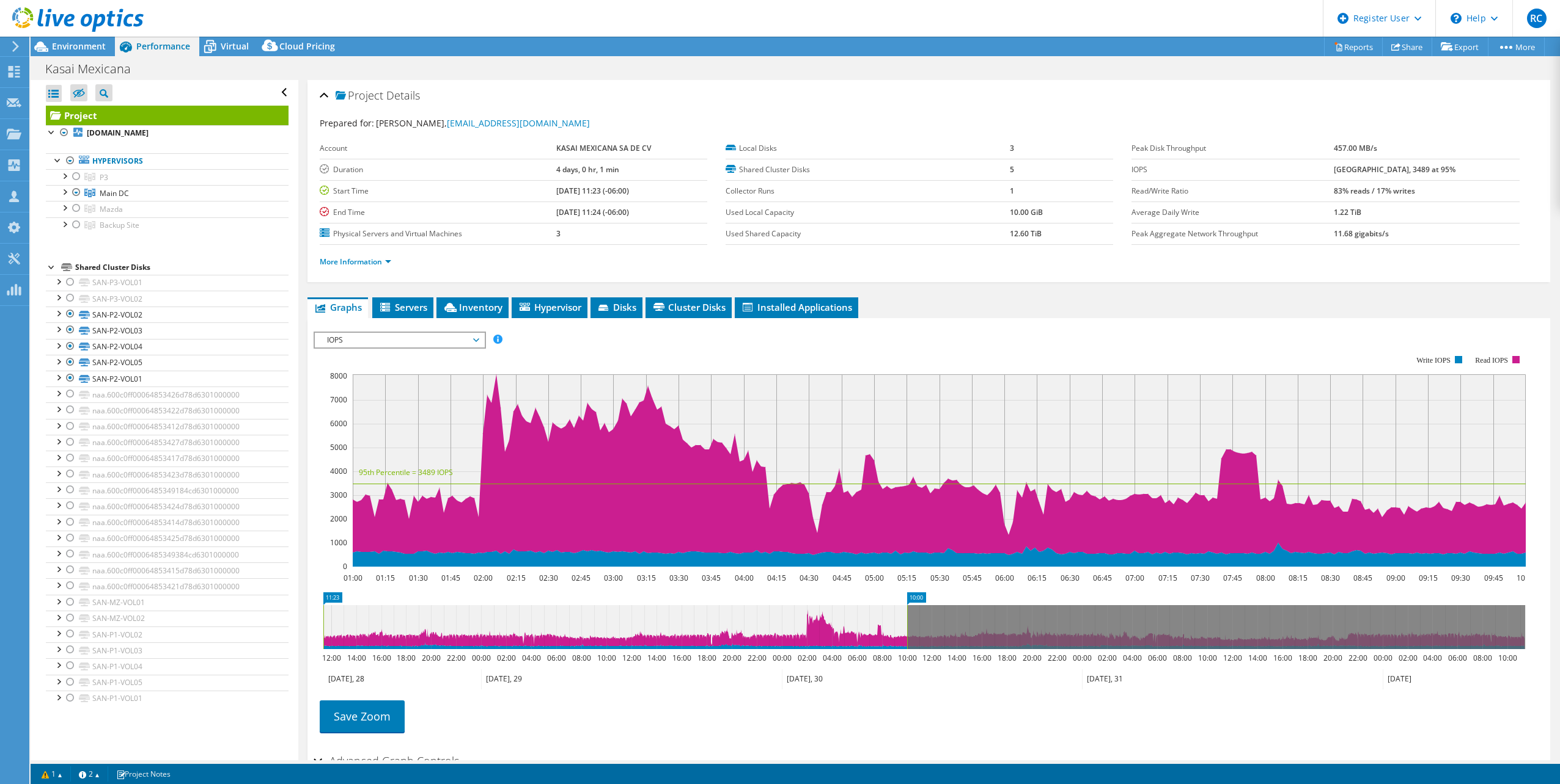
drag, startPoint x: 793, startPoint y: 616, endPoint x: 314, endPoint y: 639, distance: 479.6
click at [314, 639] on icon "10:00 11:23 12:00 14:00 16:00 18:00 20:00 22:00 00:00 02:00 04:00 06:00 08:00 1…" at bounding box center [924, 641] width 1221 height 97
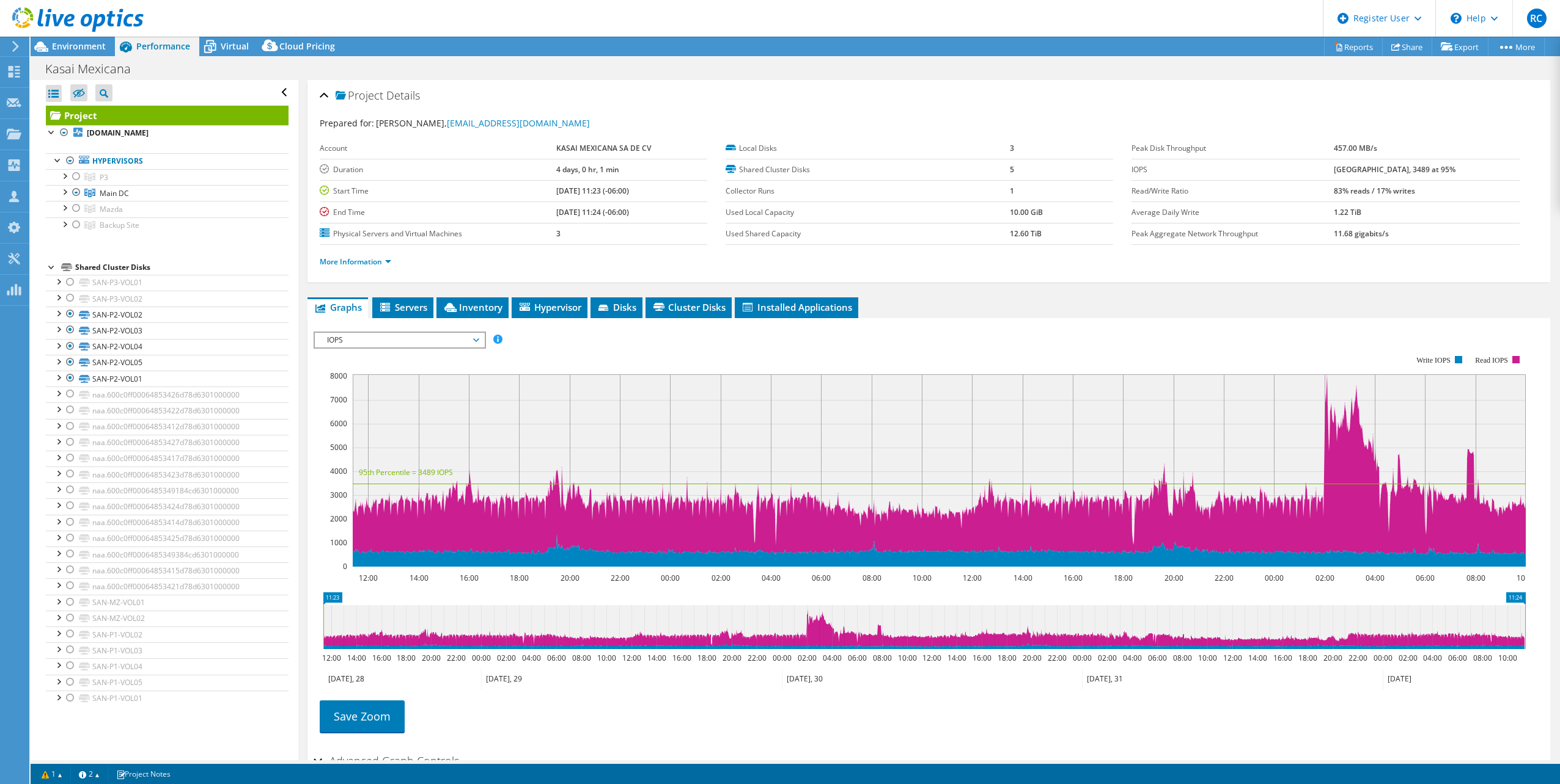
drag, startPoint x: 906, startPoint y: 616, endPoint x: 1540, endPoint y: 633, distance: 634.2
click at [1558, 626] on article "Project Details Prepared for: Agenor Neto, Agenor.neto@kasai-group.com Account …" at bounding box center [929, 420] width 1262 height 681
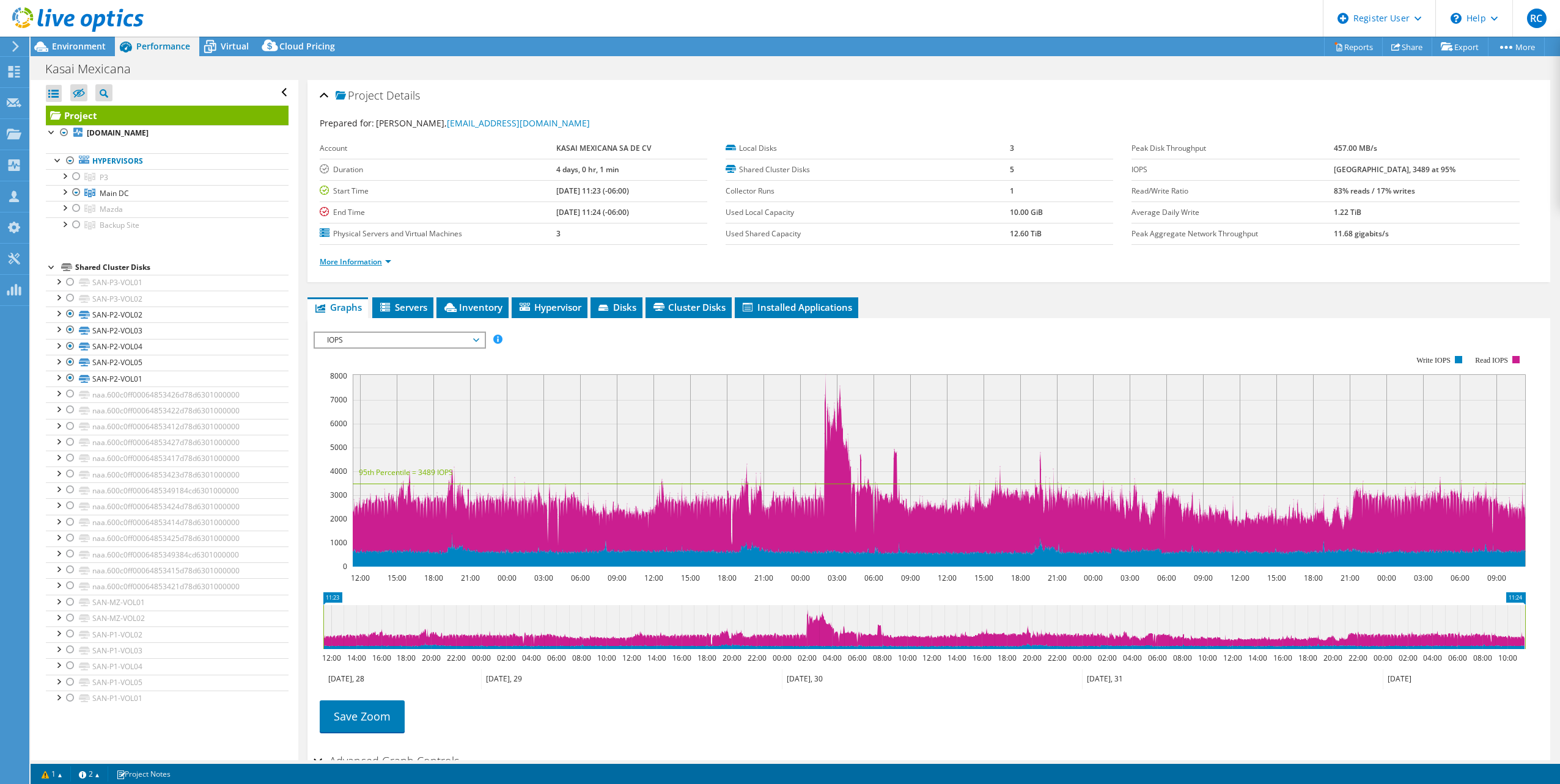
click at [390, 261] on link "More Information" at bounding box center [355, 261] width 71 height 11
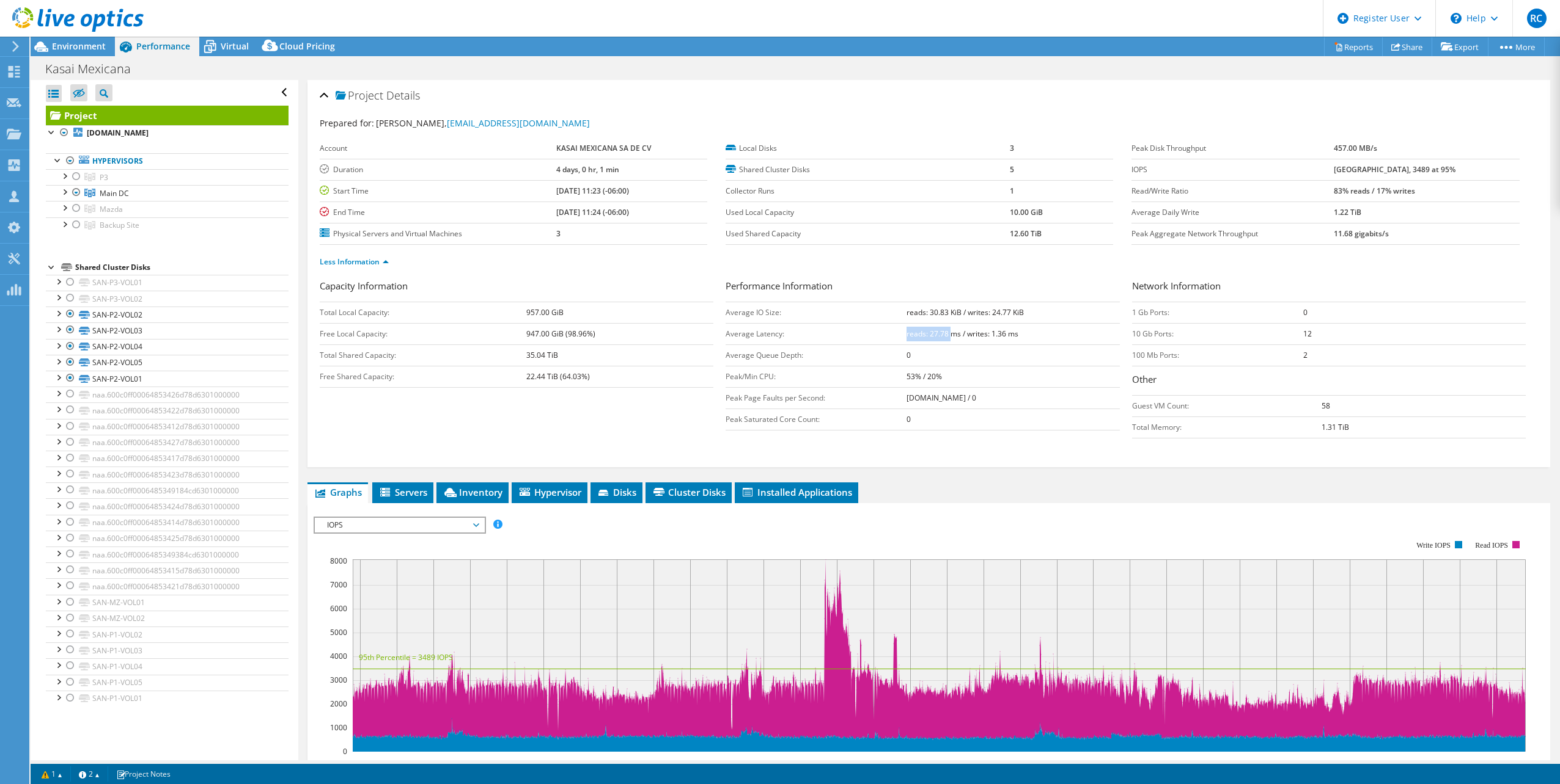
drag, startPoint x: 903, startPoint y: 333, endPoint x: 948, endPoint y: 336, distance: 45.1
click at [948, 336] on b "reads: 27.78 ms / writes: 1.36 ms" at bounding box center [963, 334] width 112 height 11
drag, startPoint x: 948, startPoint y: 336, endPoint x: 925, endPoint y: 335, distance: 23.0
click at [928, 333] on b "reads: 27.78 ms / writes: 1.36 ms" at bounding box center [963, 334] width 112 height 11
click at [925, 334] on b "reads: 27.78 ms / writes: 1.36 ms" at bounding box center [963, 334] width 112 height 11
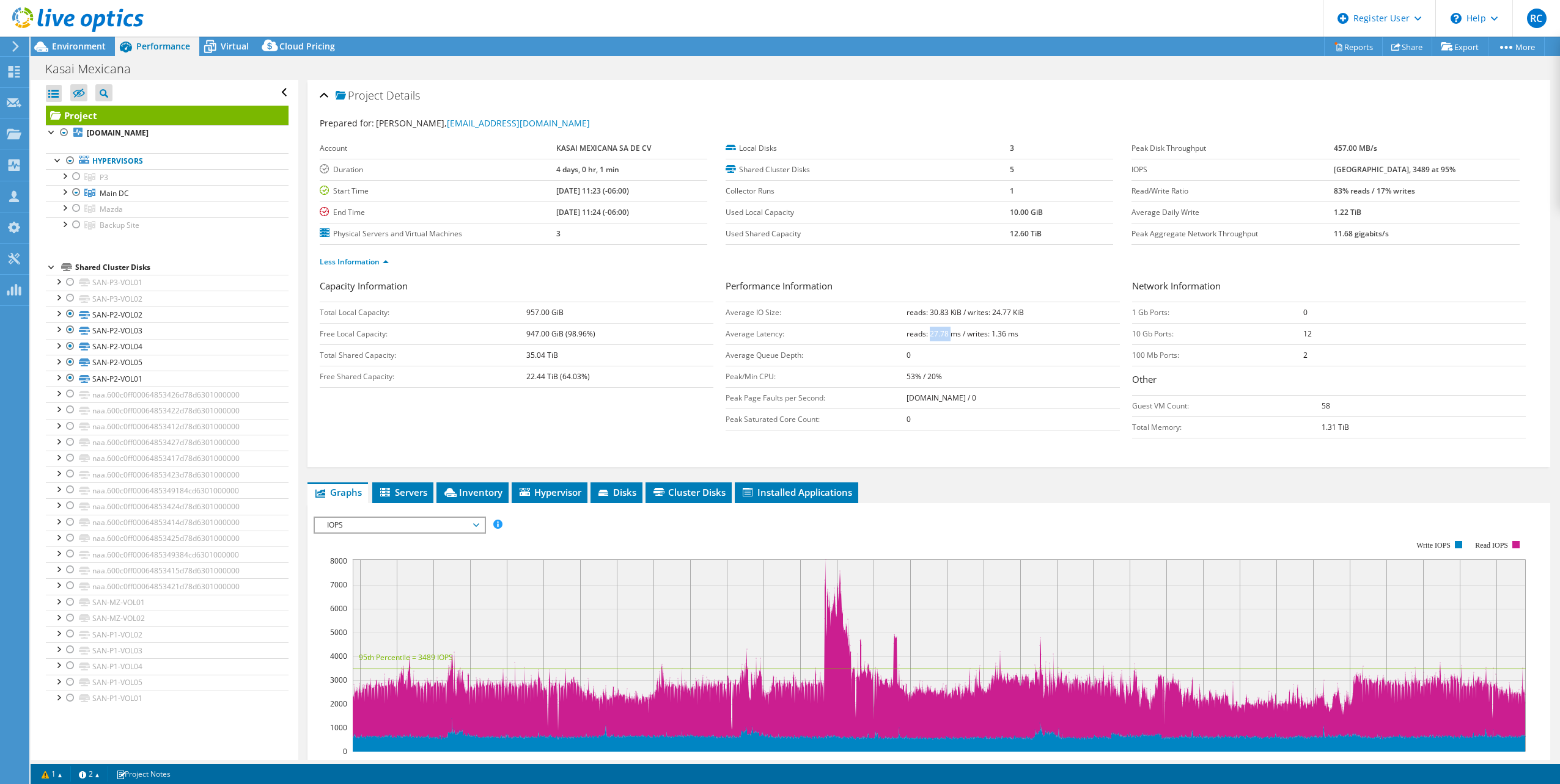
drag, startPoint x: 926, startPoint y: 335, endPoint x: 944, endPoint y: 331, distance: 18.4
click at [944, 331] on b "reads: 27.78 ms / writes: 1.36 ms" at bounding box center [963, 334] width 112 height 11
drag, startPoint x: 944, startPoint y: 331, endPoint x: 1020, endPoint y: 336, distance: 76.2
click at [1020, 336] on td "reads: 27.78 ms / writes: 1.36 ms" at bounding box center [1013, 334] width 213 height 21
click at [995, 329] on b "reads: 27.78 ms / writes: 1.36 ms" at bounding box center [963, 334] width 112 height 11
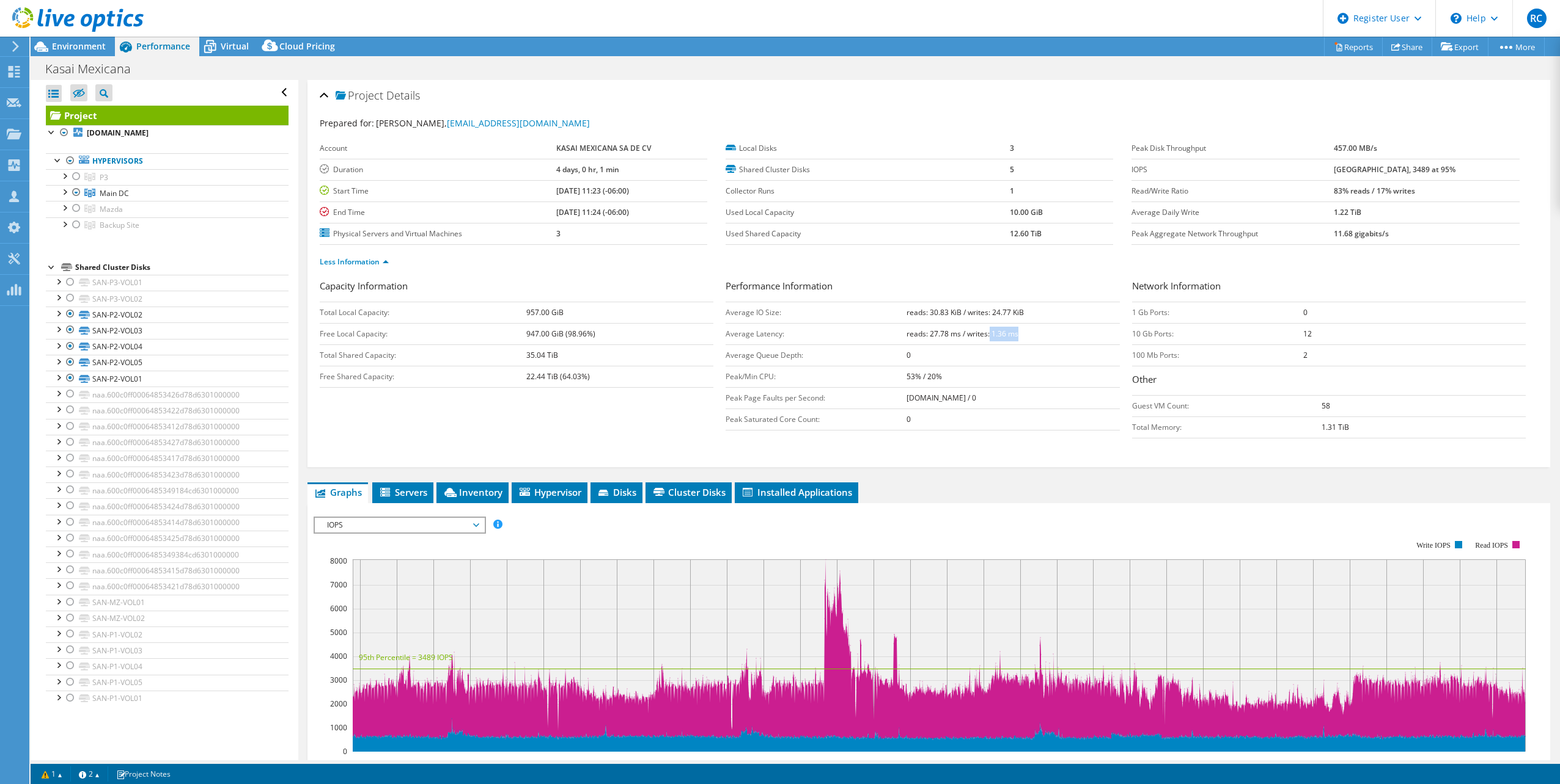
drag, startPoint x: 986, startPoint y: 331, endPoint x: 1024, endPoint y: 332, distance: 38.0
click at [1024, 332] on td "reads: 27.78 ms / writes: 1.36 ms" at bounding box center [1013, 334] width 213 height 21
drag, startPoint x: 1024, startPoint y: 332, endPoint x: 1034, endPoint y: 337, distance: 11.2
click at [1034, 337] on td "reads: 27.78 ms / writes: 1.36 ms" at bounding box center [1013, 334] width 213 height 21
drag, startPoint x: 904, startPoint y: 335, endPoint x: 1023, endPoint y: 334, distance: 119.0
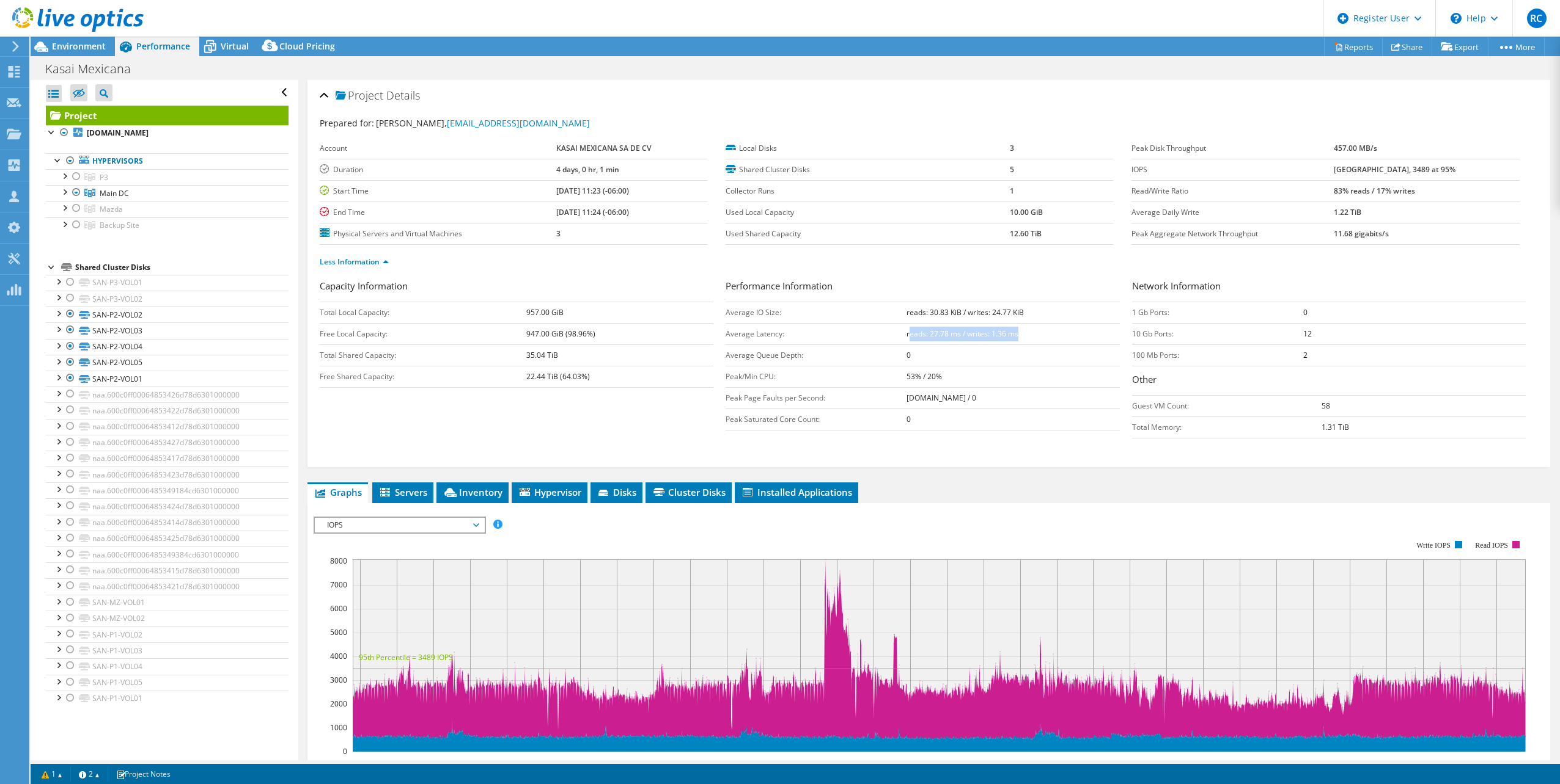
click at [1023, 334] on td "reads: 27.78 ms / writes: 1.36 ms" at bounding box center [1013, 334] width 213 height 21
drag, startPoint x: 1023, startPoint y: 334, endPoint x: 987, endPoint y: 335, distance: 36.0
click at [987, 335] on b "reads: 27.78 ms / writes: 1.36 ms" at bounding box center [963, 334] width 112 height 11
drag, startPoint x: 1352, startPoint y: 192, endPoint x: 1399, endPoint y: 192, distance: 47.0
click at [1399, 192] on tr "Read/Write Ratio 83% reads / 17% writes" at bounding box center [1326, 191] width 388 height 21
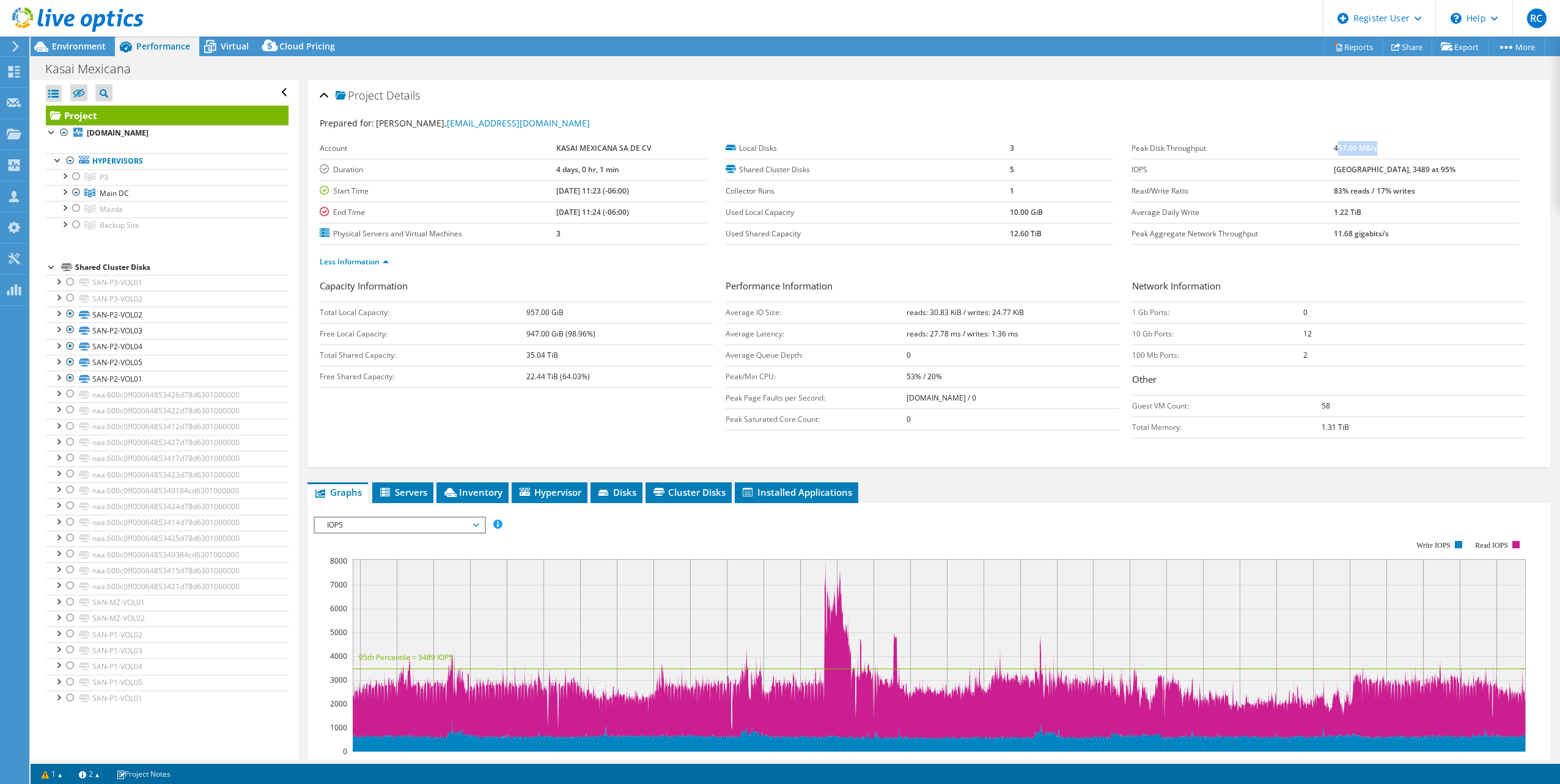
drag, startPoint x: 1356, startPoint y: 145, endPoint x: 1402, endPoint y: 149, distance: 46.2
click at [1402, 149] on td "457.00 MB/s" at bounding box center [1426, 149] width 185 height 21
click at [1355, 145] on b "457.00 MB/s" at bounding box center [1355, 148] width 43 height 11
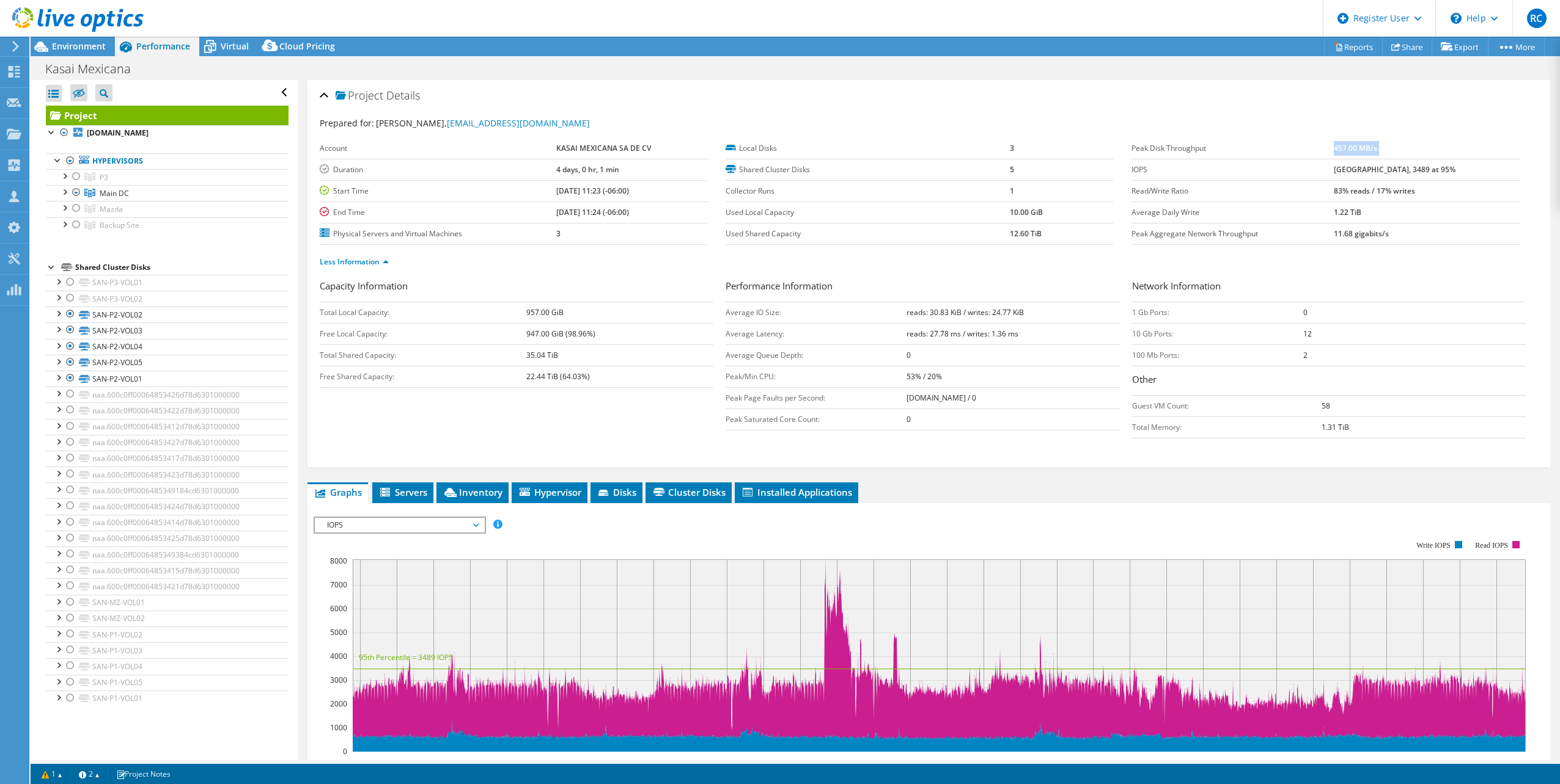
drag, startPoint x: 901, startPoint y: 335, endPoint x: 1018, endPoint y: 335, distance: 117.0
click at [1018, 335] on tr "Average Latency: reads: 27.78 ms / writes: 1.36 ms" at bounding box center [922, 334] width 394 height 21
click at [119, 192] on span "Main DC" at bounding box center [114, 193] width 29 height 11
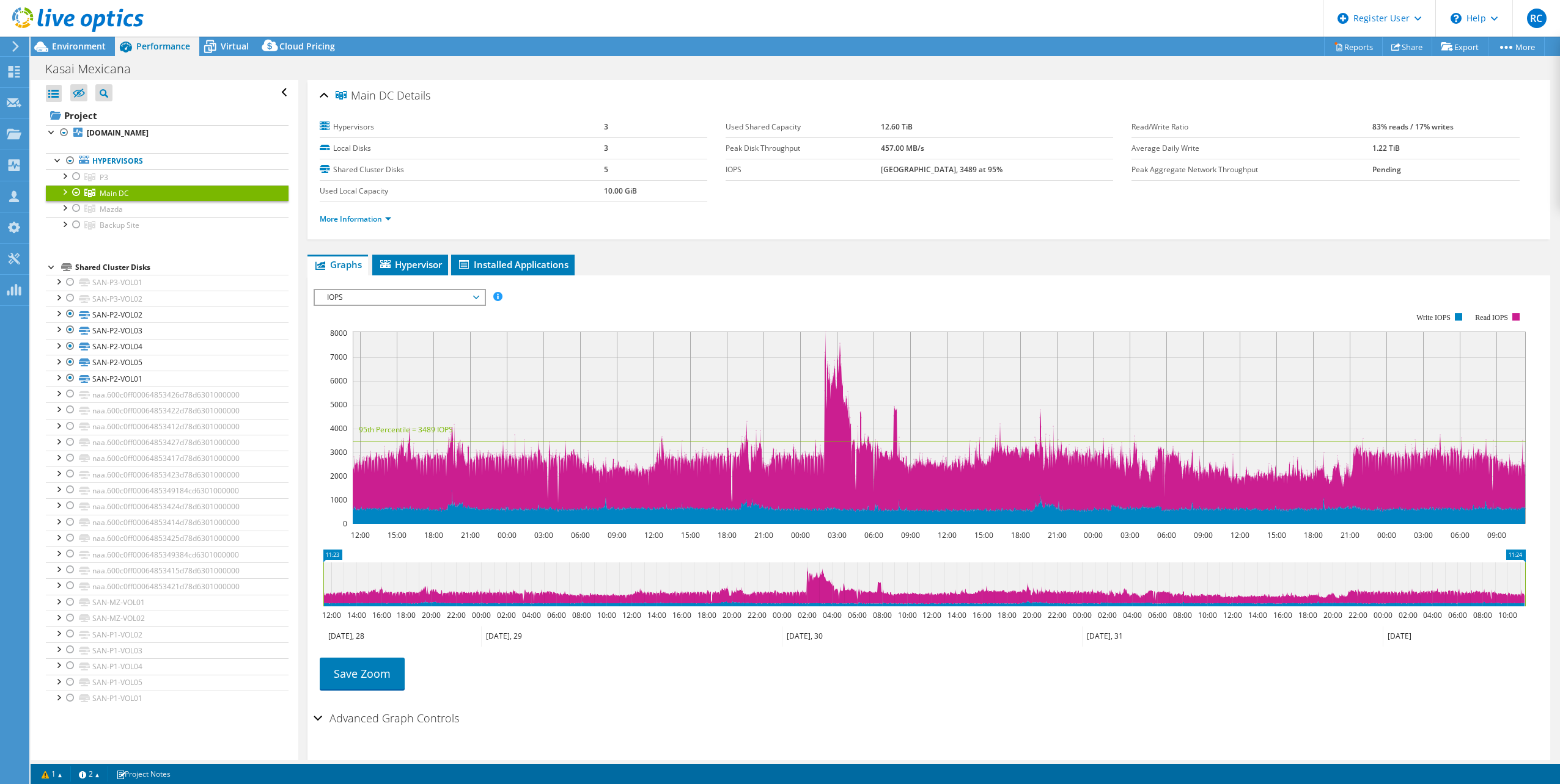
click at [475, 296] on span "IOPS" at bounding box center [399, 297] width 157 height 14
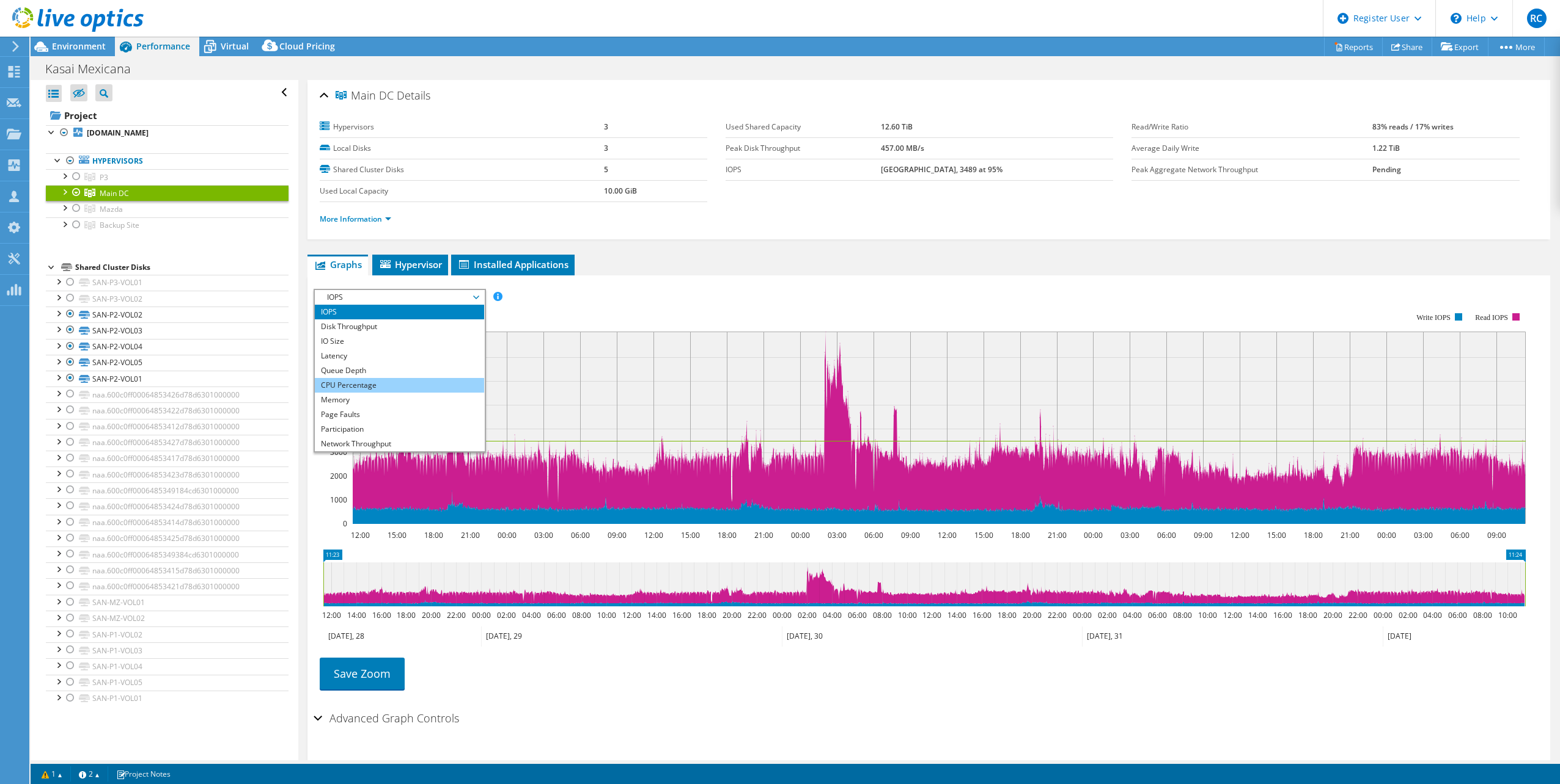
click at [397, 383] on li "CPU Percentage" at bounding box center [398, 385] width 169 height 14
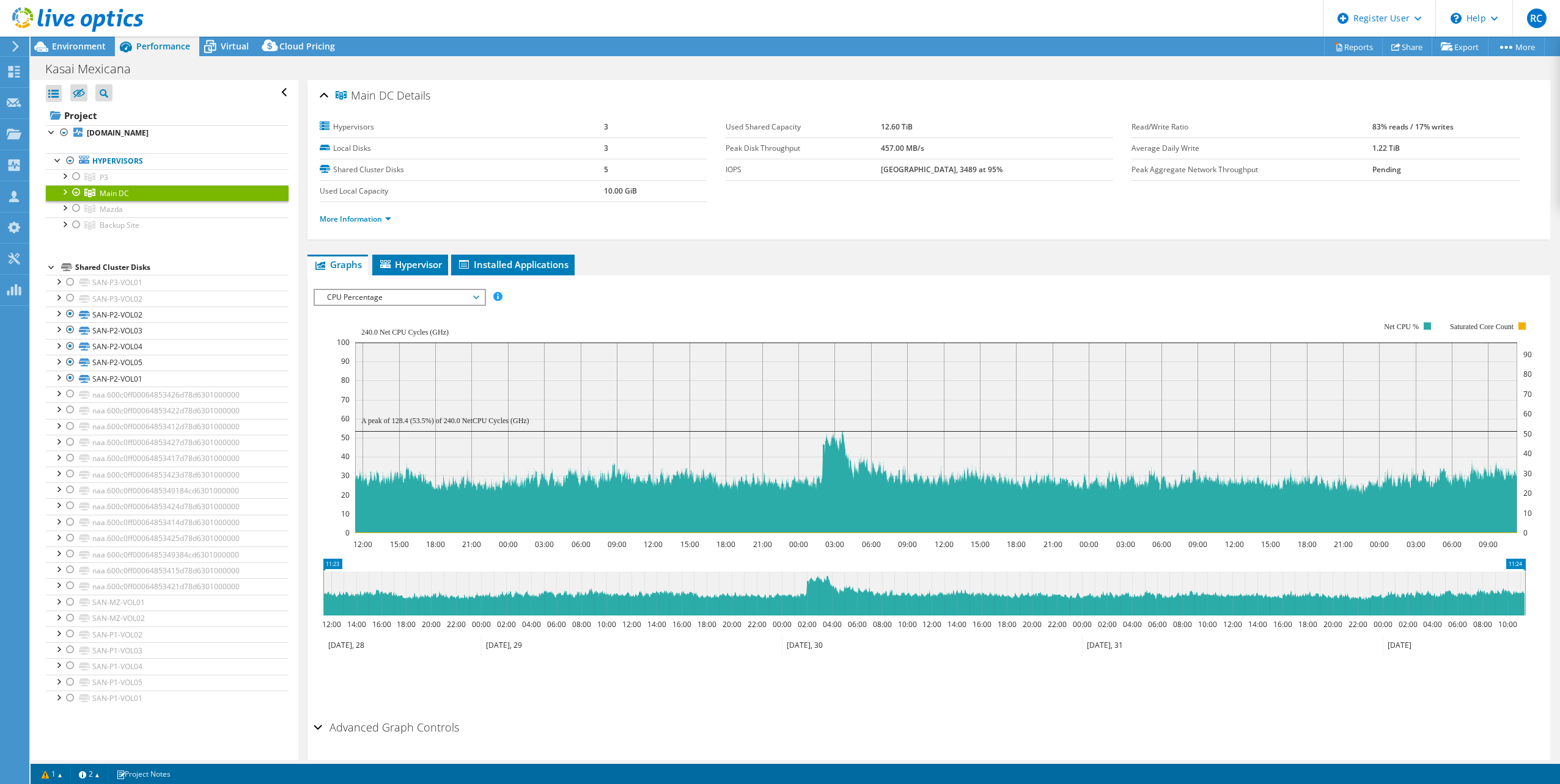
click at [64, 191] on div at bounding box center [64, 191] width 13 height 13
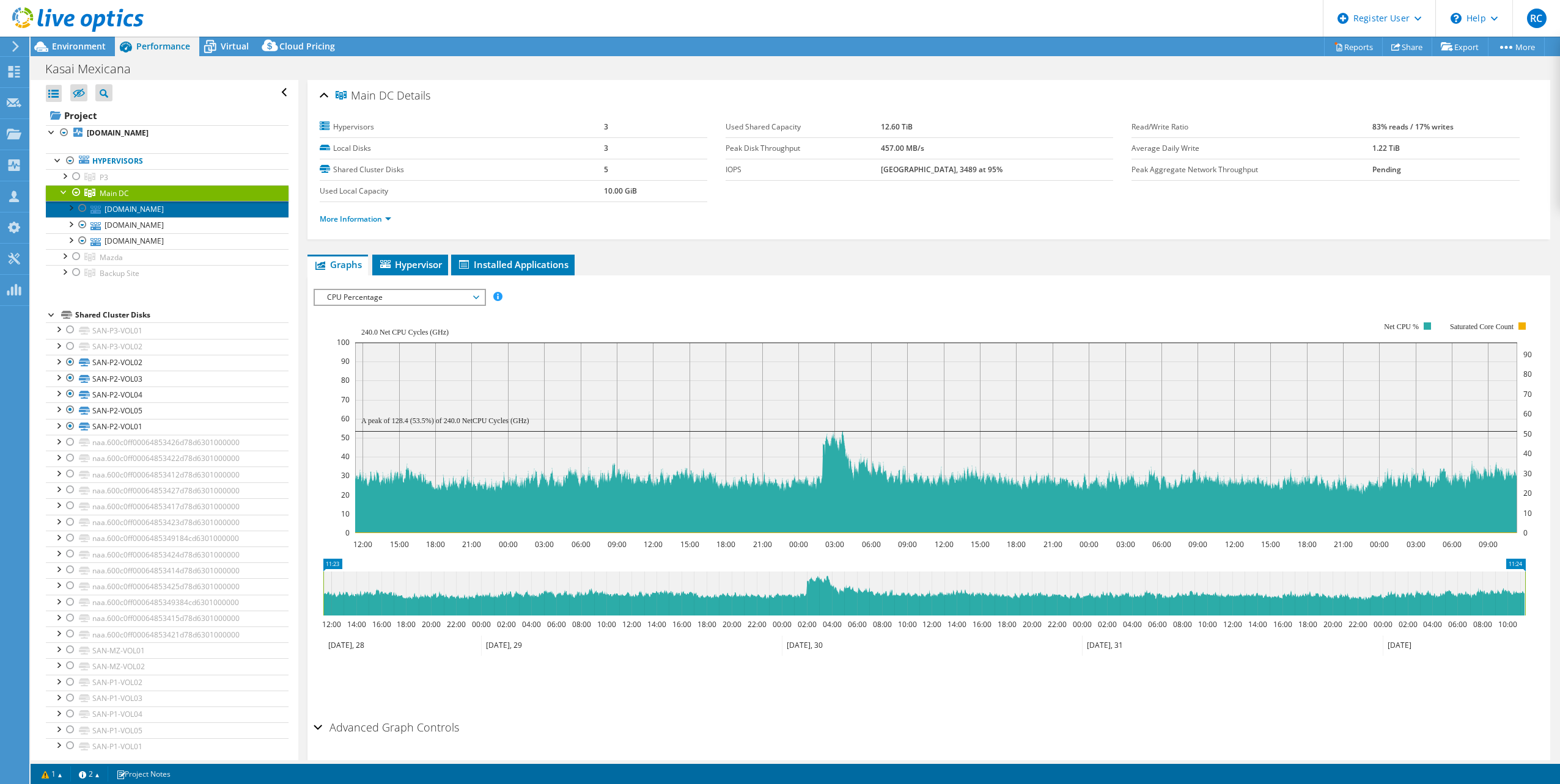
click at [183, 210] on link "[DOMAIN_NAME]" at bounding box center [168, 208] width 243 height 15
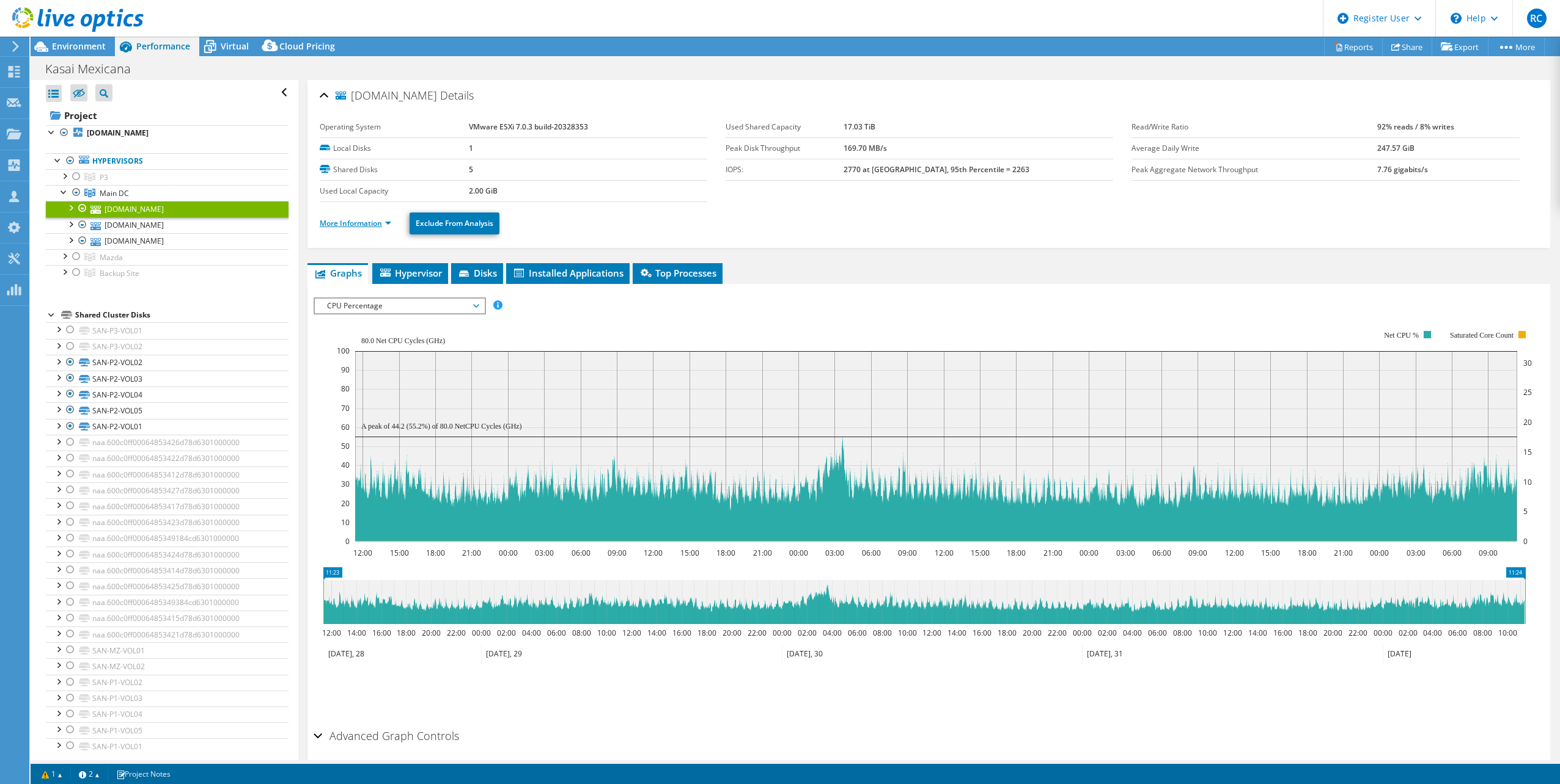
click at [388, 221] on link "More Information" at bounding box center [355, 223] width 71 height 11
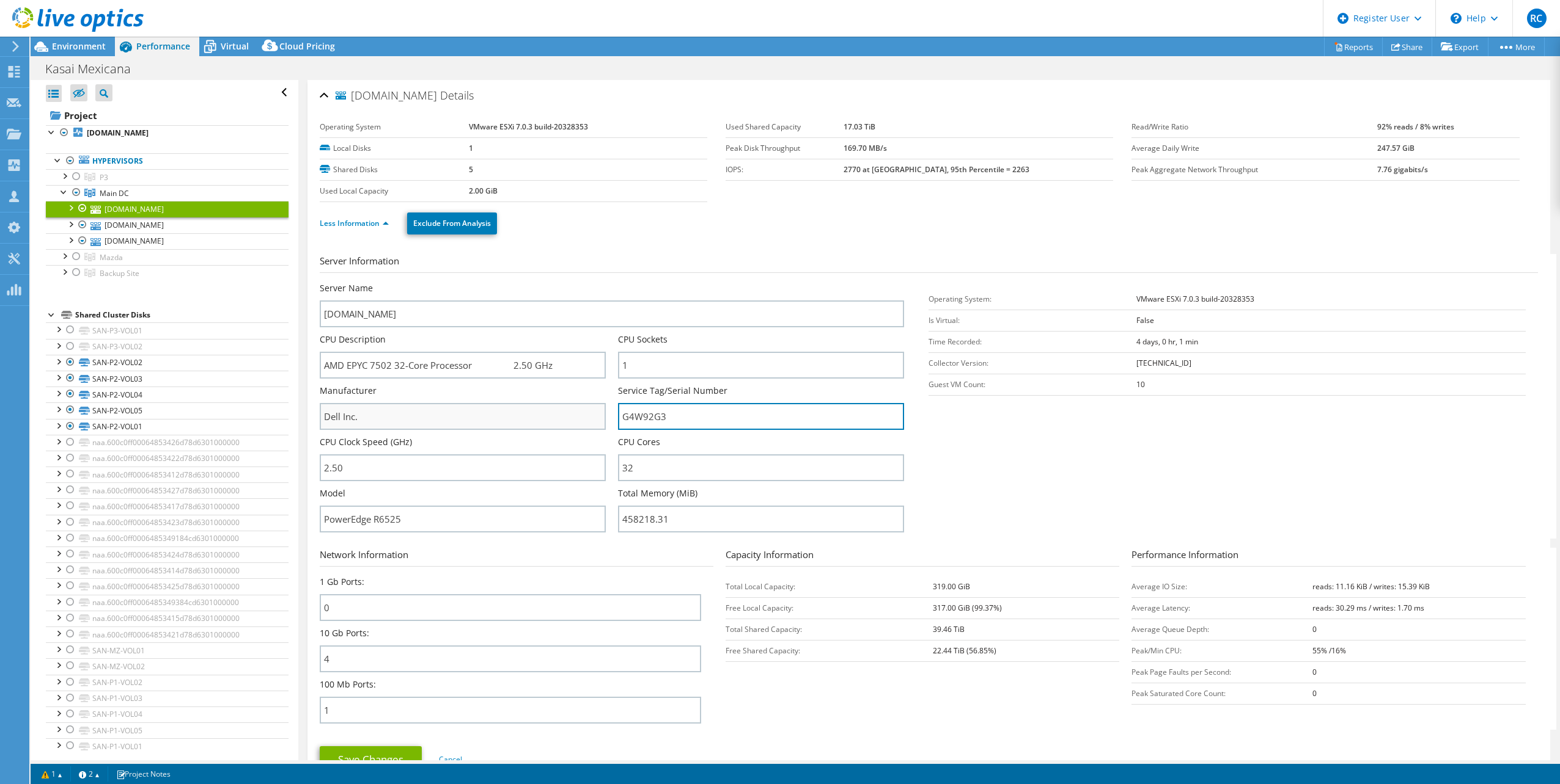
drag, startPoint x: 692, startPoint y: 419, endPoint x: 581, endPoint y: 408, distance: 111.5
click at [581, 283] on div "Server Name mxsv21esxisrv3.kasai.com.mx CPU Description AMD EPYC 7502 32-Core P…" at bounding box center [617, 283] width 596 height 0
click at [384, 225] on link "Less Information" at bounding box center [354, 223] width 69 height 11
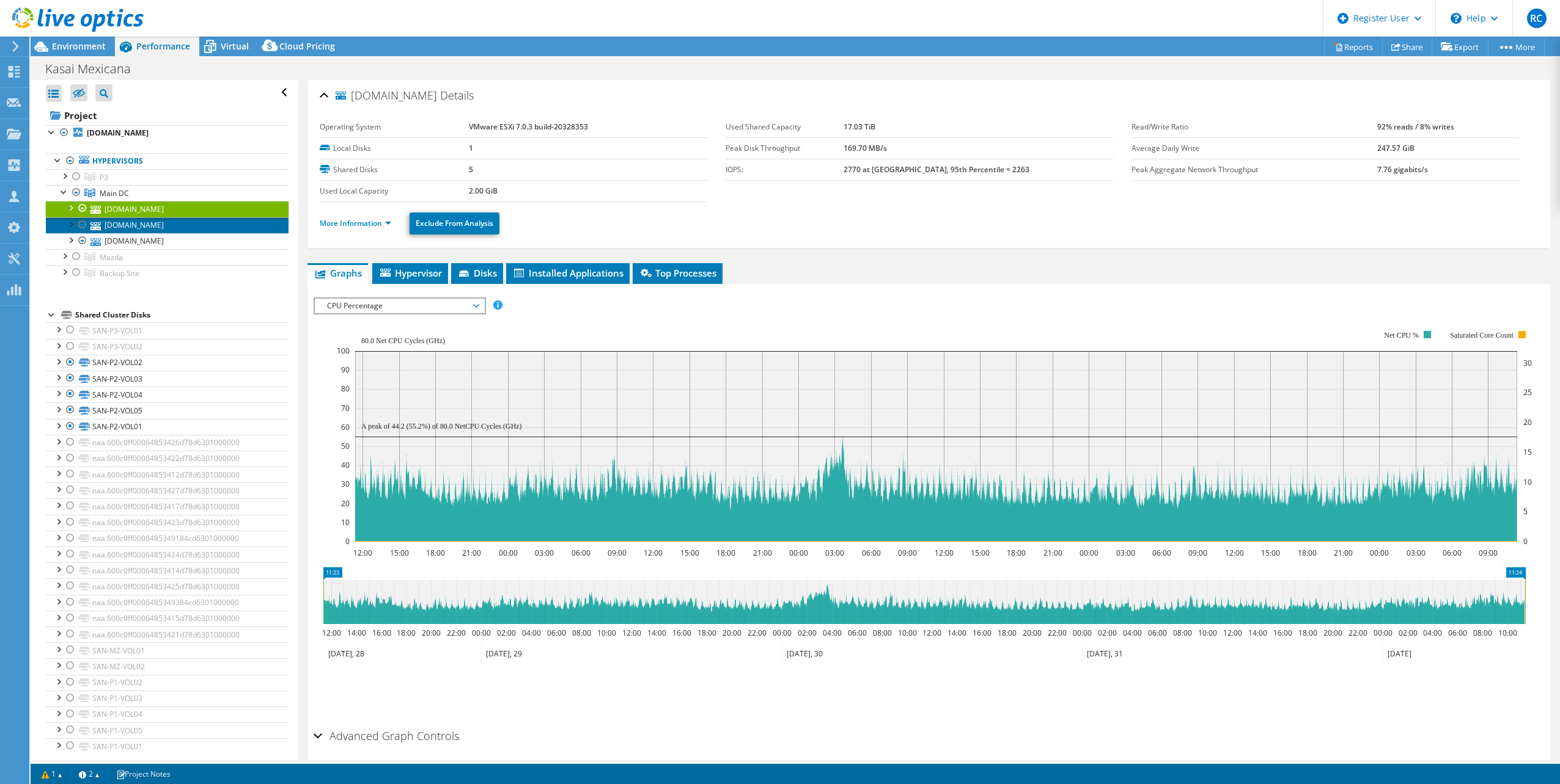
click at [175, 229] on link "[DOMAIN_NAME]" at bounding box center [168, 226] width 243 height 15
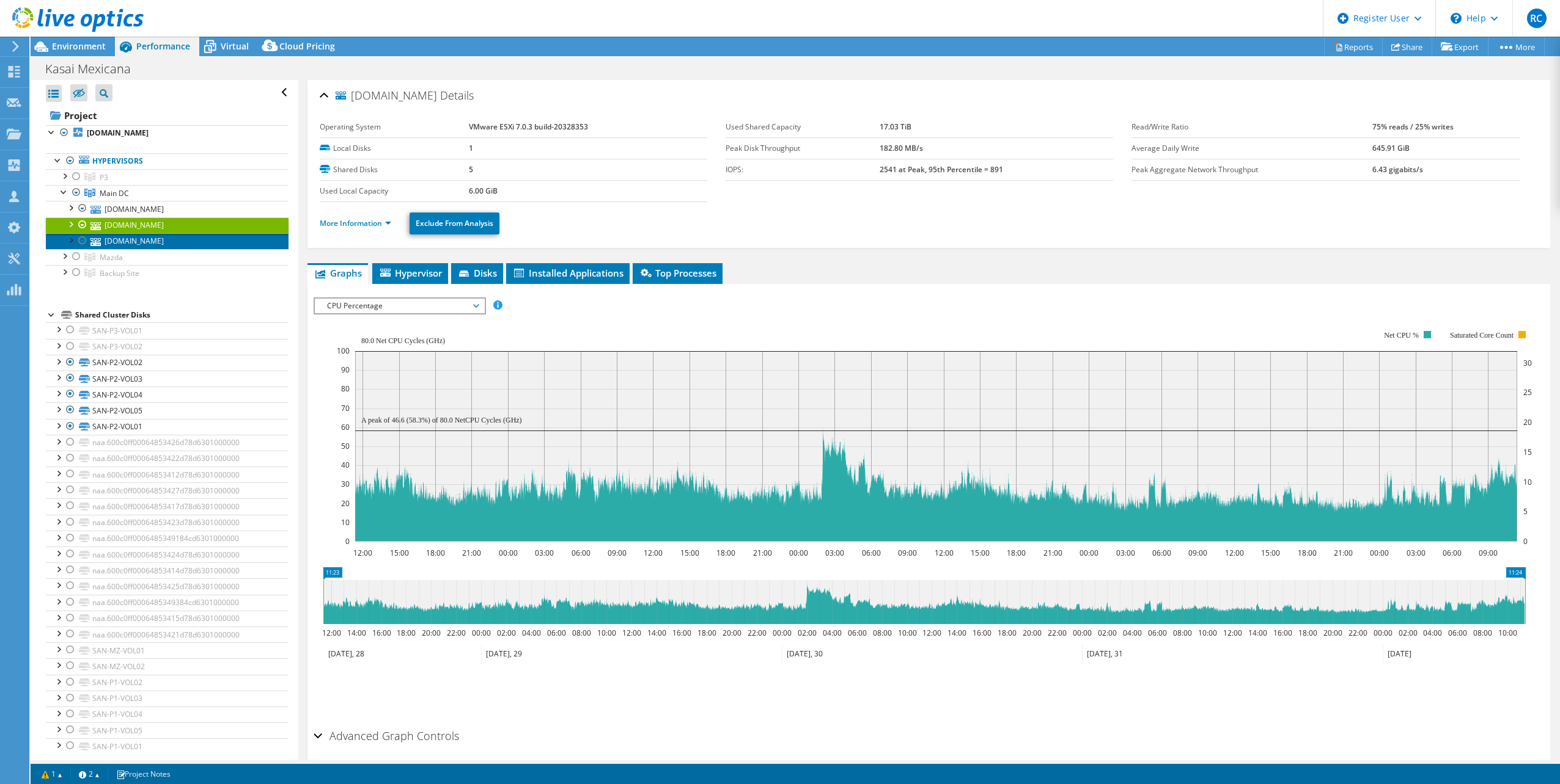
click at [186, 236] on link "[DOMAIN_NAME]" at bounding box center [168, 241] width 243 height 15
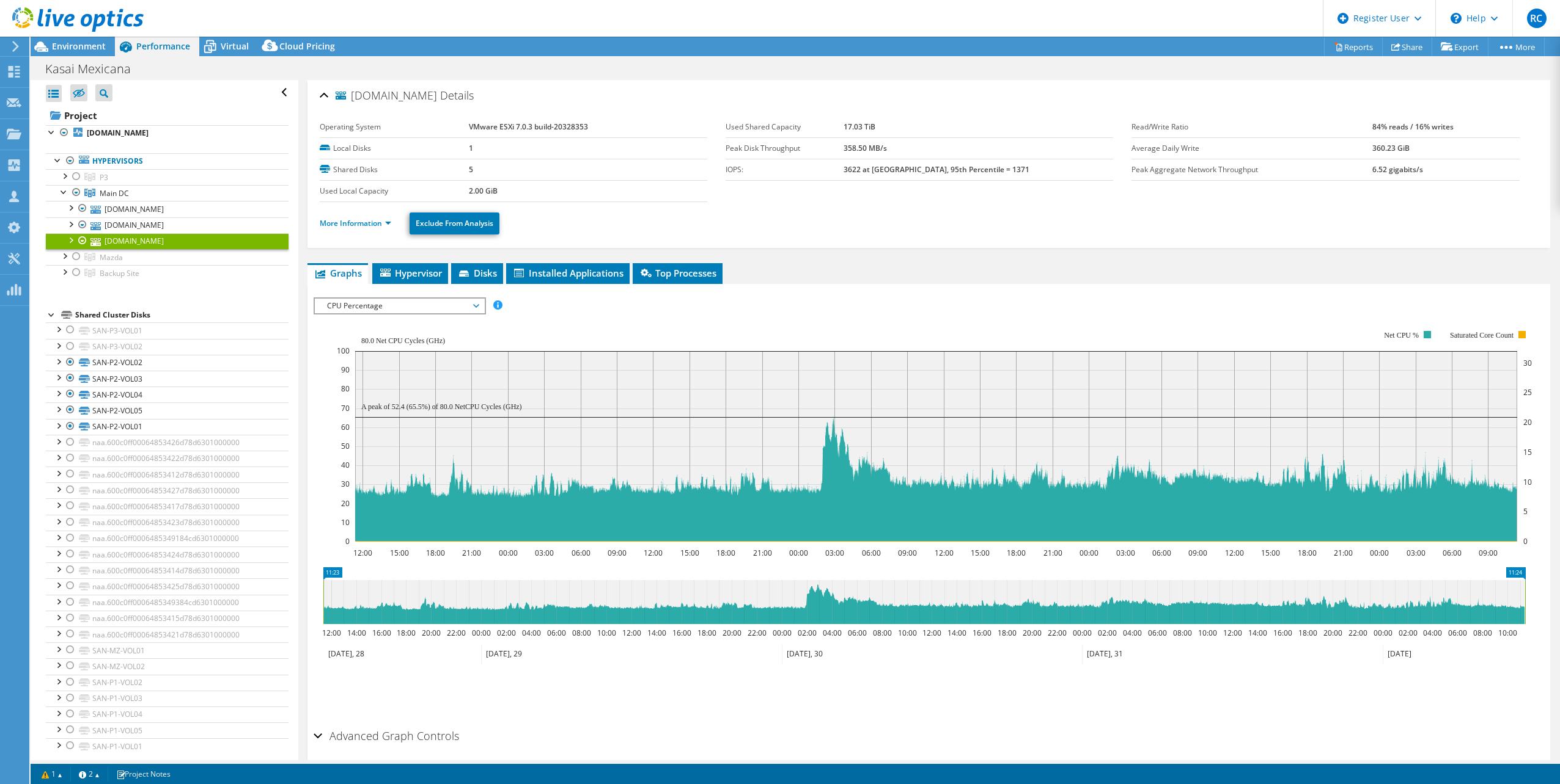
click at [477, 304] on span "CPU Percentage" at bounding box center [399, 306] width 157 height 14
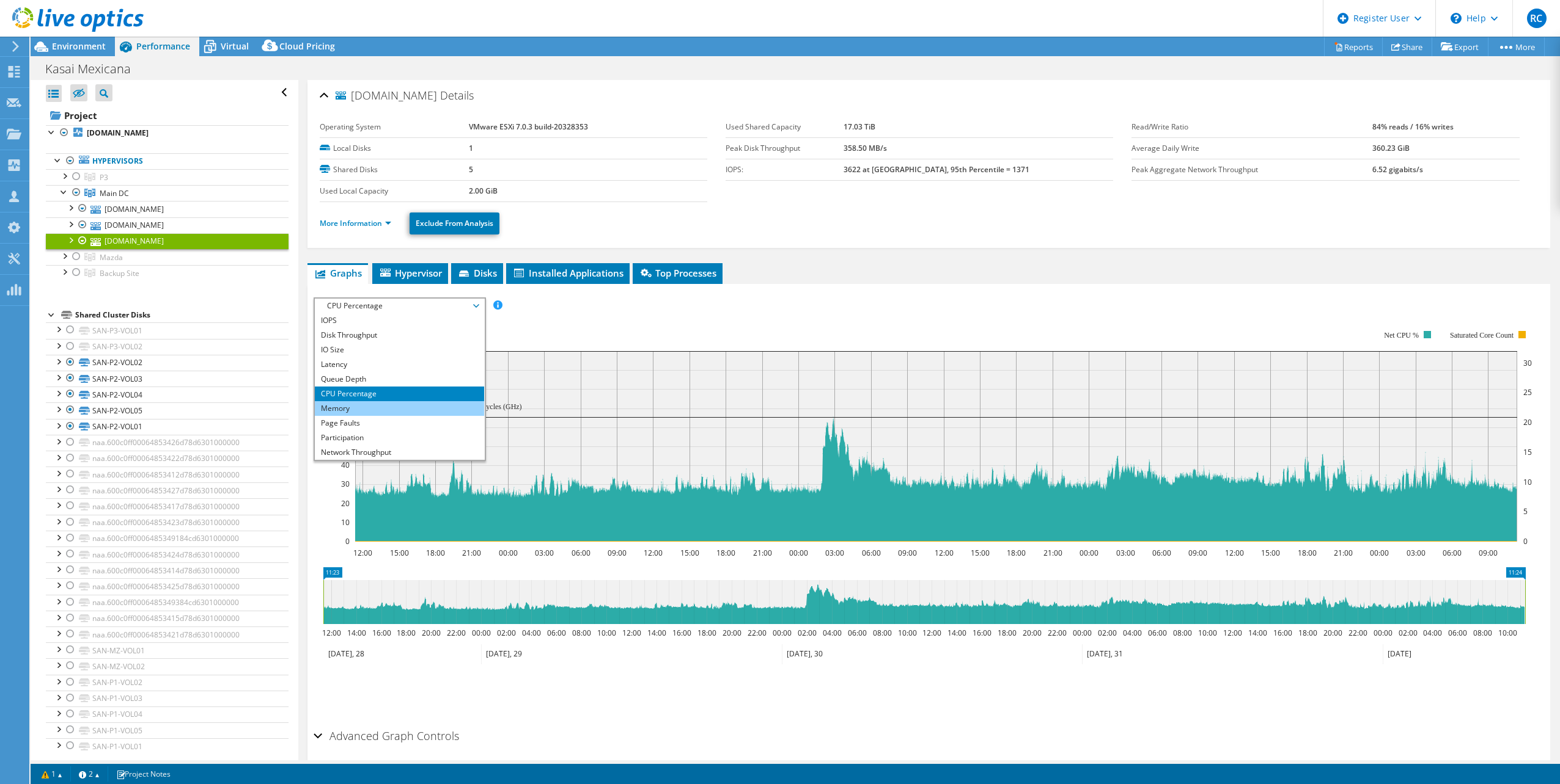
click at [363, 405] on li "Memory" at bounding box center [398, 408] width 169 height 14
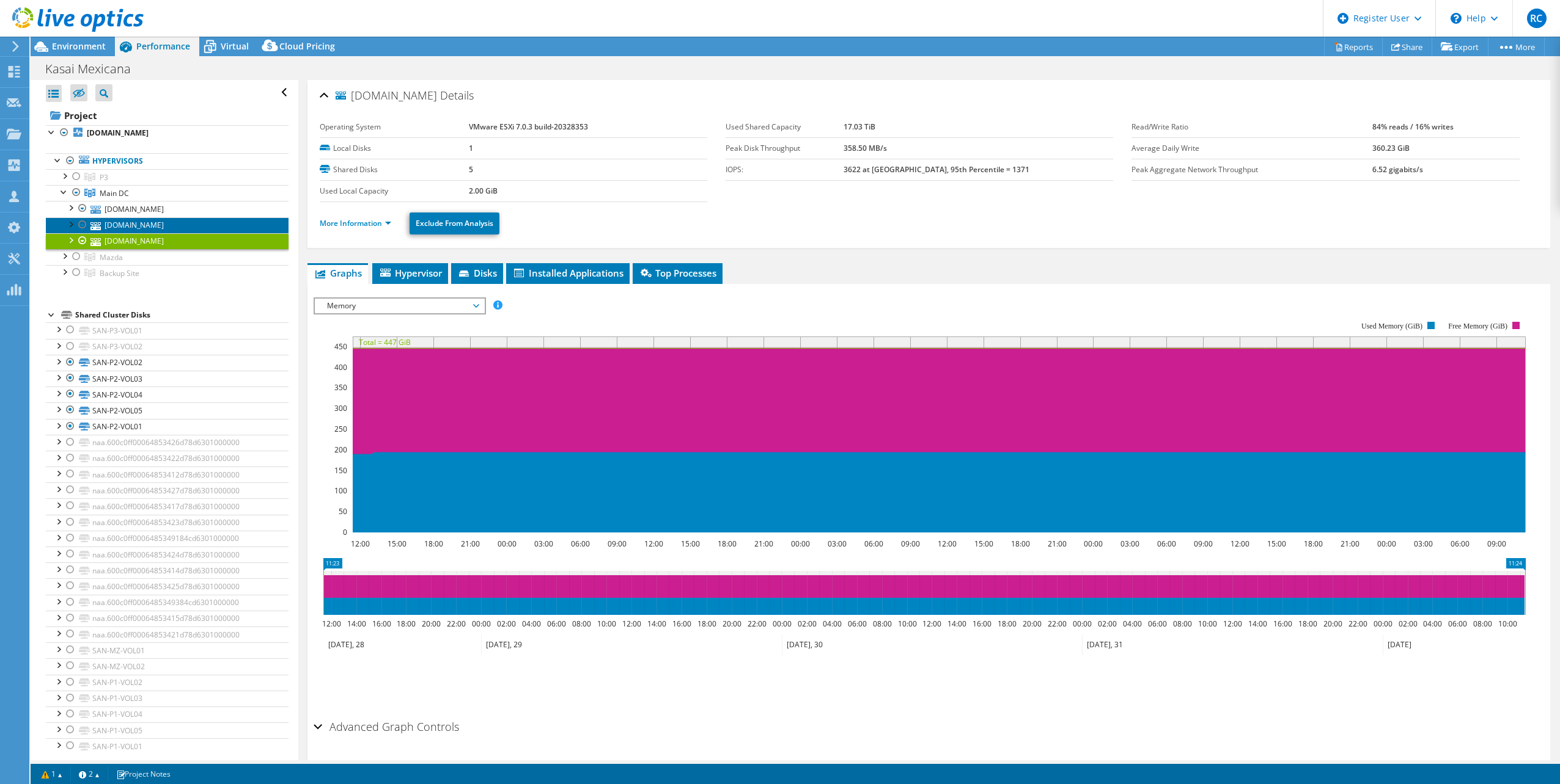
click at [181, 223] on link "[DOMAIN_NAME]" at bounding box center [168, 226] width 243 height 15
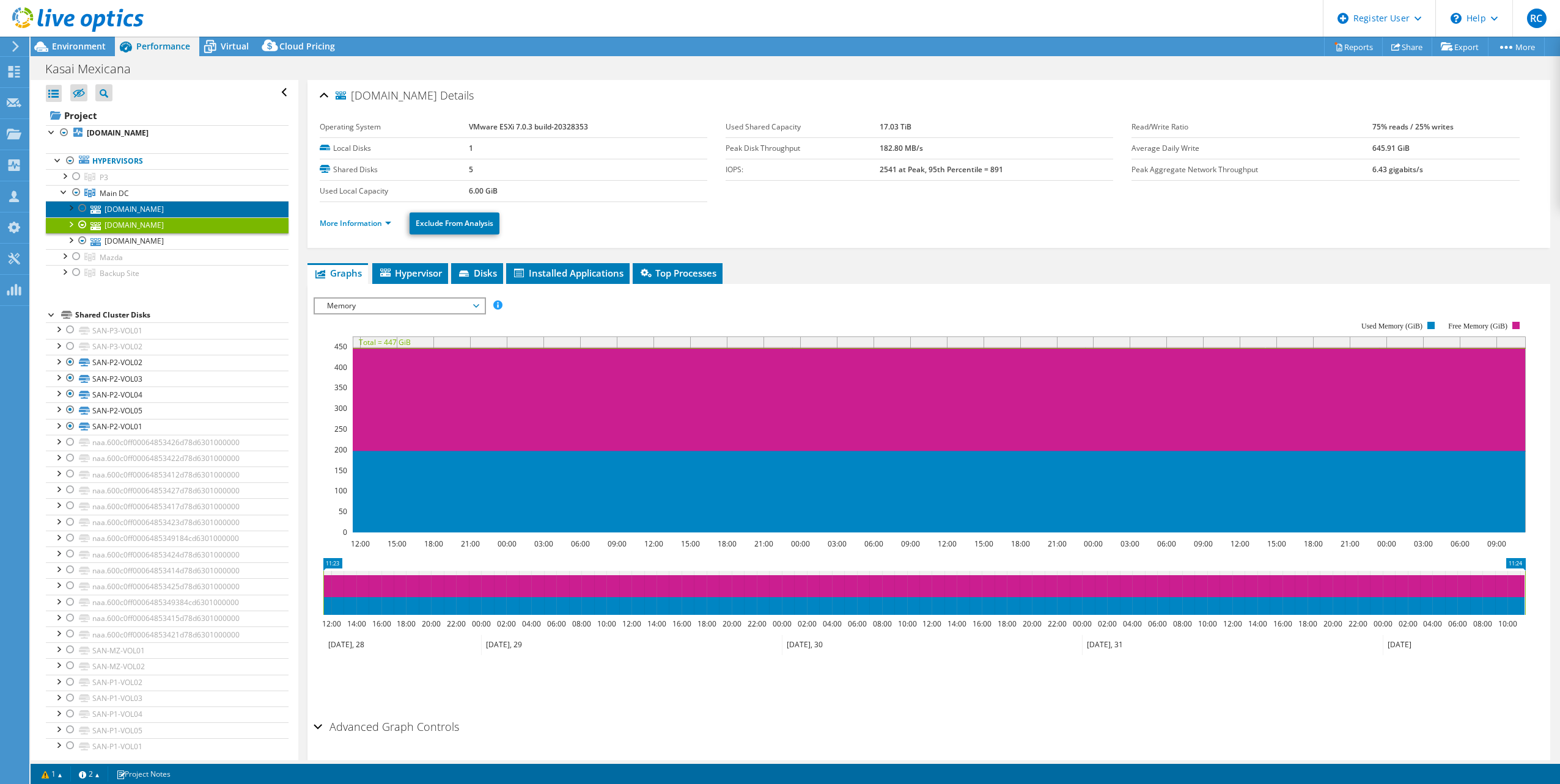
click at [191, 209] on link "[DOMAIN_NAME]" at bounding box center [168, 208] width 243 height 15
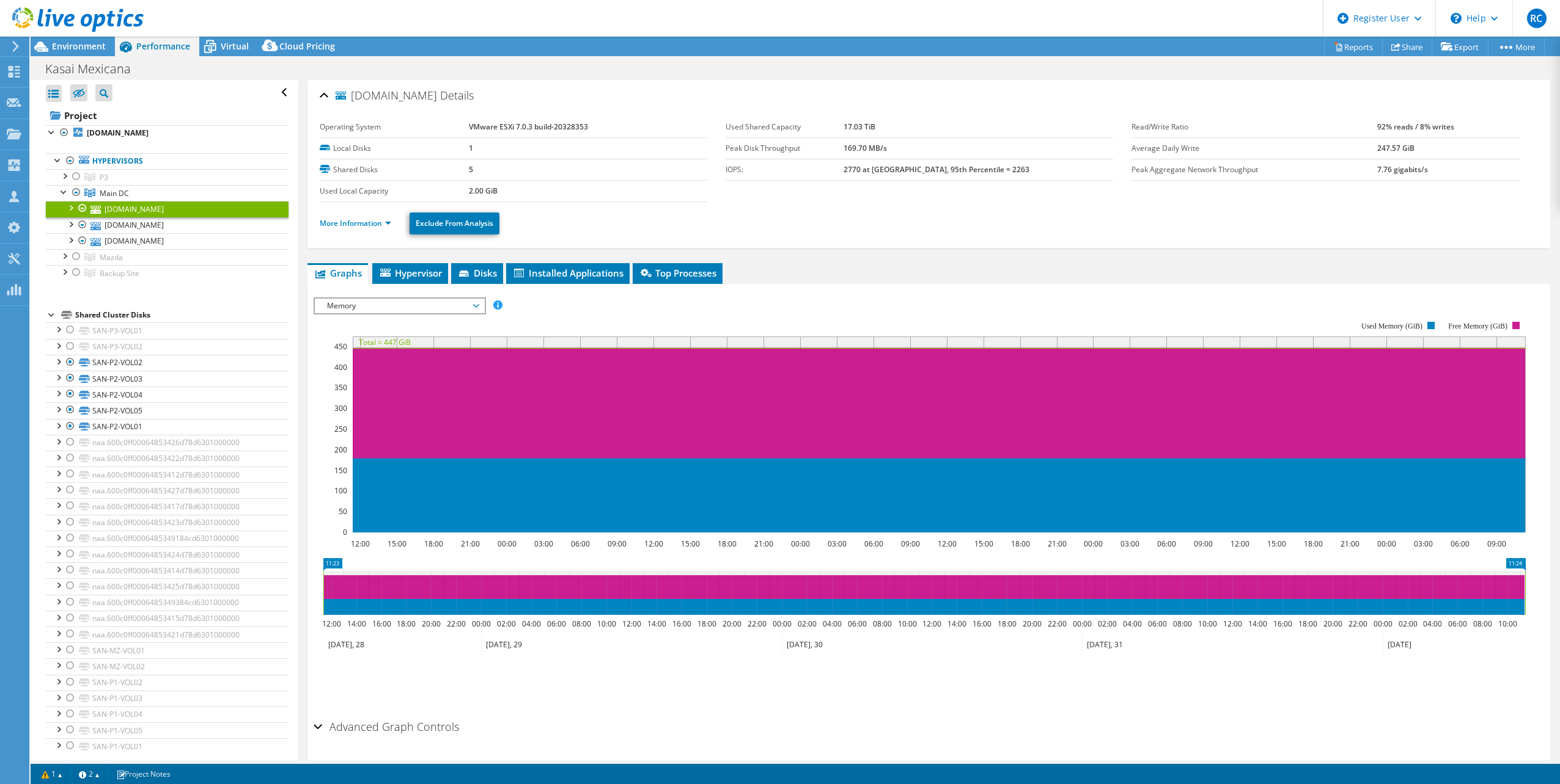
click at [478, 303] on span "Memory" at bounding box center [399, 306] width 157 height 14
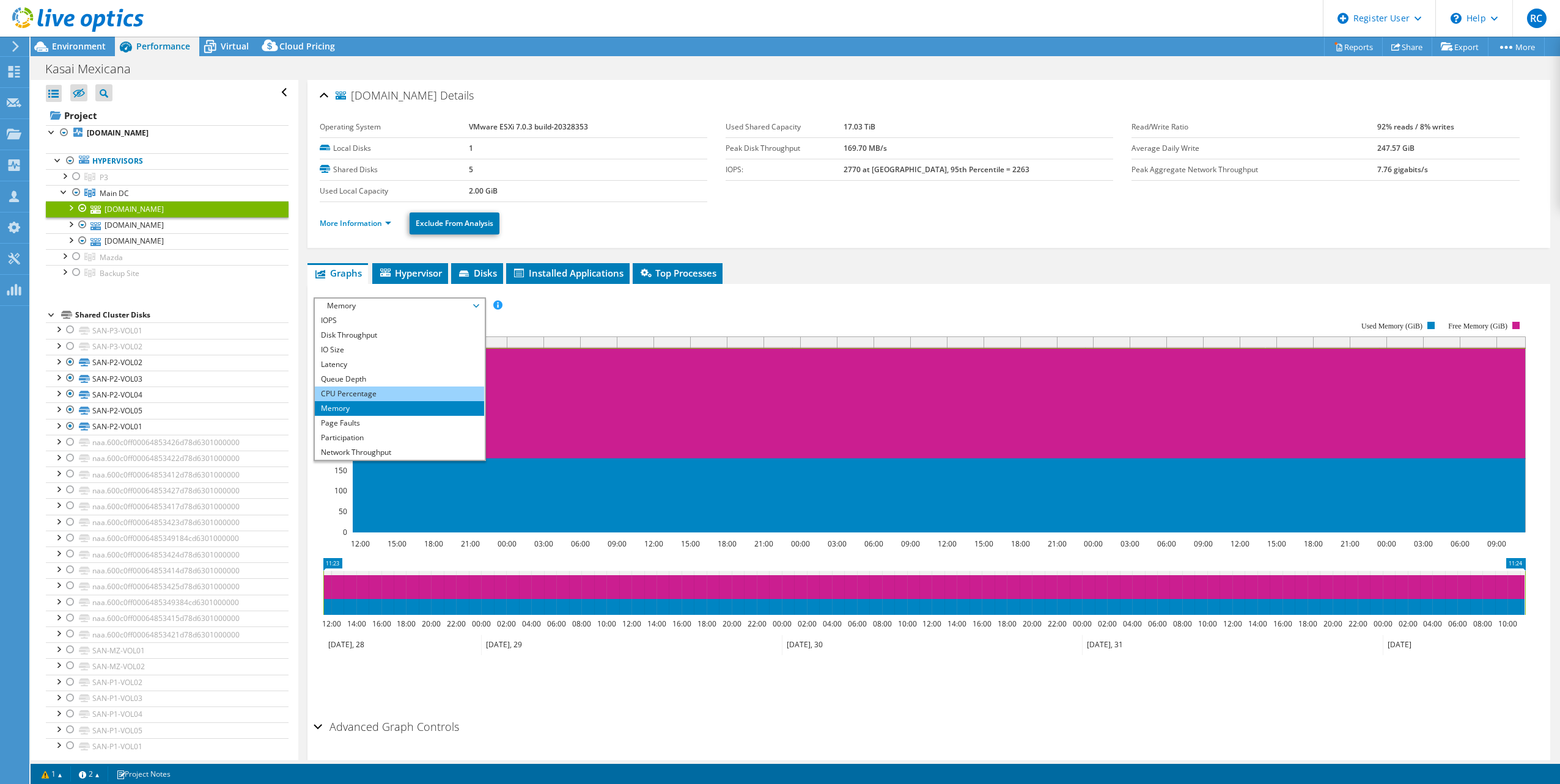
click at [364, 393] on li "CPU Percentage" at bounding box center [398, 393] width 169 height 14
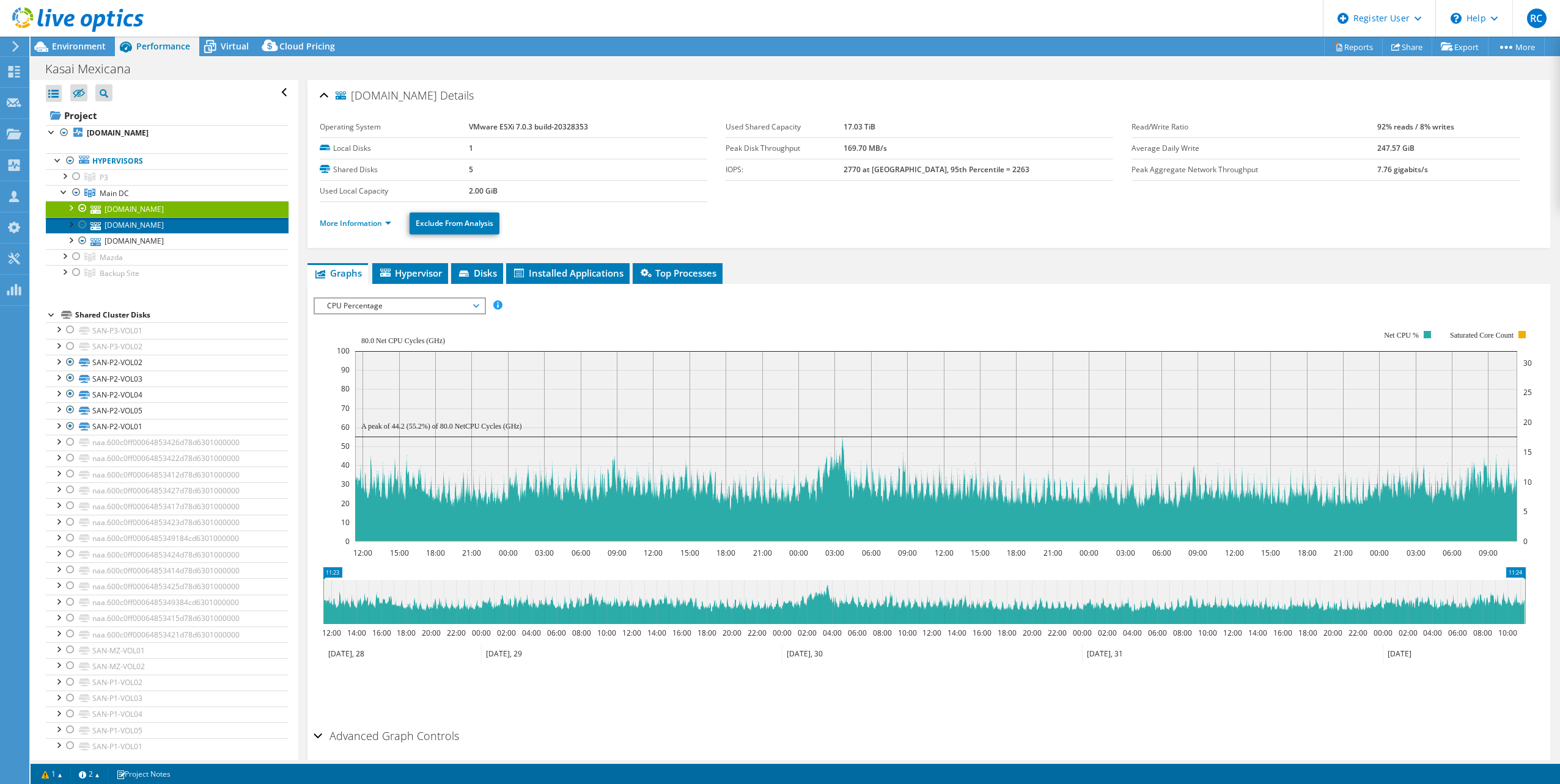
click at [207, 228] on link "[DOMAIN_NAME]" at bounding box center [168, 226] width 243 height 15
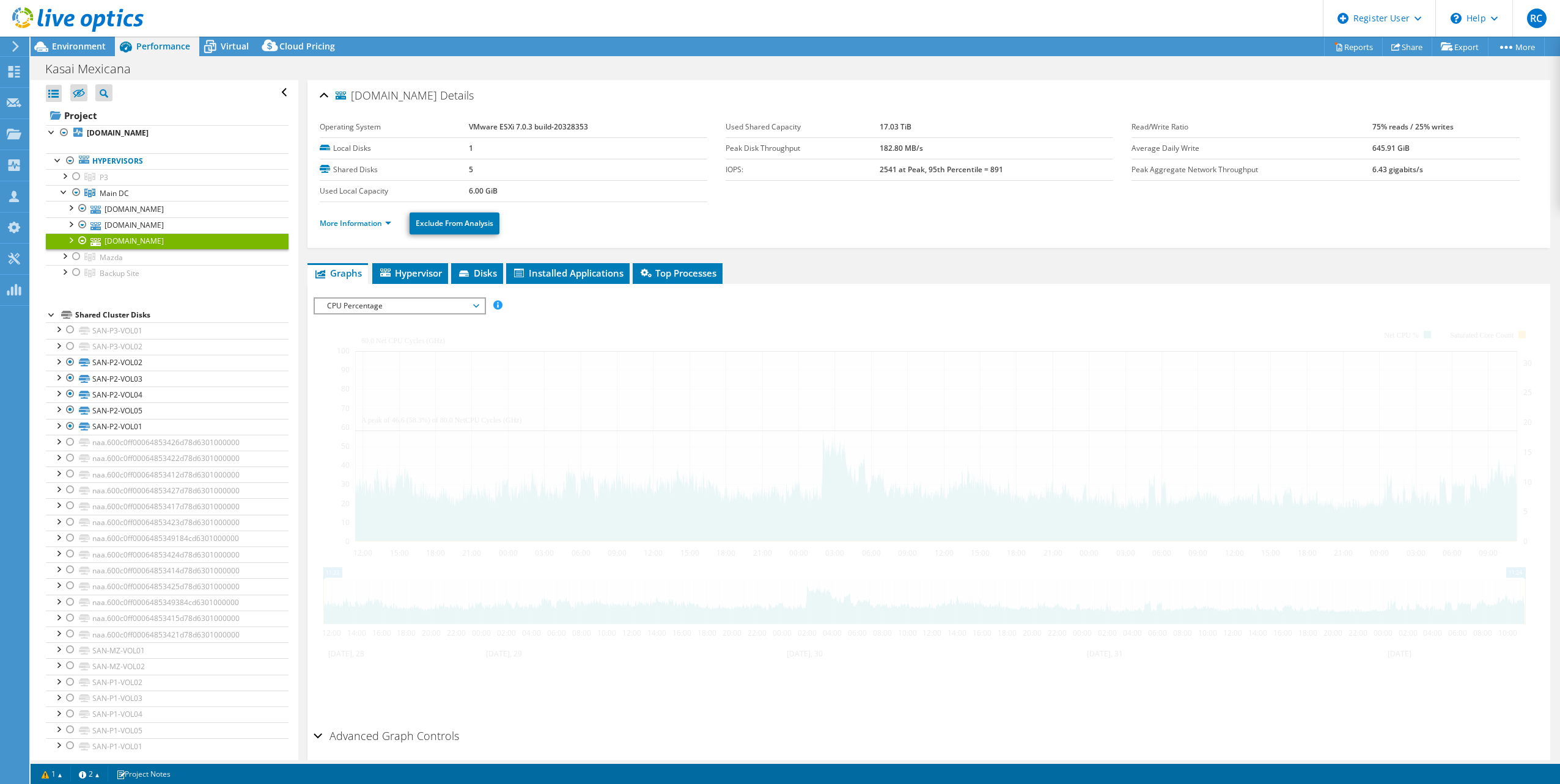
select select "USD"
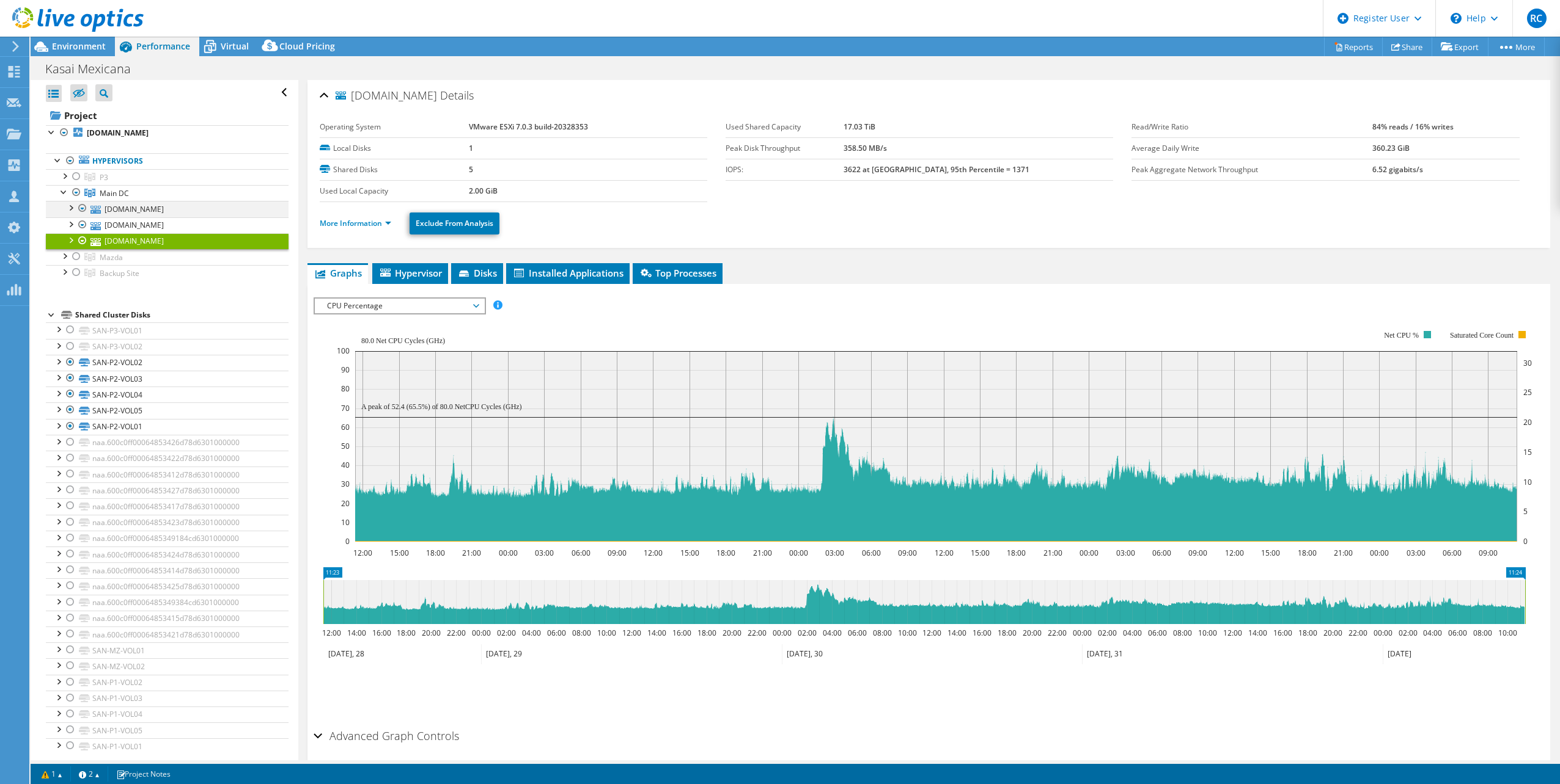
click at [70, 208] on div at bounding box center [70, 206] width 13 height 13
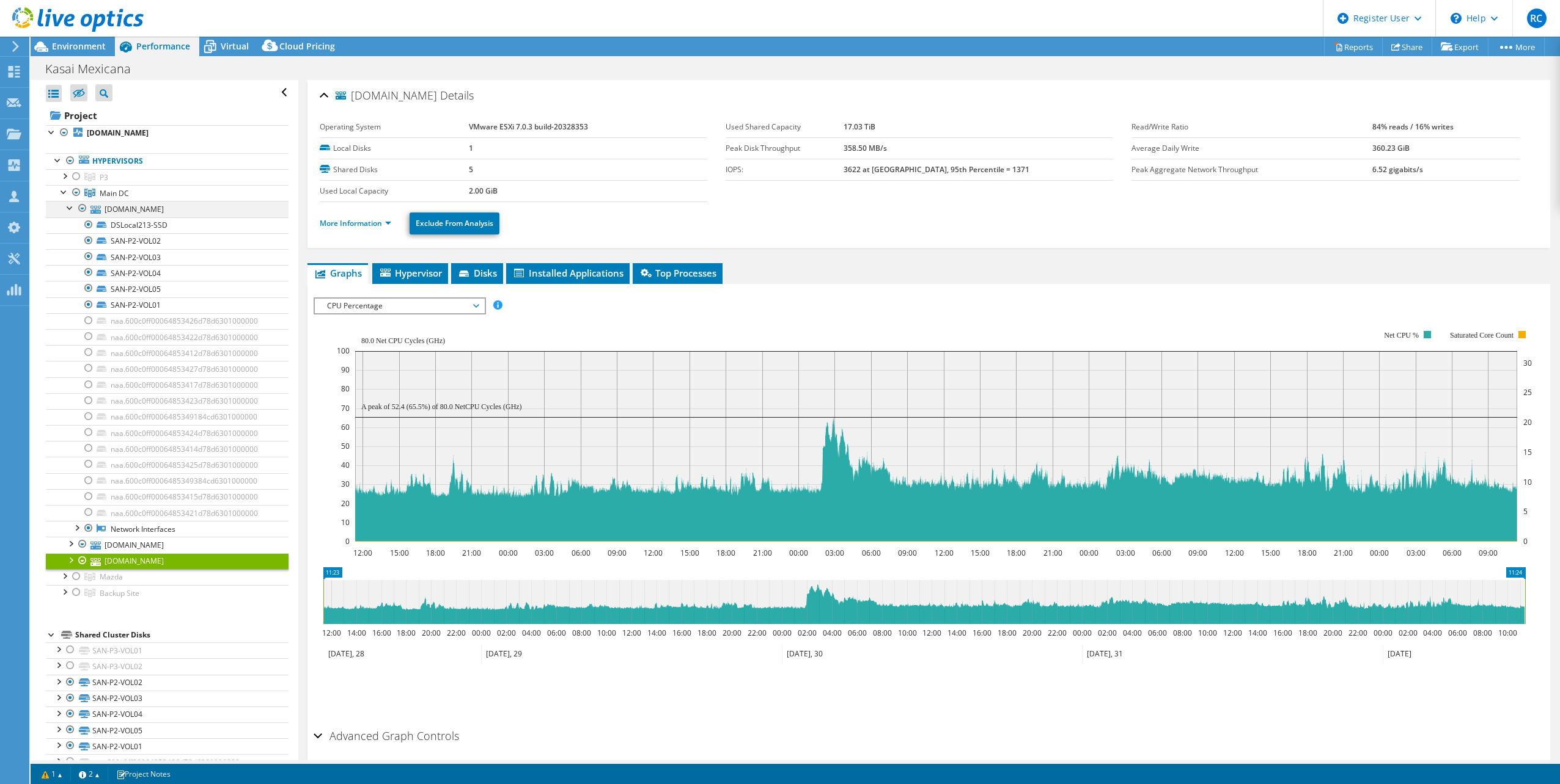
click at [70, 208] on div at bounding box center [70, 206] width 13 height 13
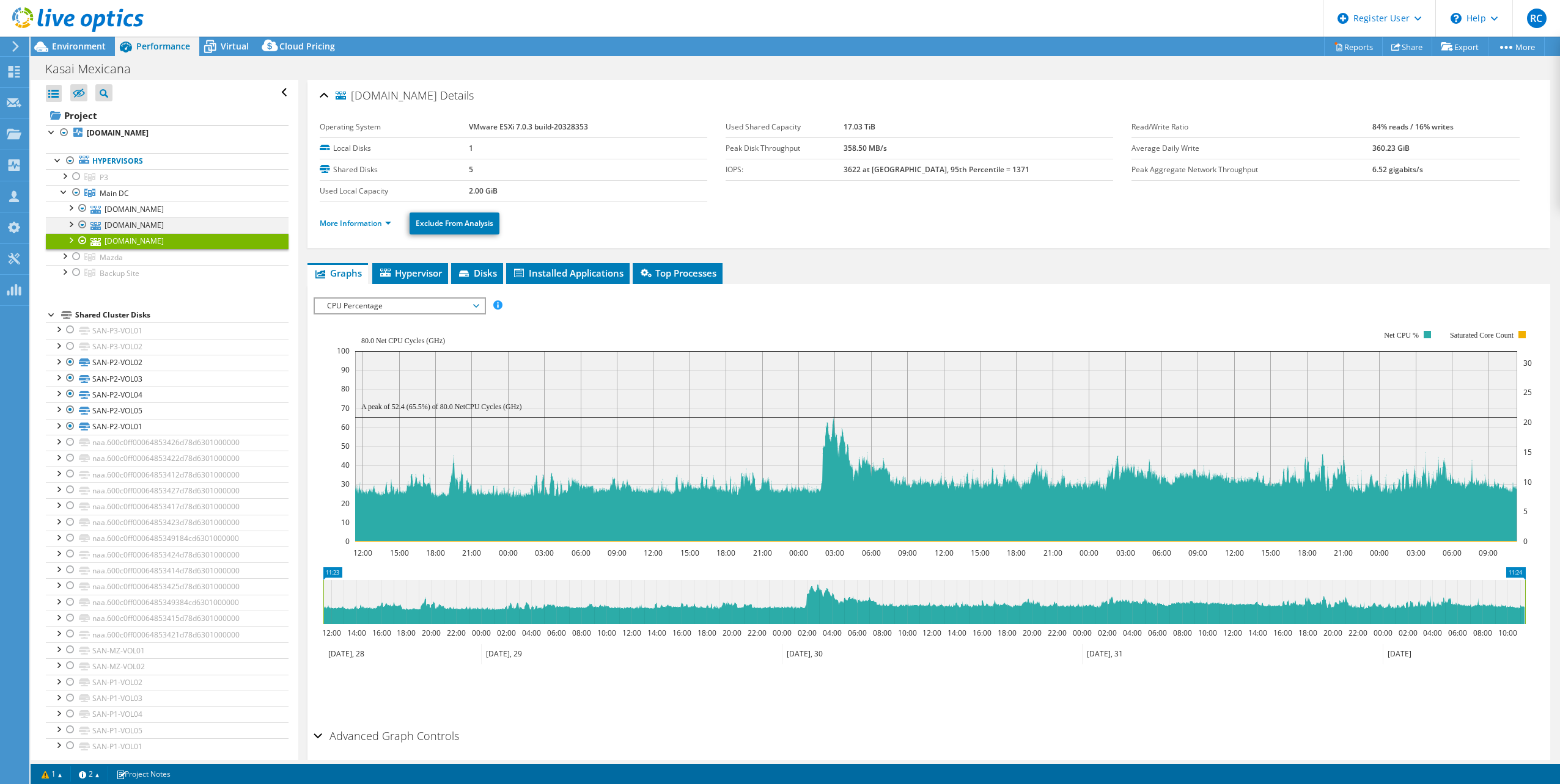
click at [71, 226] on div at bounding box center [70, 224] width 13 height 13
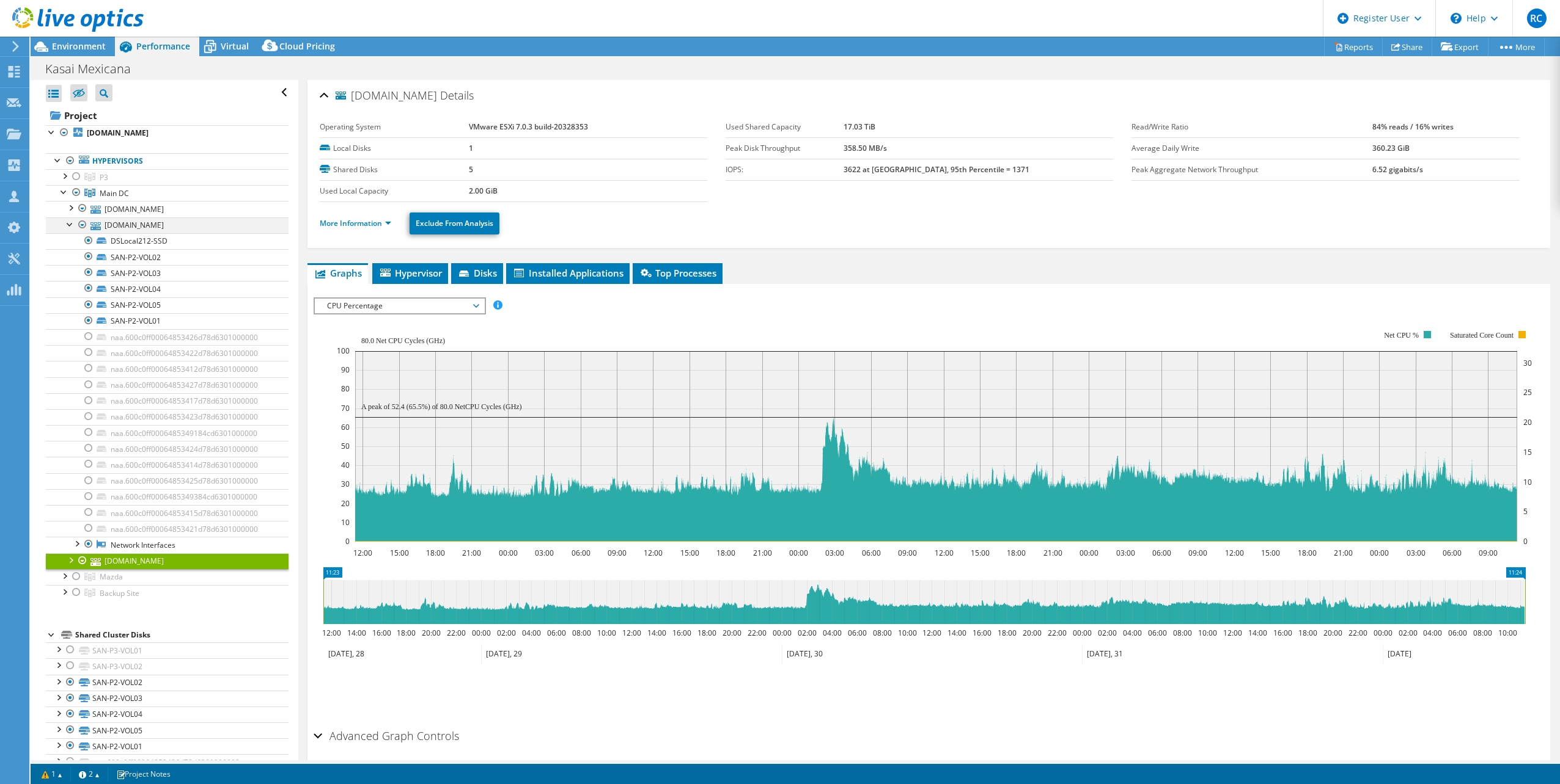
click at [71, 226] on div at bounding box center [70, 224] width 13 height 13
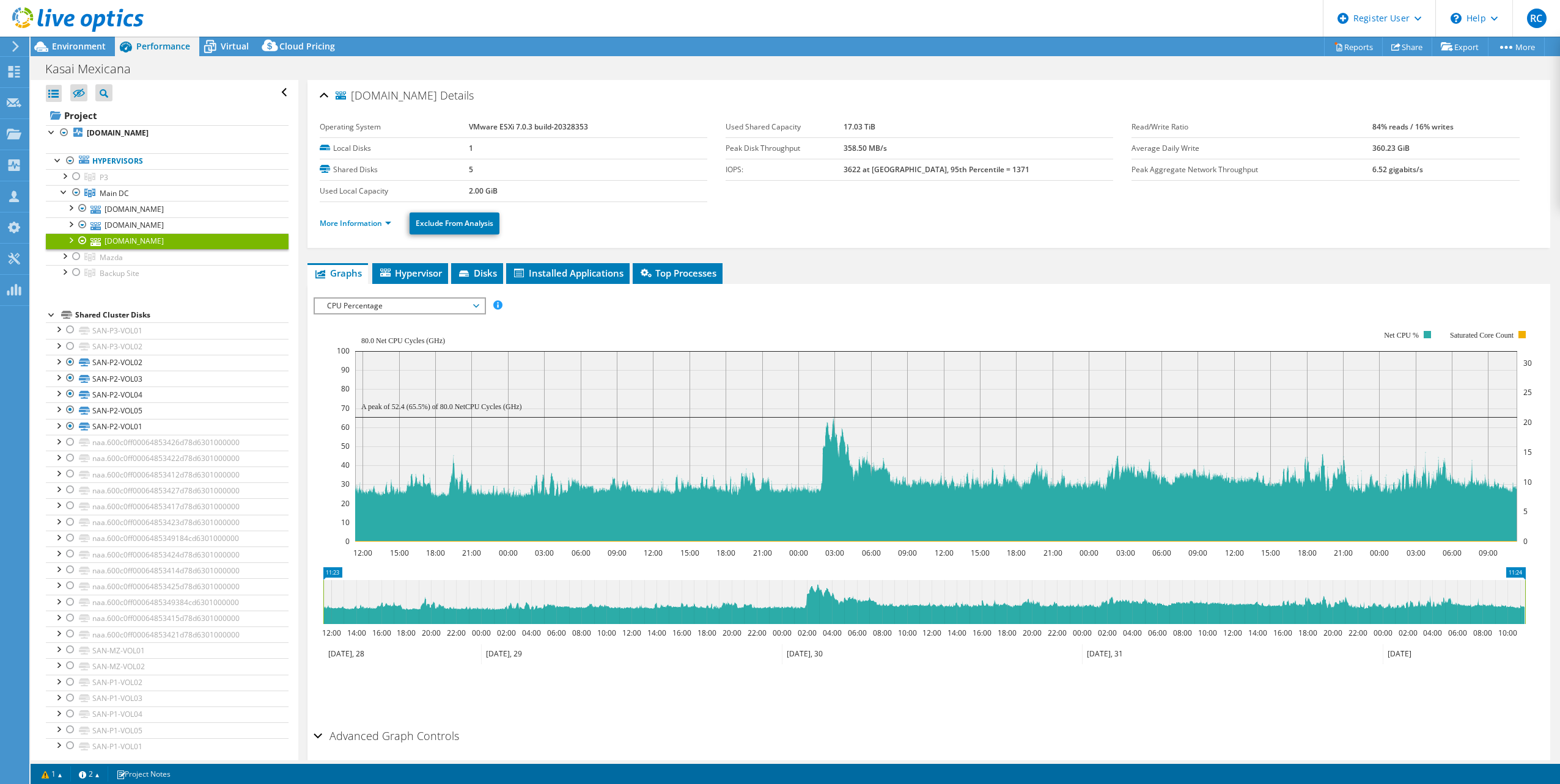
click at [72, 239] on div at bounding box center [70, 239] width 13 height 13
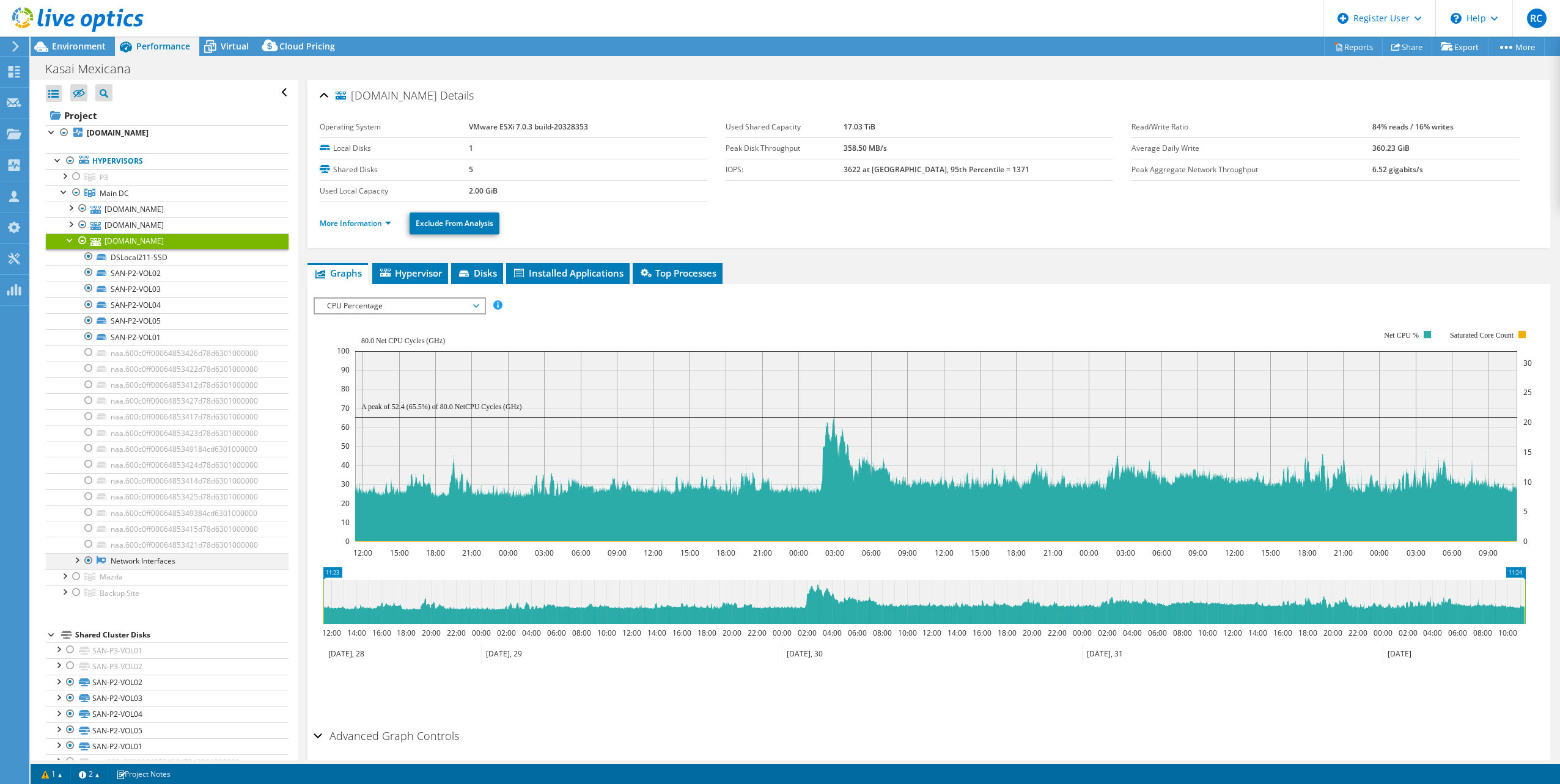
click at [73, 559] on div at bounding box center [76, 559] width 13 height 13
click at [69, 243] on div at bounding box center [70, 239] width 13 height 13
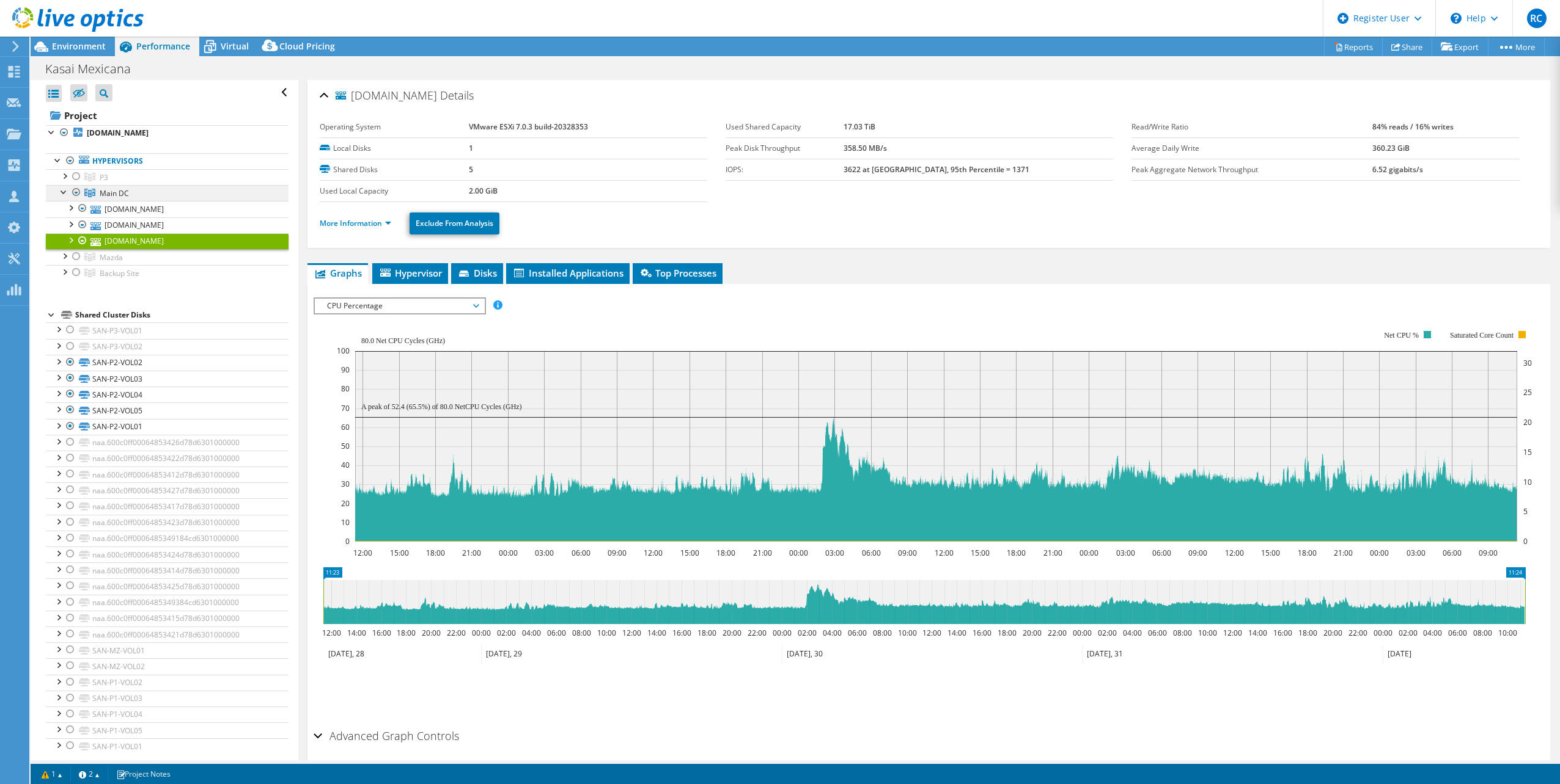
click at [113, 195] on span "Main DC" at bounding box center [114, 193] width 29 height 11
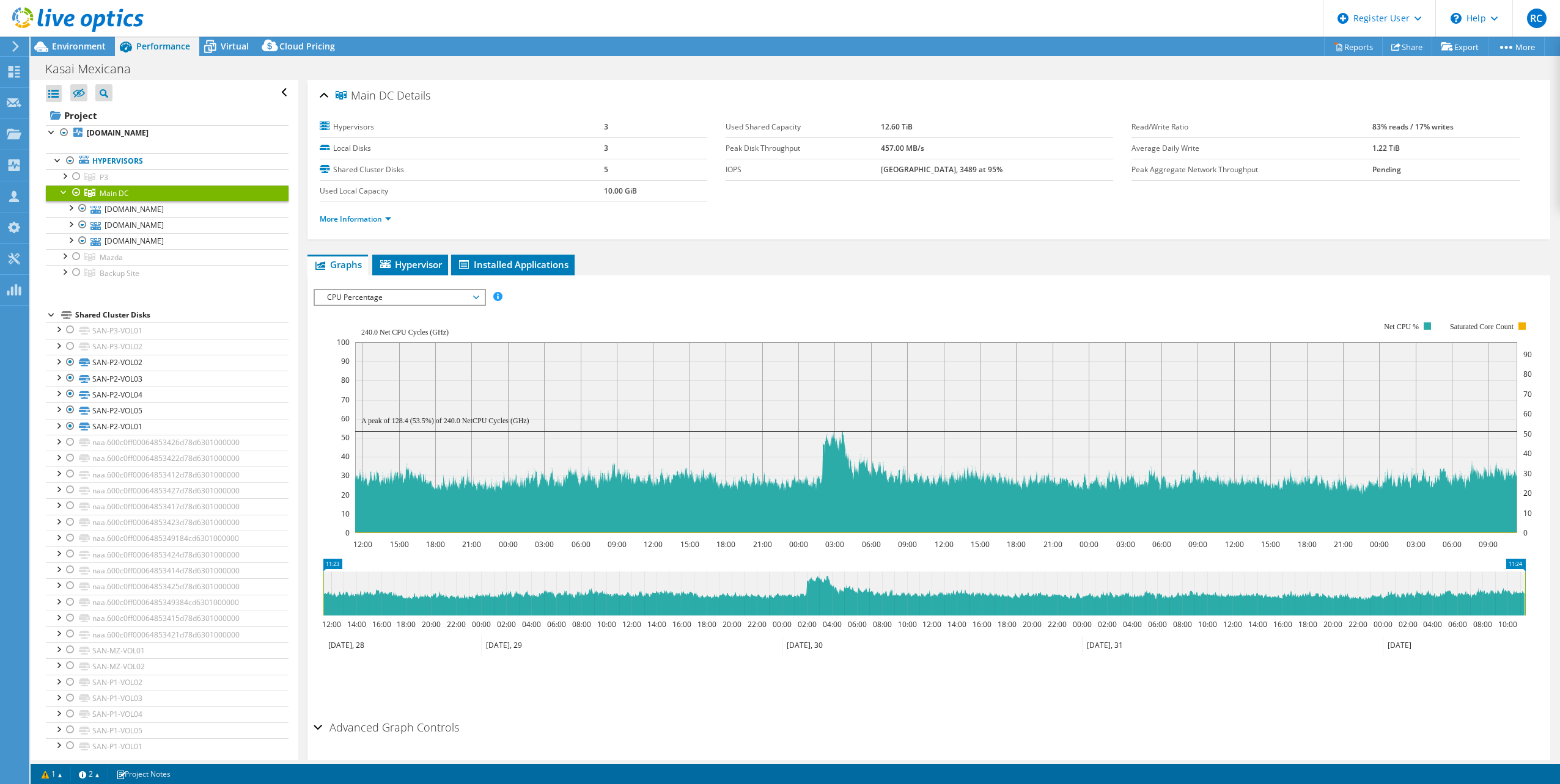
click at [476, 298] on span "CPU Percentage" at bounding box center [399, 297] width 157 height 14
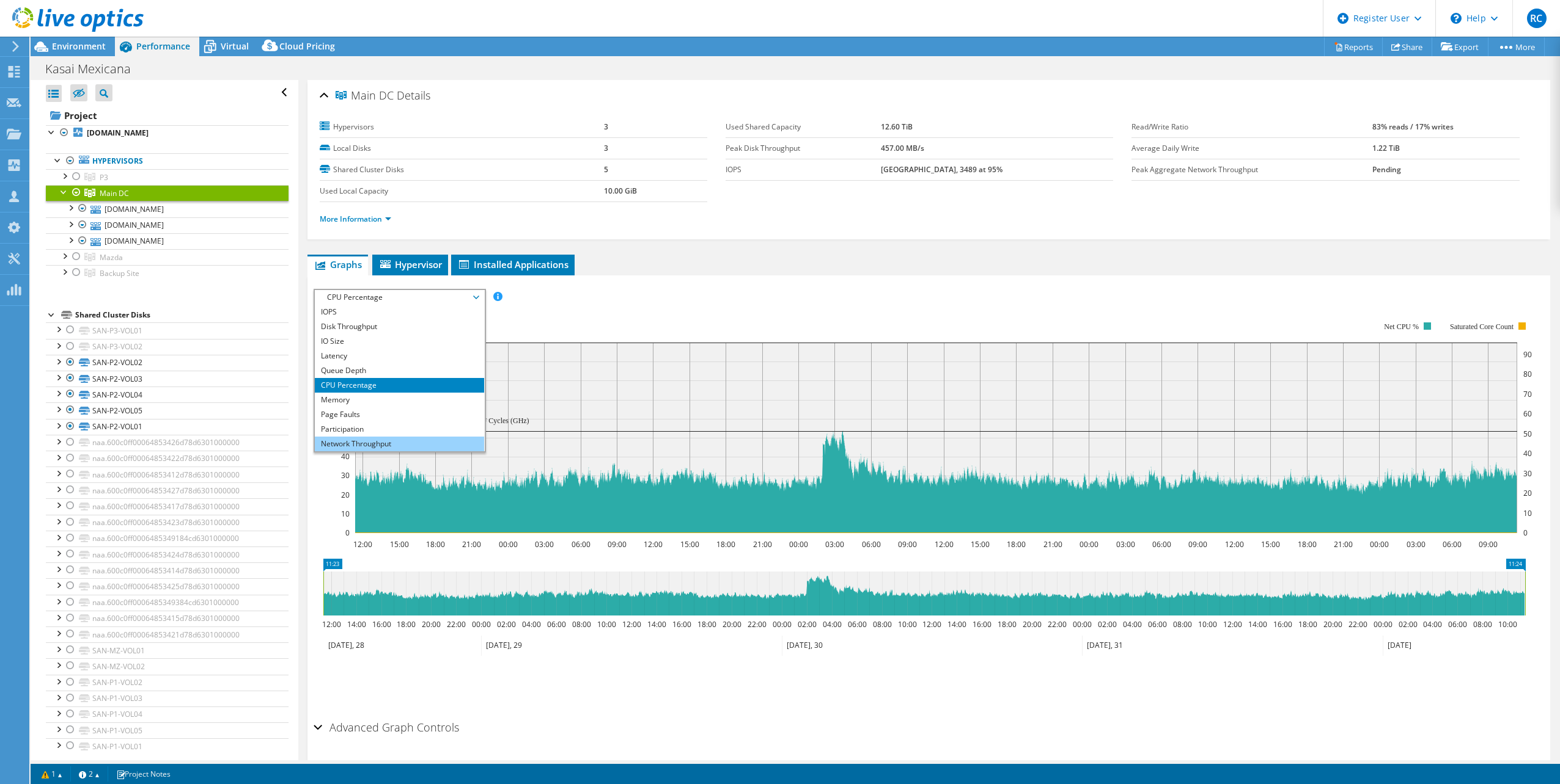
click at [383, 446] on li "Network Throughput" at bounding box center [398, 444] width 169 height 14
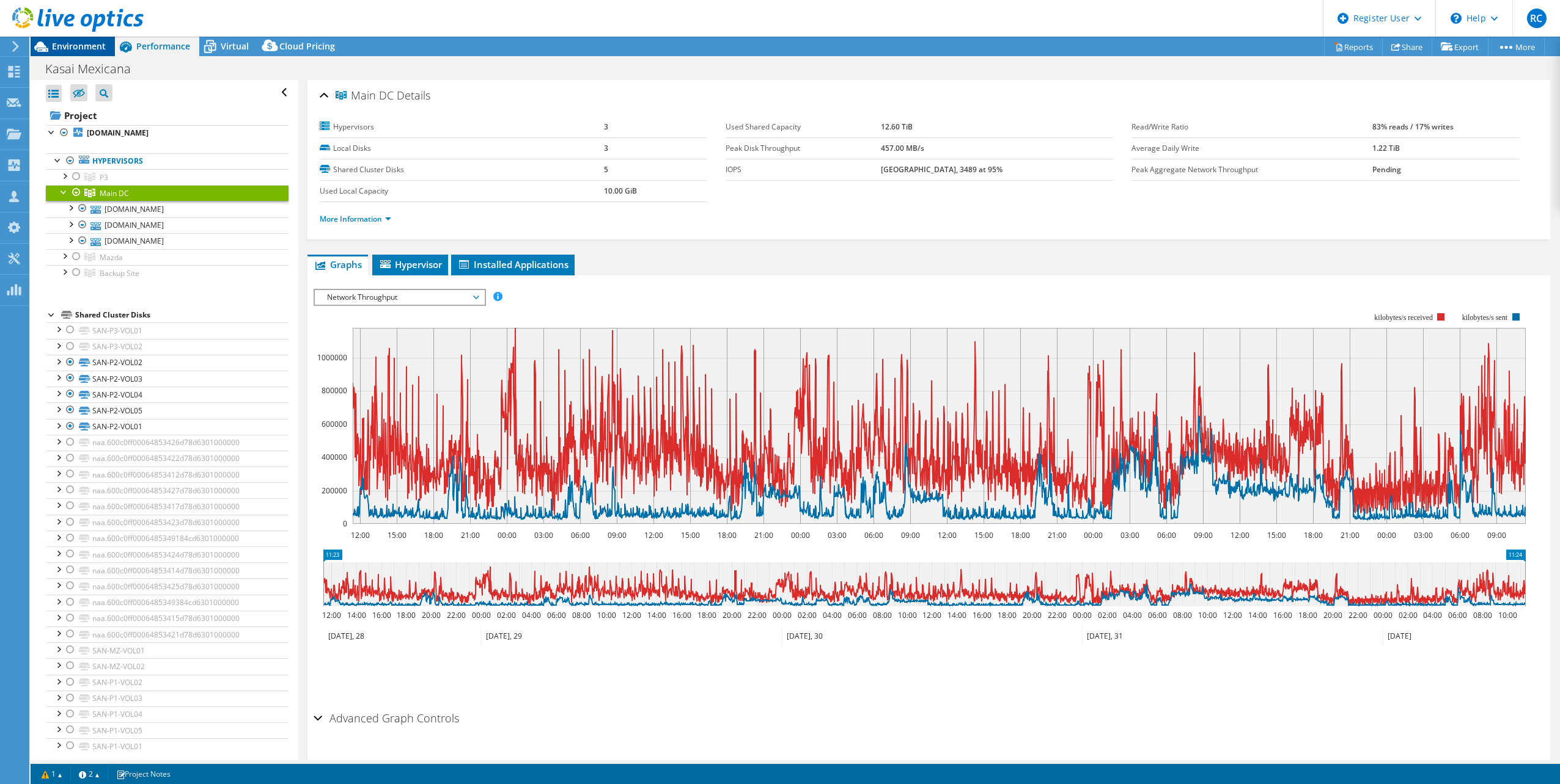
click at [95, 43] on span "Environment" at bounding box center [79, 46] width 54 height 12
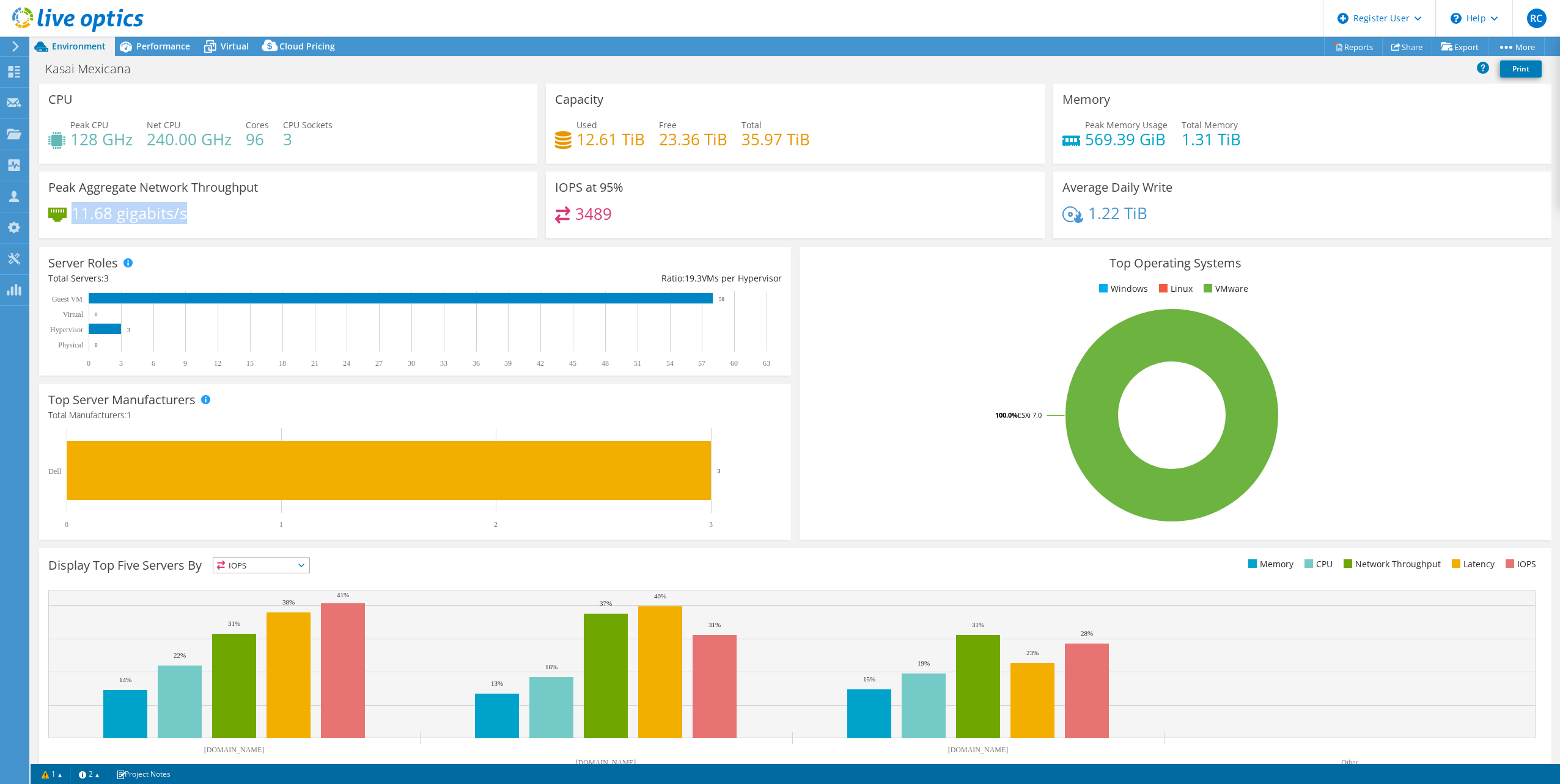
drag, startPoint x: 74, startPoint y: 209, endPoint x: 207, endPoint y: 209, distance: 133.0
click at [207, 209] on div "11.68 gigabits/s" at bounding box center [287, 219] width 479 height 26
drag, startPoint x: 208, startPoint y: 209, endPoint x: 156, endPoint y: 46, distance: 171.1
click at [156, 46] on span "Performance" at bounding box center [163, 46] width 54 height 12
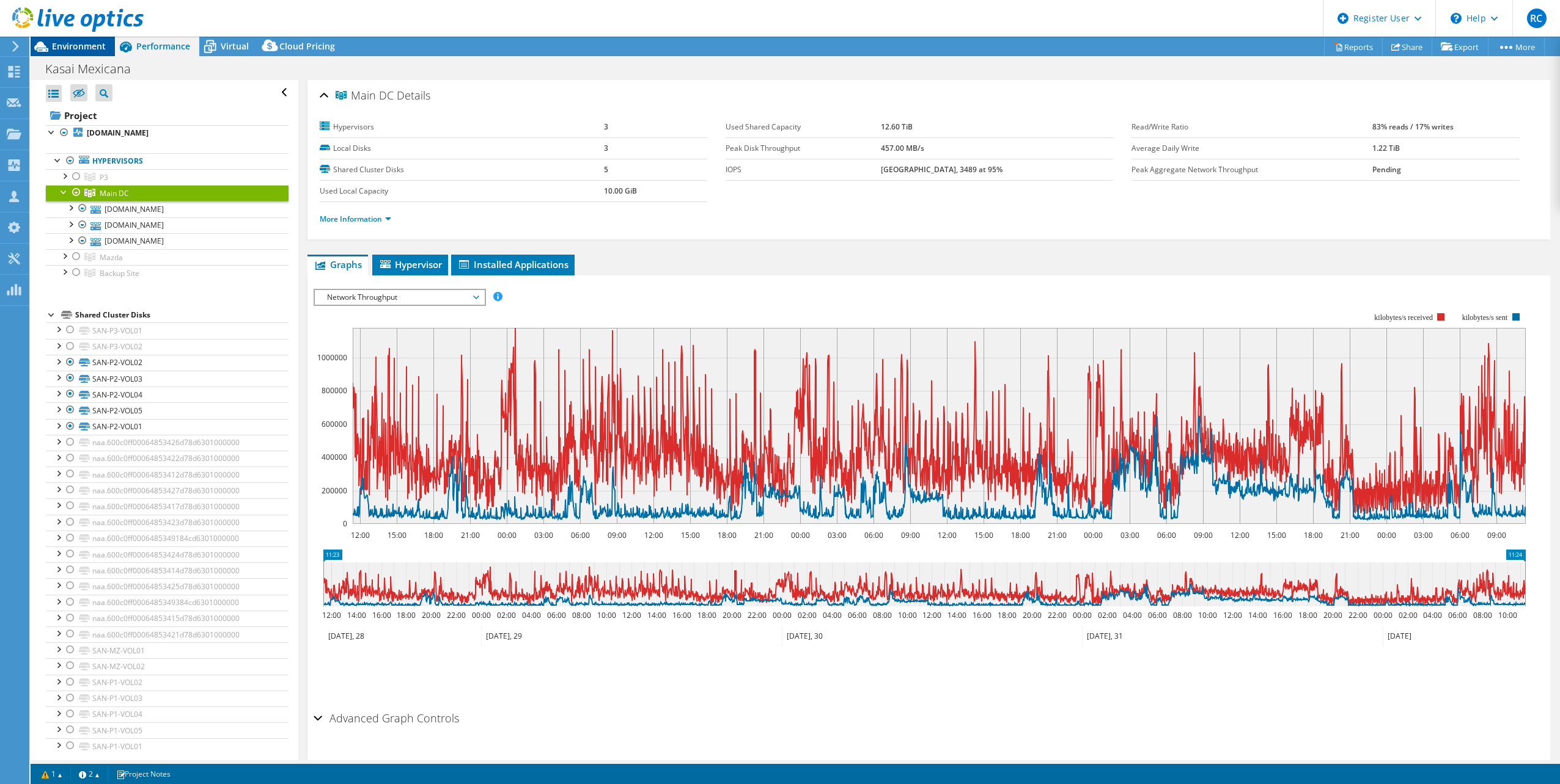
click at [77, 44] on span "Environment" at bounding box center [79, 46] width 54 height 12
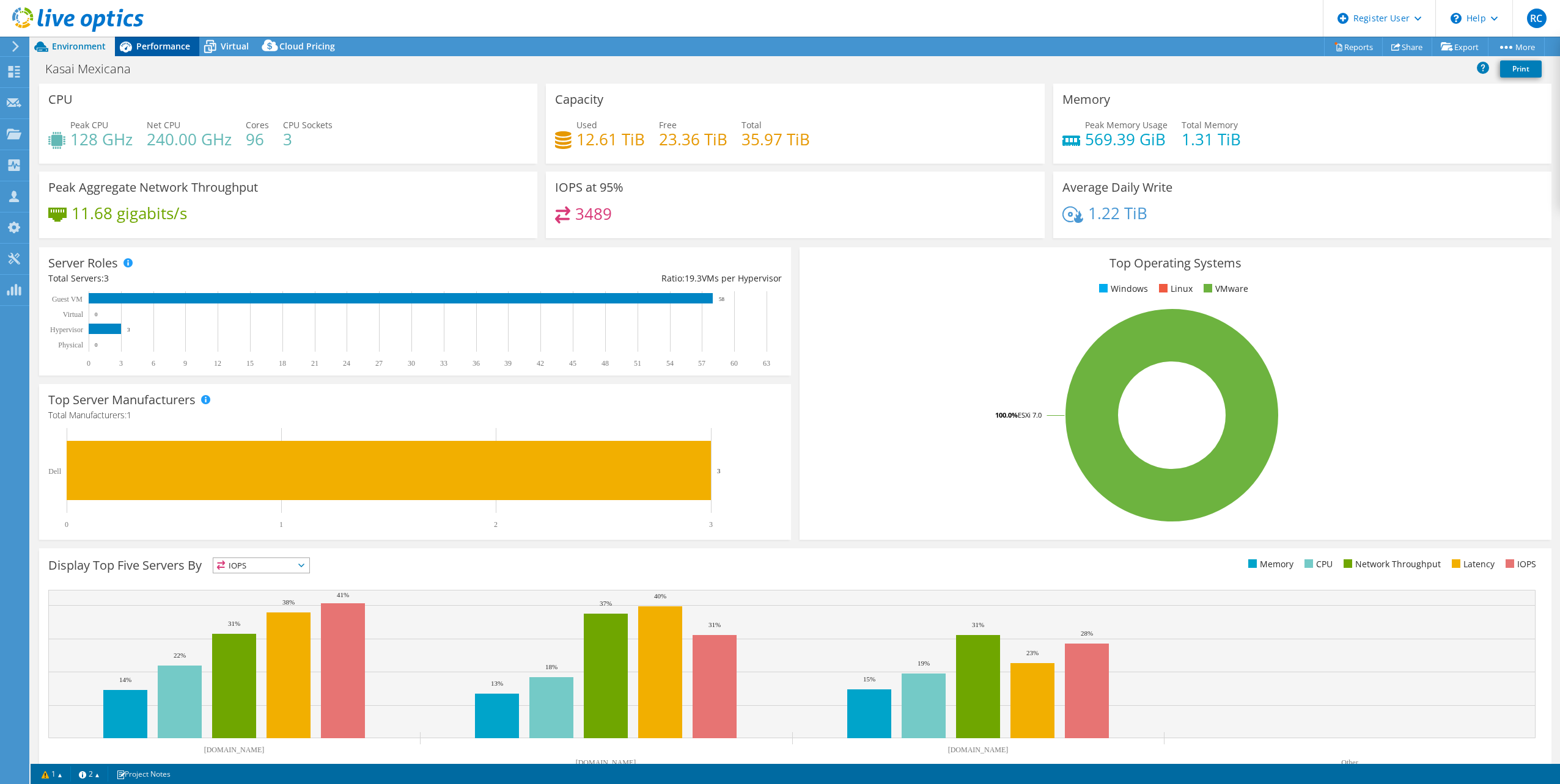
click at [163, 38] on div "Performance" at bounding box center [156, 46] width 84 height 19
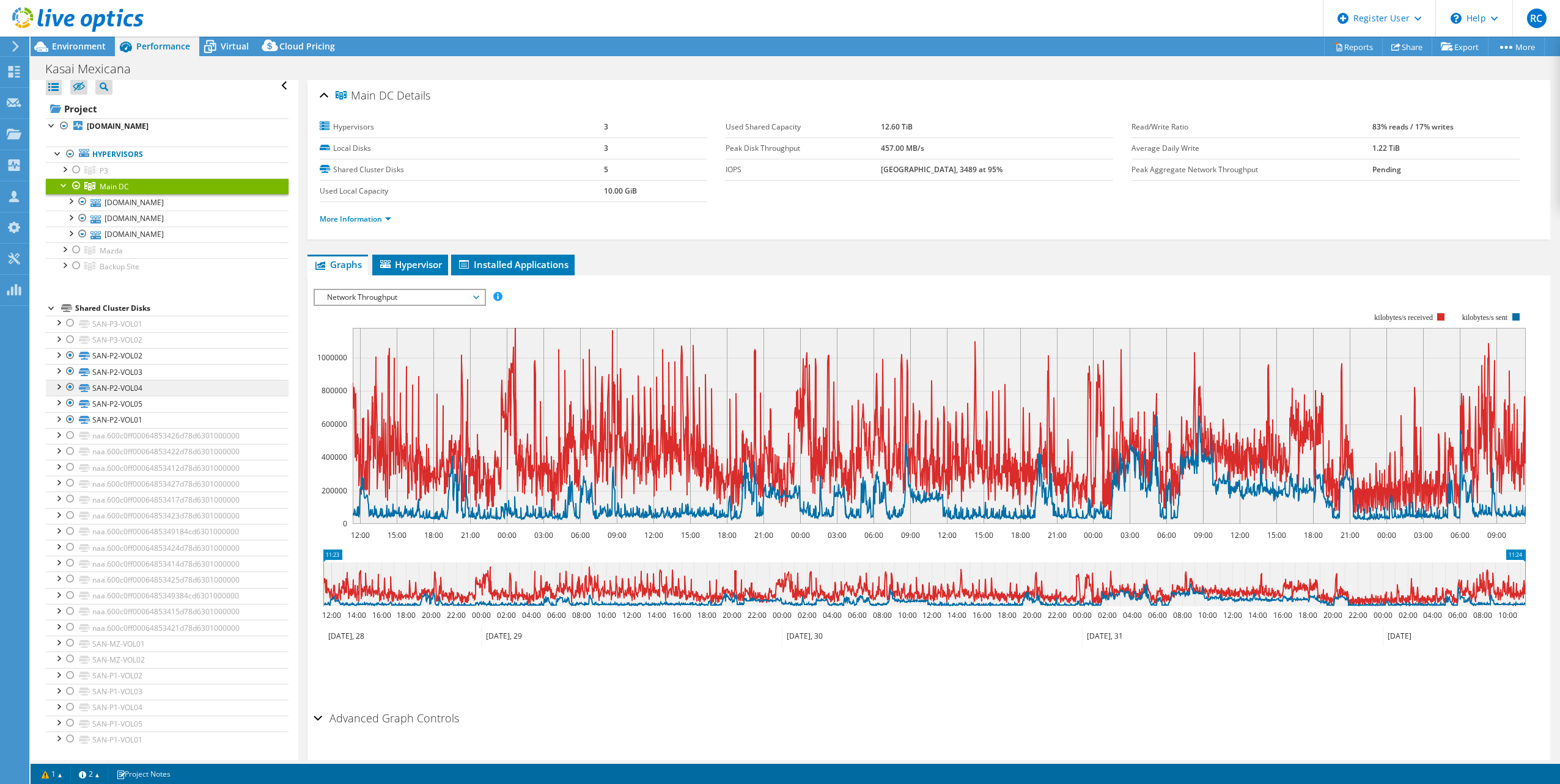
scroll to position [9, 0]
click at [389, 218] on link "More Information" at bounding box center [355, 219] width 71 height 11
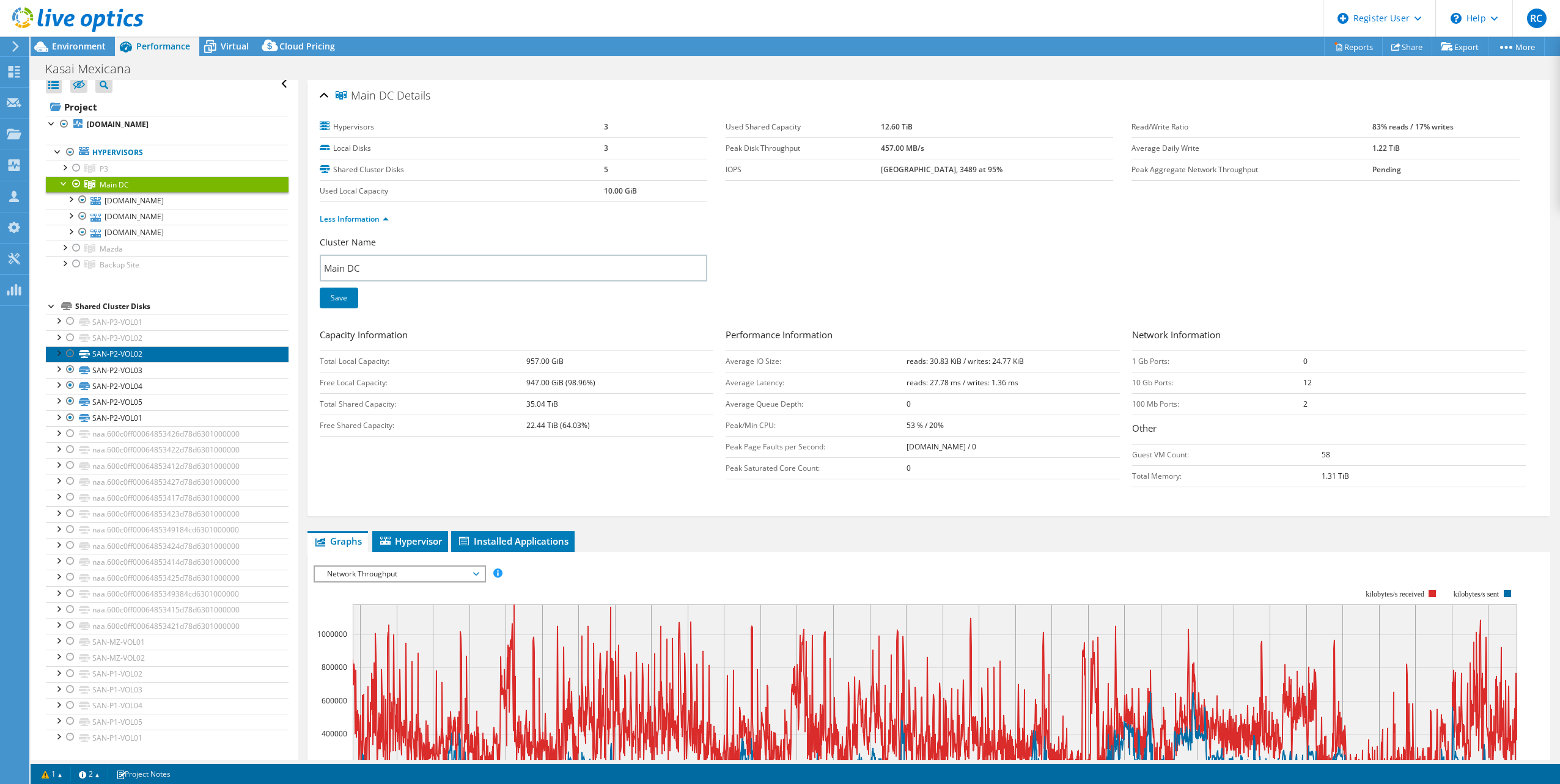
click at [120, 358] on link "SAN-P2-VOL02" at bounding box center [168, 354] width 243 height 15
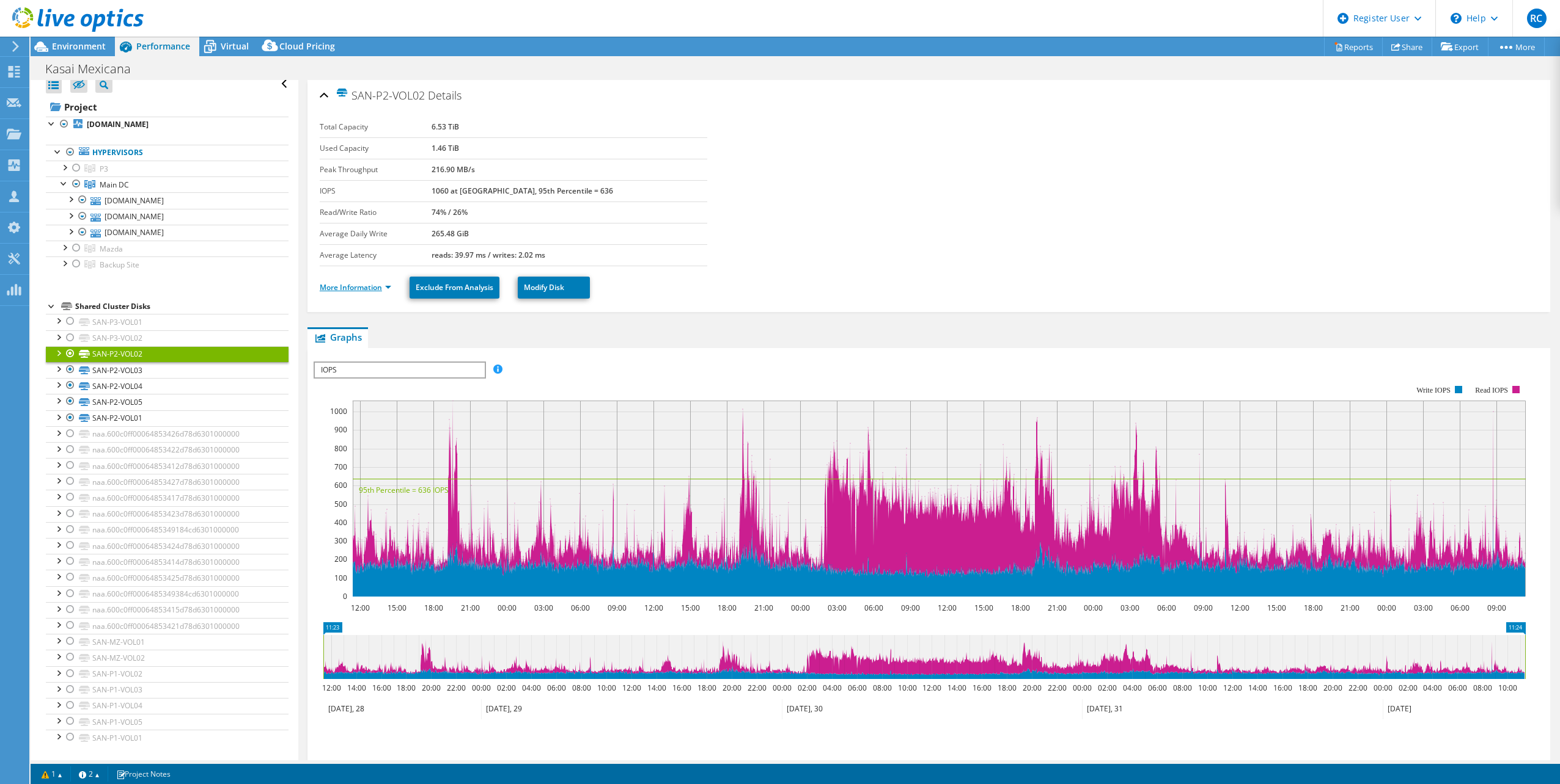
click at [389, 287] on link "More Information" at bounding box center [355, 287] width 71 height 11
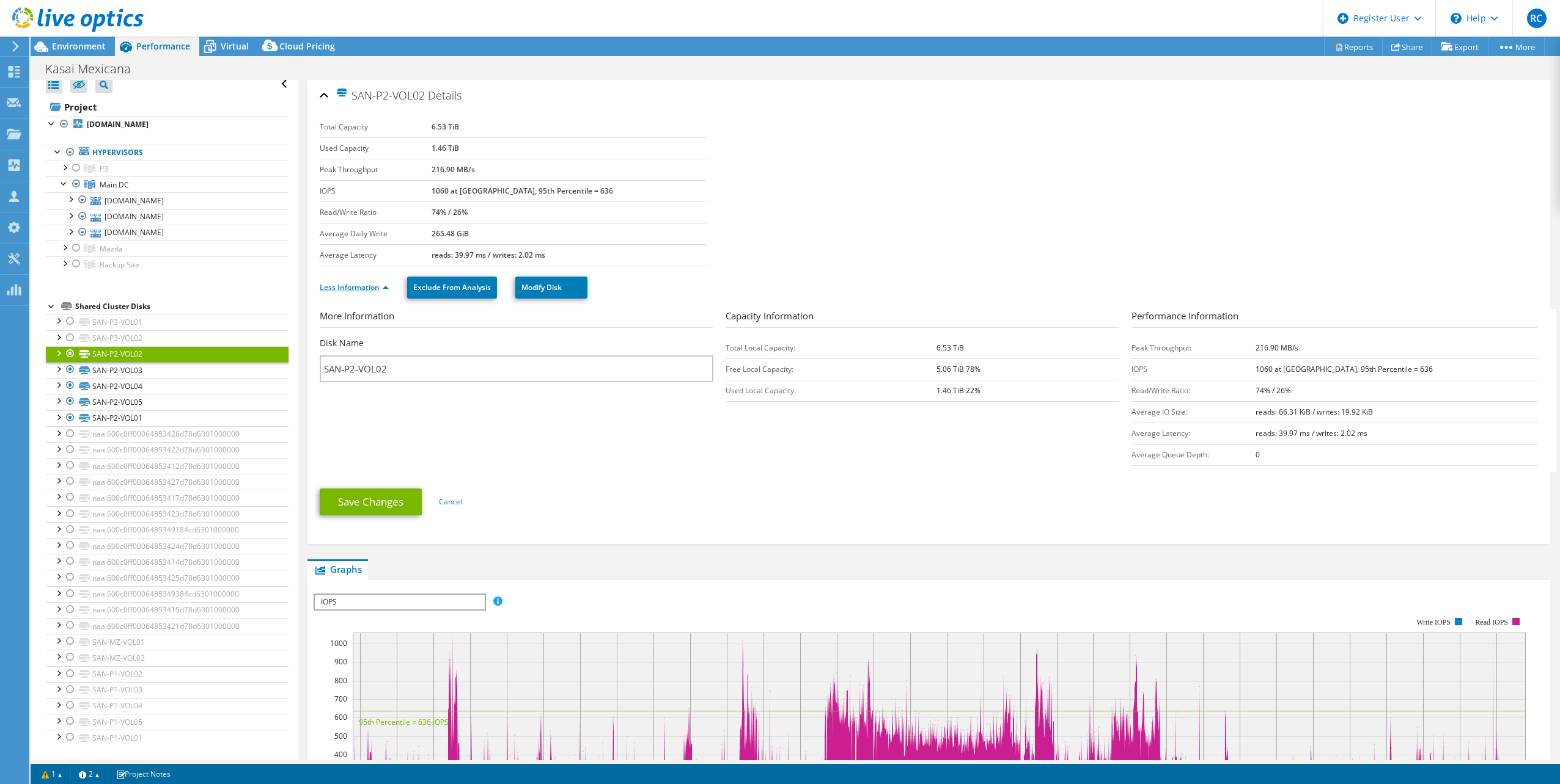
click at [386, 289] on link "Less Information" at bounding box center [354, 287] width 69 height 11
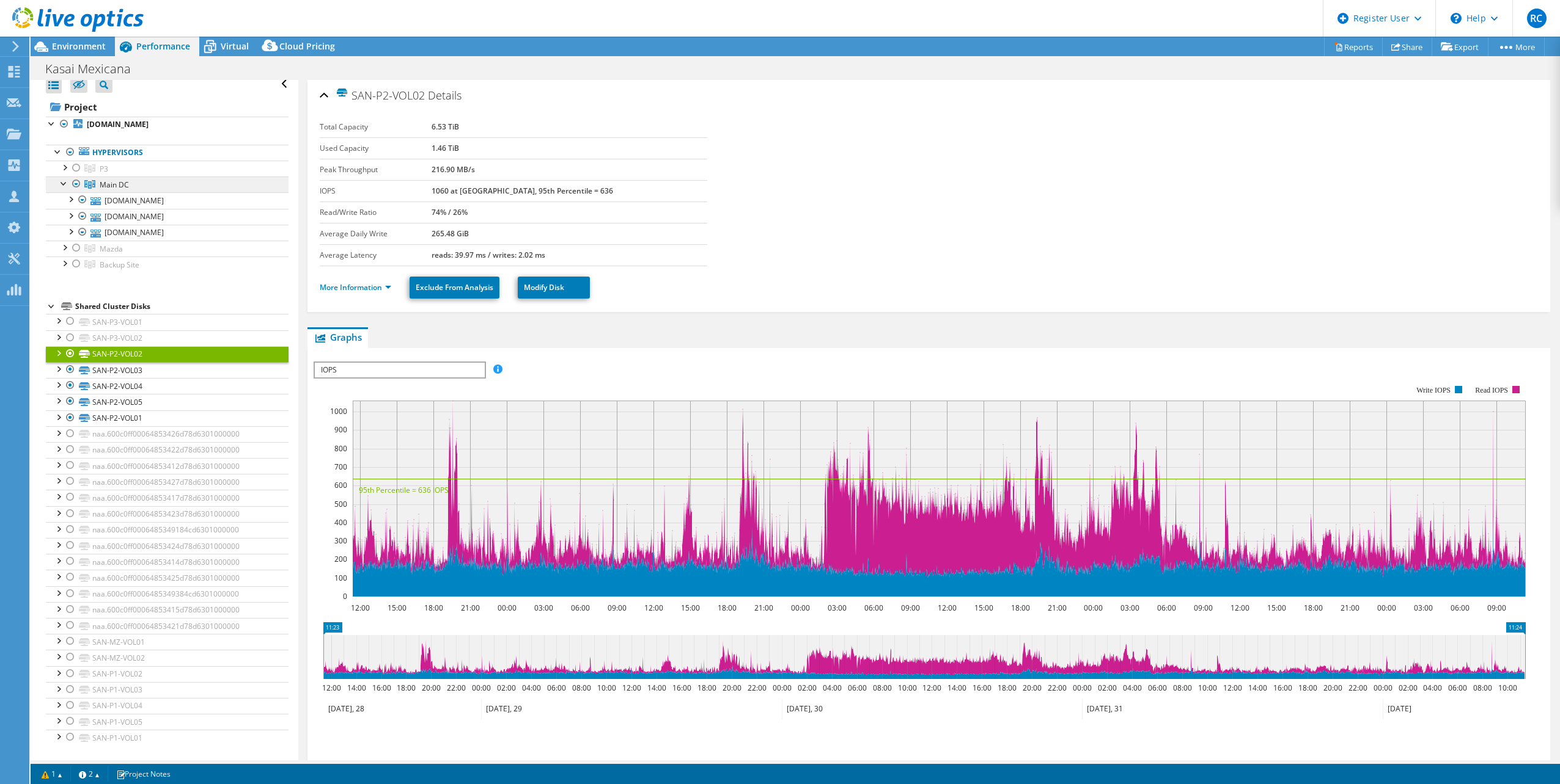
click at [118, 187] on span "Main DC" at bounding box center [114, 184] width 29 height 11
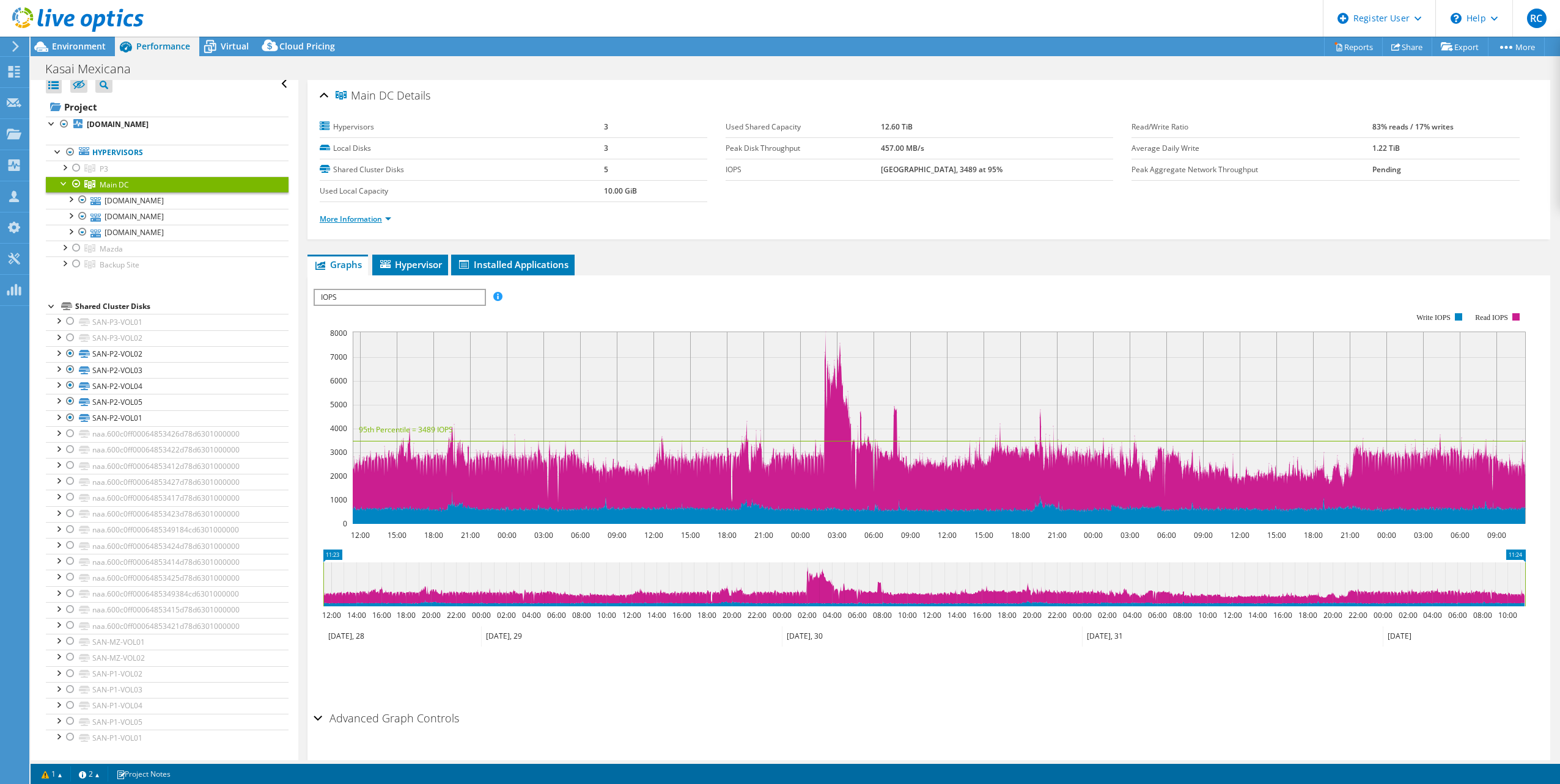
click at [388, 219] on link "More Information" at bounding box center [355, 219] width 71 height 11
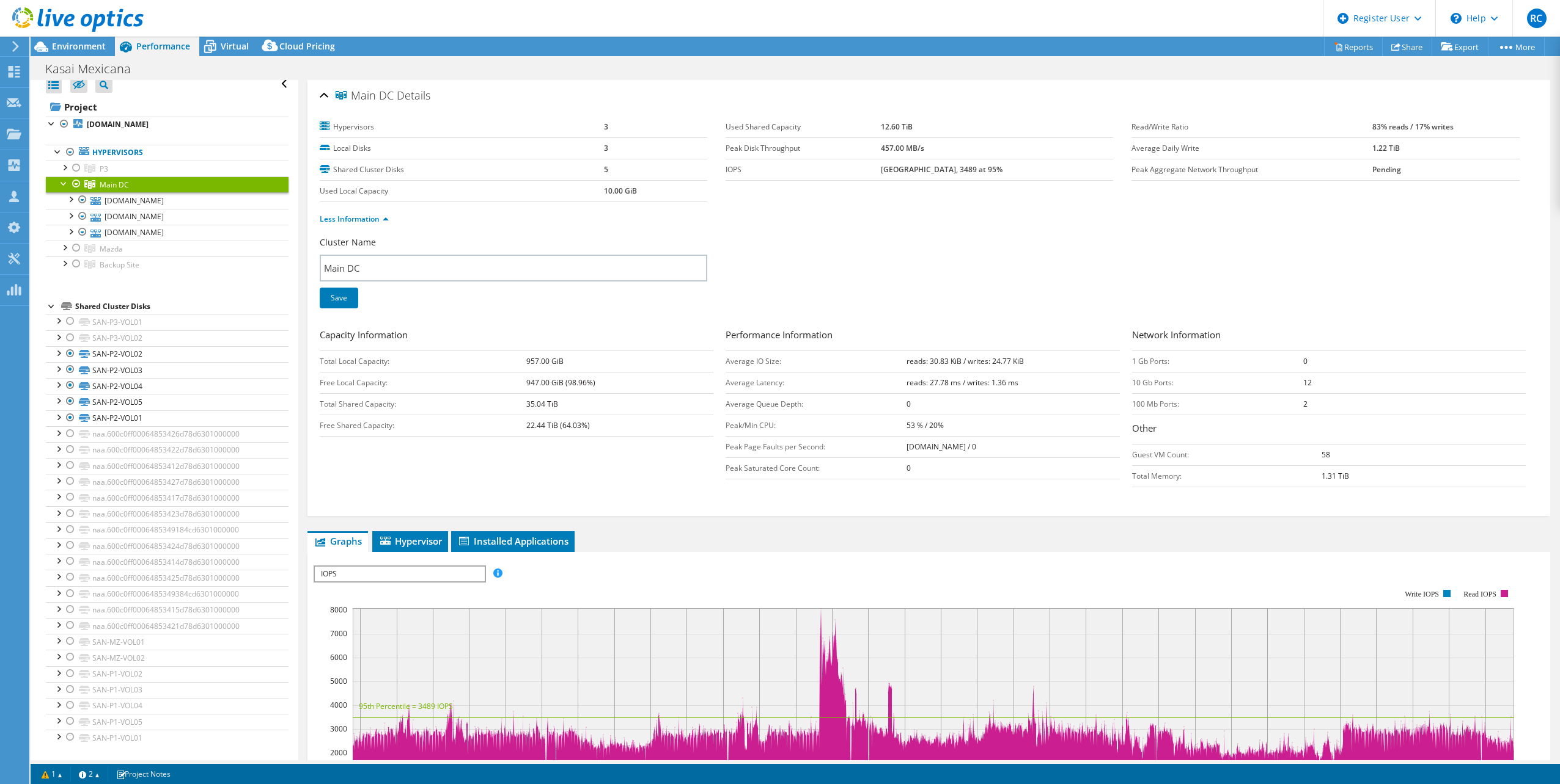
click at [49, 306] on div at bounding box center [52, 305] width 13 height 13
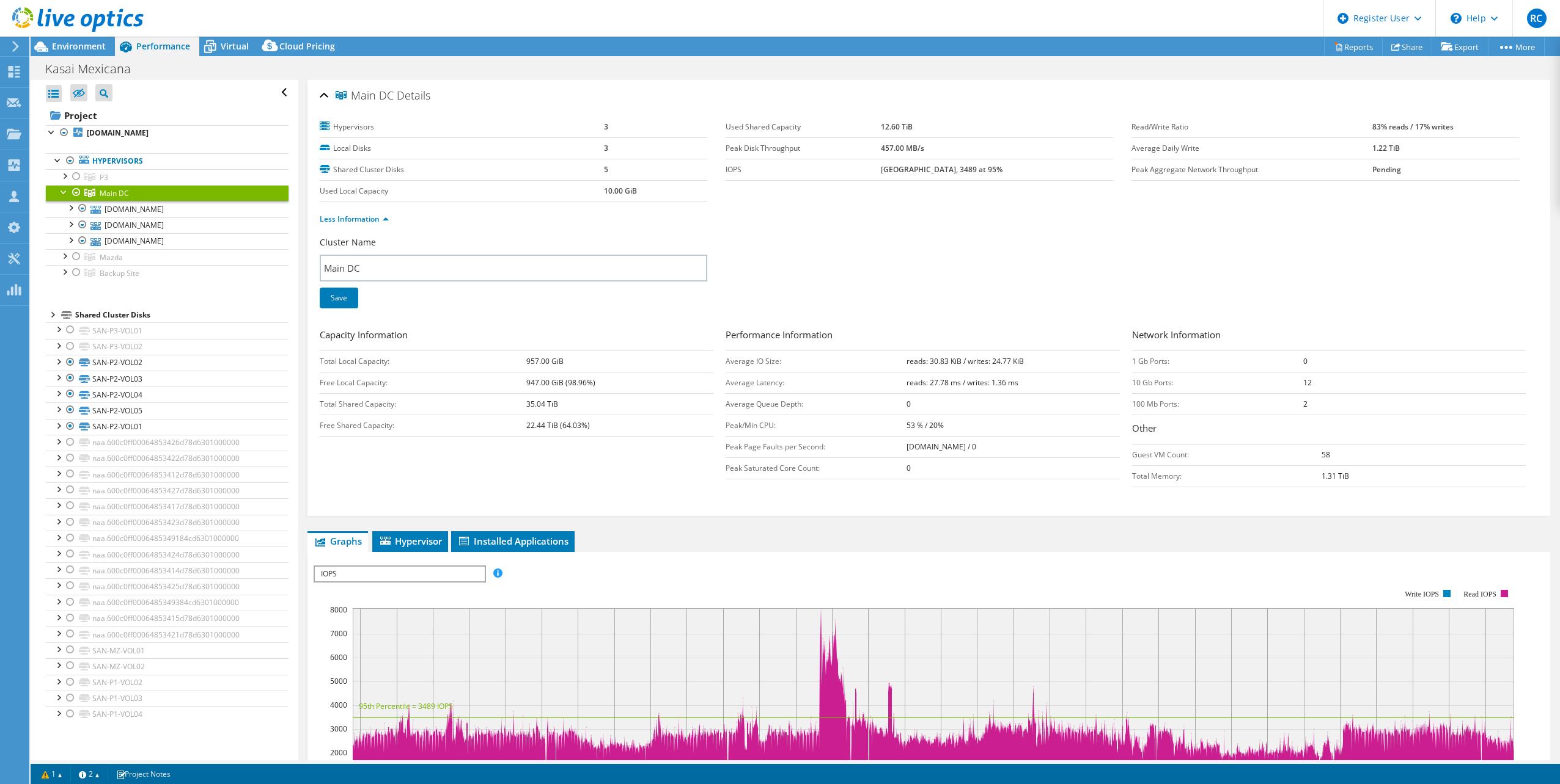
scroll to position [0, 0]
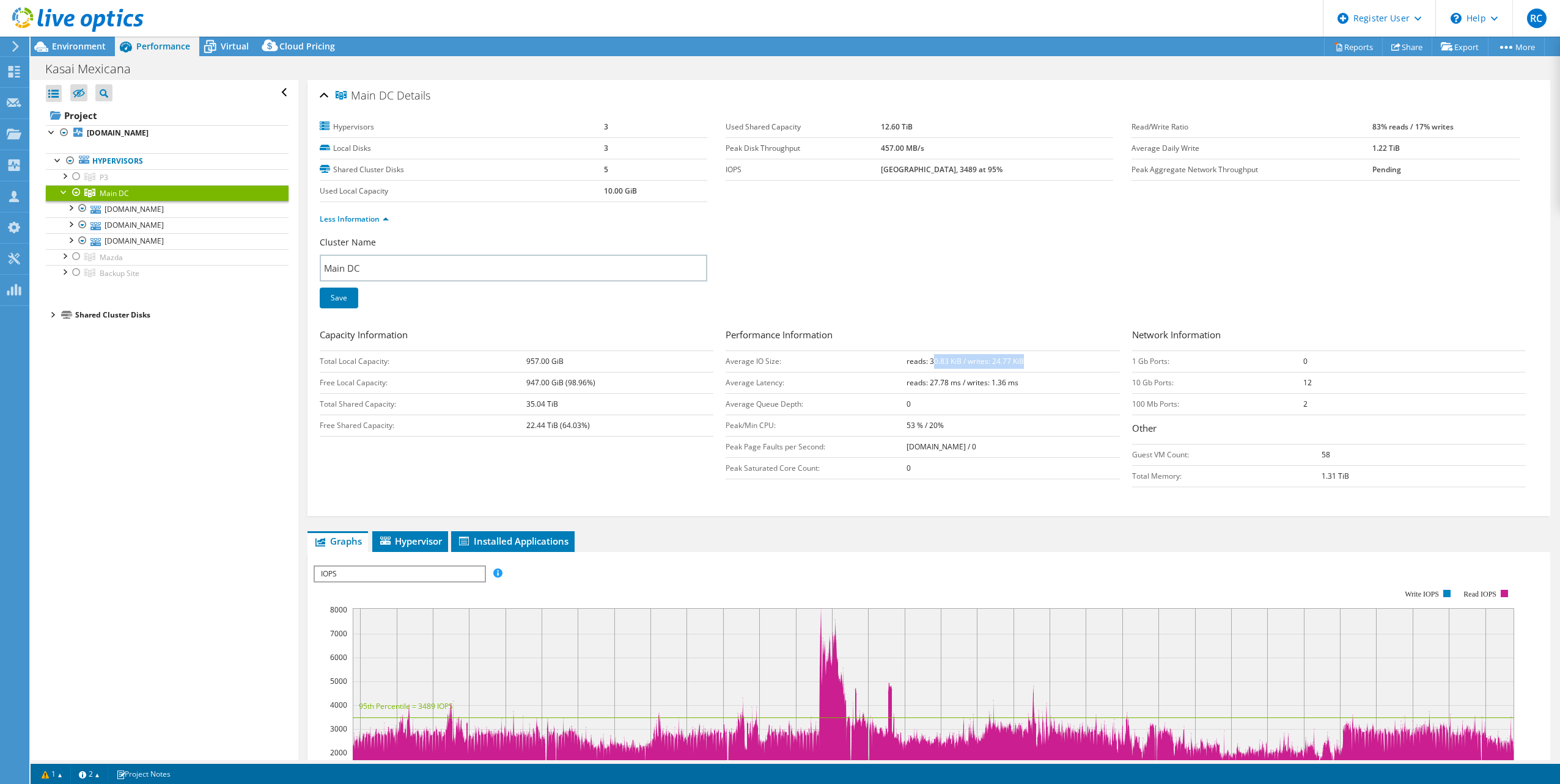
drag, startPoint x: 929, startPoint y: 360, endPoint x: 1029, endPoint y: 362, distance: 100.0
click at [1029, 362] on td "reads: 30.83 KiB / writes: 24.77 KiB" at bounding box center [1013, 362] width 213 height 21
drag, startPoint x: 1029, startPoint y: 362, endPoint x: 956, endPoint y: 367, distance: 73.2
click at [956, 367] on td "reads: 30.83 KiB / writes: 24.77 KiB" at bounding box center [1013, 362] width 213 height 21
click at [938, 363] on b "reads: 30.83 KiB / writes: 24.77 KiB" at bounding box center [966, 361] width 118 height 11
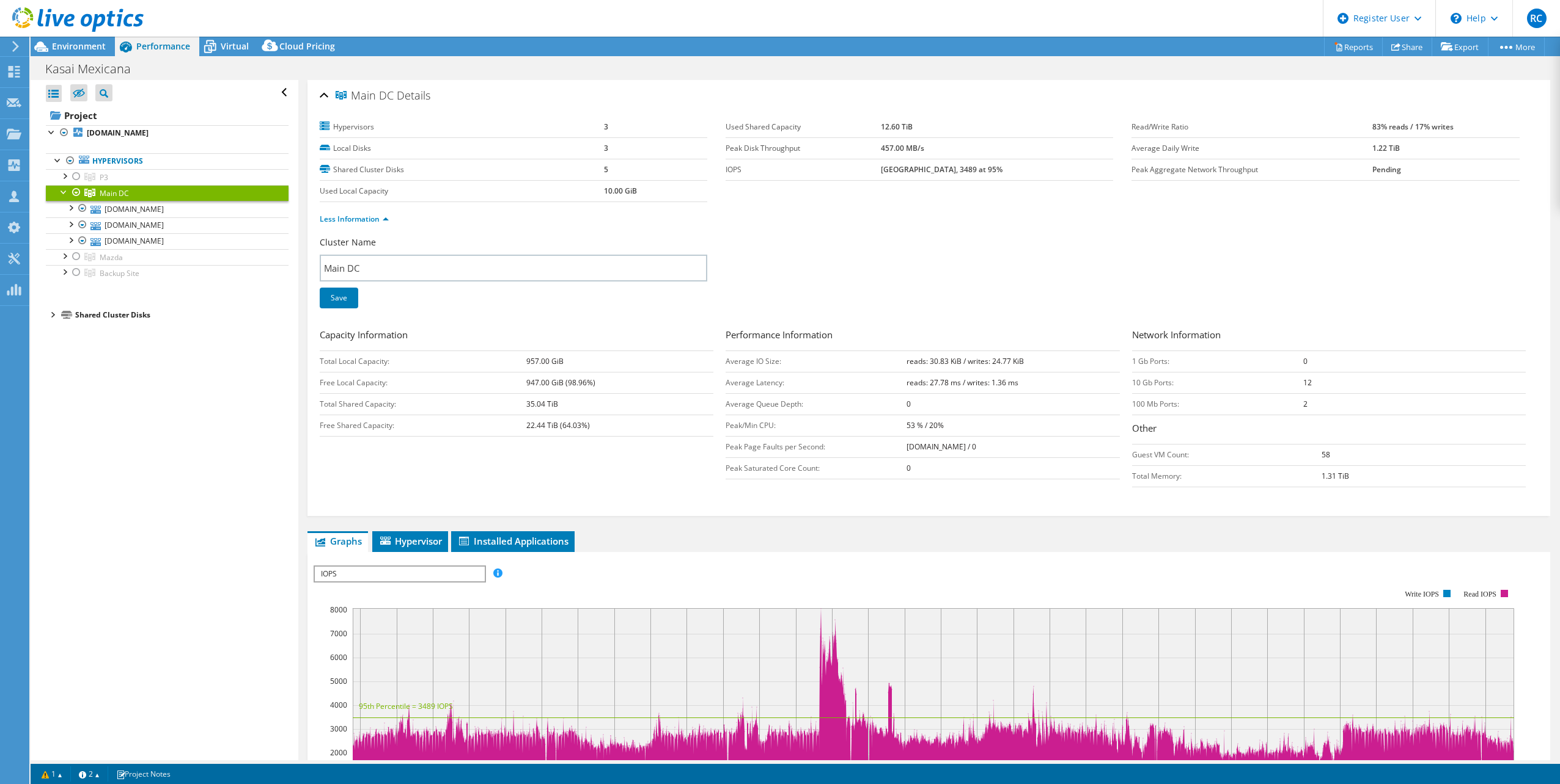
click at [907, 363] on b "reads: 30.83 KiB / writes: 24.77 KiB" at bounding box center [966, 361] width 118 height 11
drag, startPoint x: 906, startPoint y: 363, endPoint x: 970, endPoint y: 358, distance: 64.2
click at [970, 358] on b "reads: 30.83 KiB / writes: 24.77 KiB" at bounding box center [966, 361] width 118 height 11
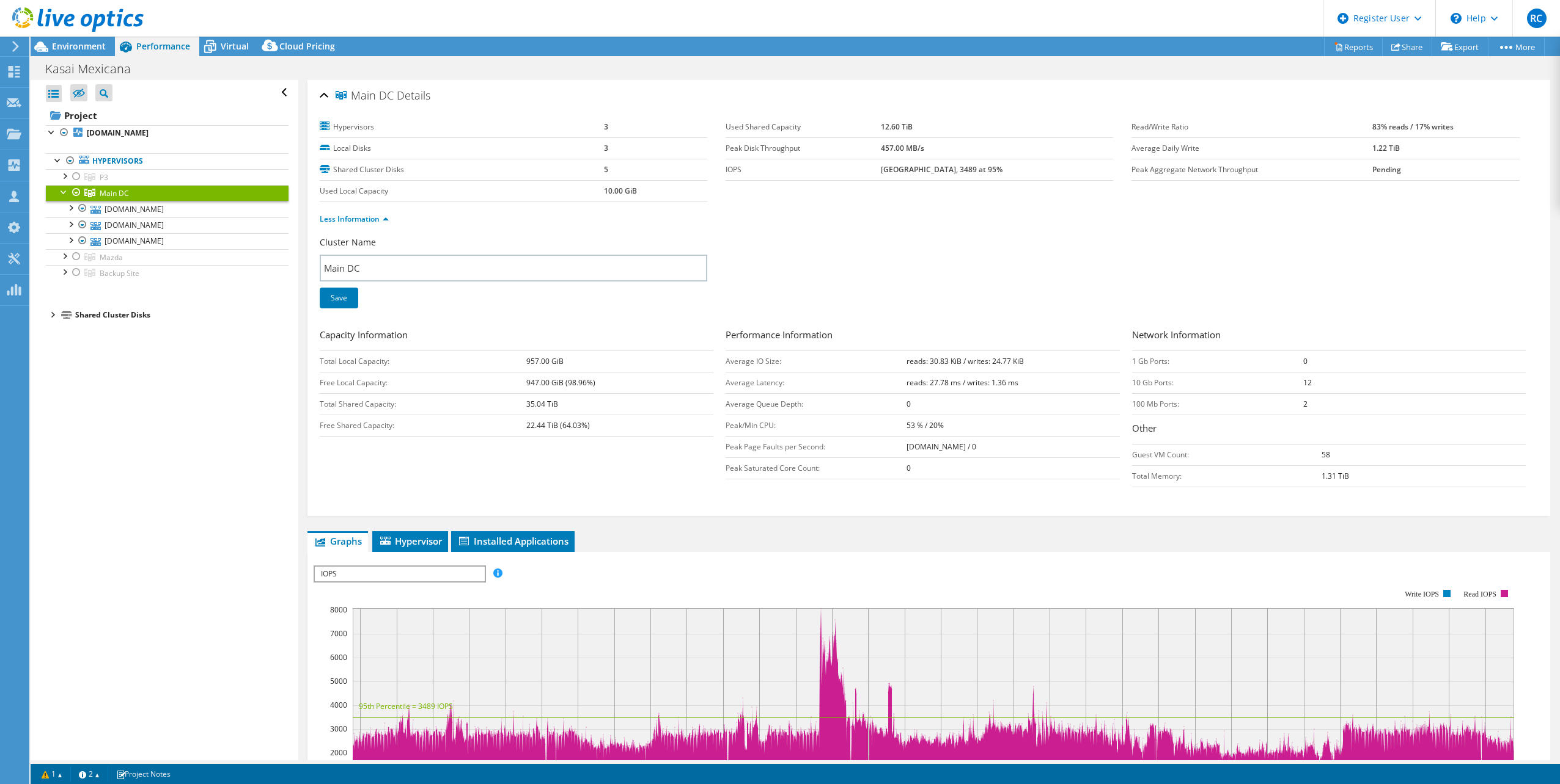
drag, startPoint x: 970, startPoint y: 358, endPoint x: 948, endPoint y: 372, distance: 26.1
click at [948, 372] on td "reads: 27.78 ms / writes: 1.36 ms" at bounding box center [1013, 383] width 213 height 21
drag, startPoint x: 1364, startPoint y: 124, endPoint x: 1466, endPoint y: 124, distance: 102.0
click at [1466, 124] on td "83% reads / 17% writes" at bounding box center [1445, 127] width 148 height 21
click at [1132, 122] on label "Read/Write Ratio" at bounding box center [1251, 126] width 240 height 13
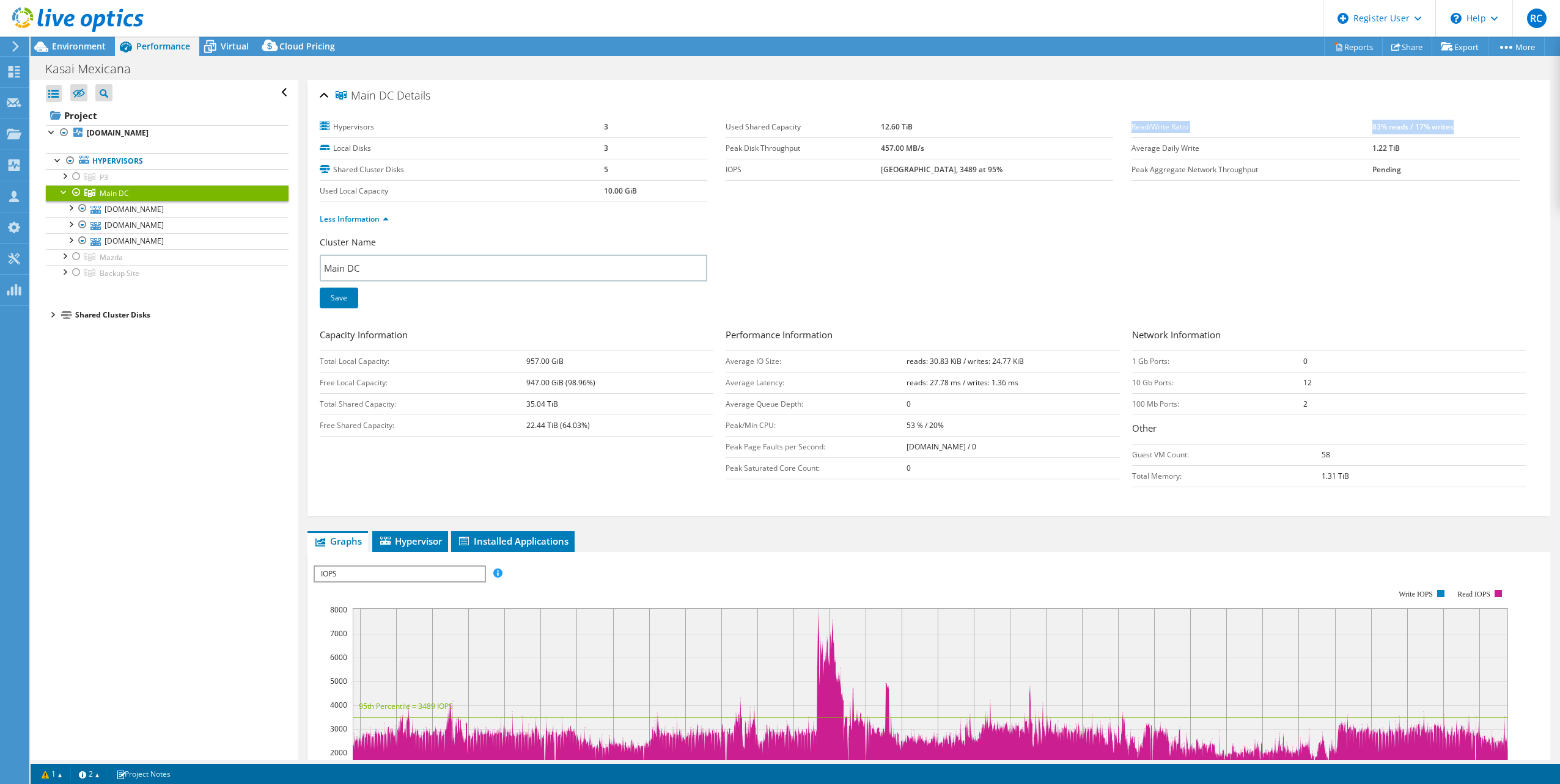
drag, startPoint x: 1129, startPoint y: 125, endPoint x: 1473, endPoint y: 124, distance: 344.0
click at [1473, 124] on tr "Read/Write Ratio 83% reads / 17% writes" at bounding box center [1326, 127] width 388 height 21
drag, startPoint x: 1473, startPoint y: 124, endPoint x: 1380, endPoint y: 122, distance: 93.0
click at [1380, 123] on b "83% reads / 17% writes" at bounding box center [1412, 126] width 81 height 11
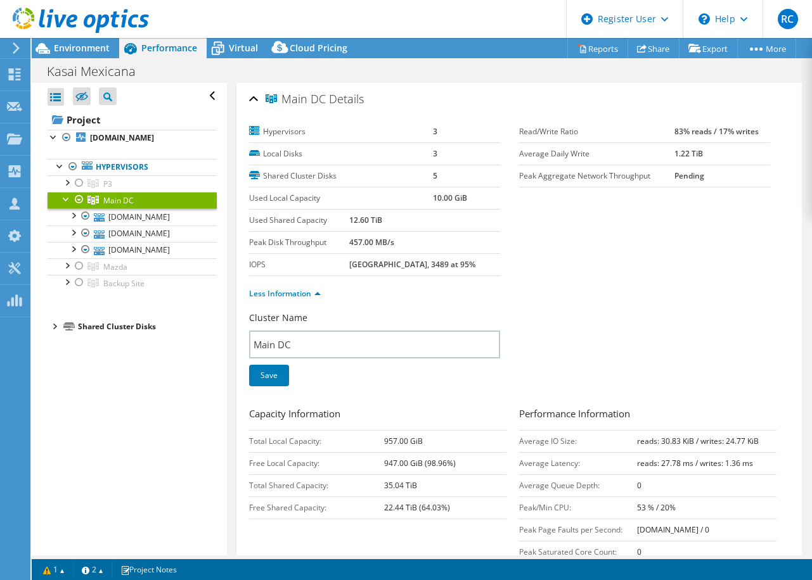
drag, startPoint x: 664, startPoint y: 132, endPoint x: 754, endPoint y: 138, distance: 90.2
click at [754, 138] on tr "Read/Write Ratio 83% reads / 17% writes" at bounding box center [644, 132] width 251 height 22
drag, startPoint x: 754, startPoint y: 138, endPoint x: 673, endPoint y: 132, distance: 80.7
click at [675, 131] on b "83% reads / 17% writes" at bounding box center [716, 131] width 84 height 11
drag, startPoint x: 668, startPoint y: 129, endPoint x: 722, endPoint y: 132, distance: 53.3
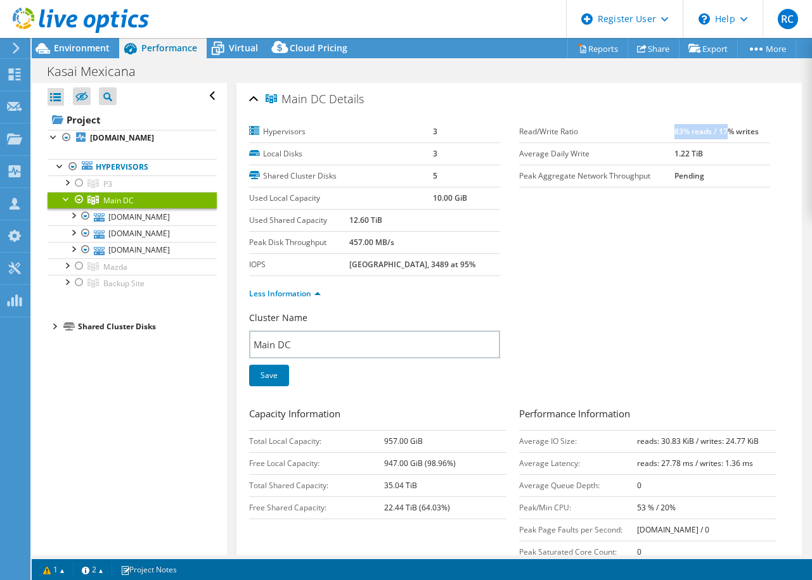
click at [722, 132] on b "83% reads / 17% writes" at bounding box center [716, 131] width 84 height 11
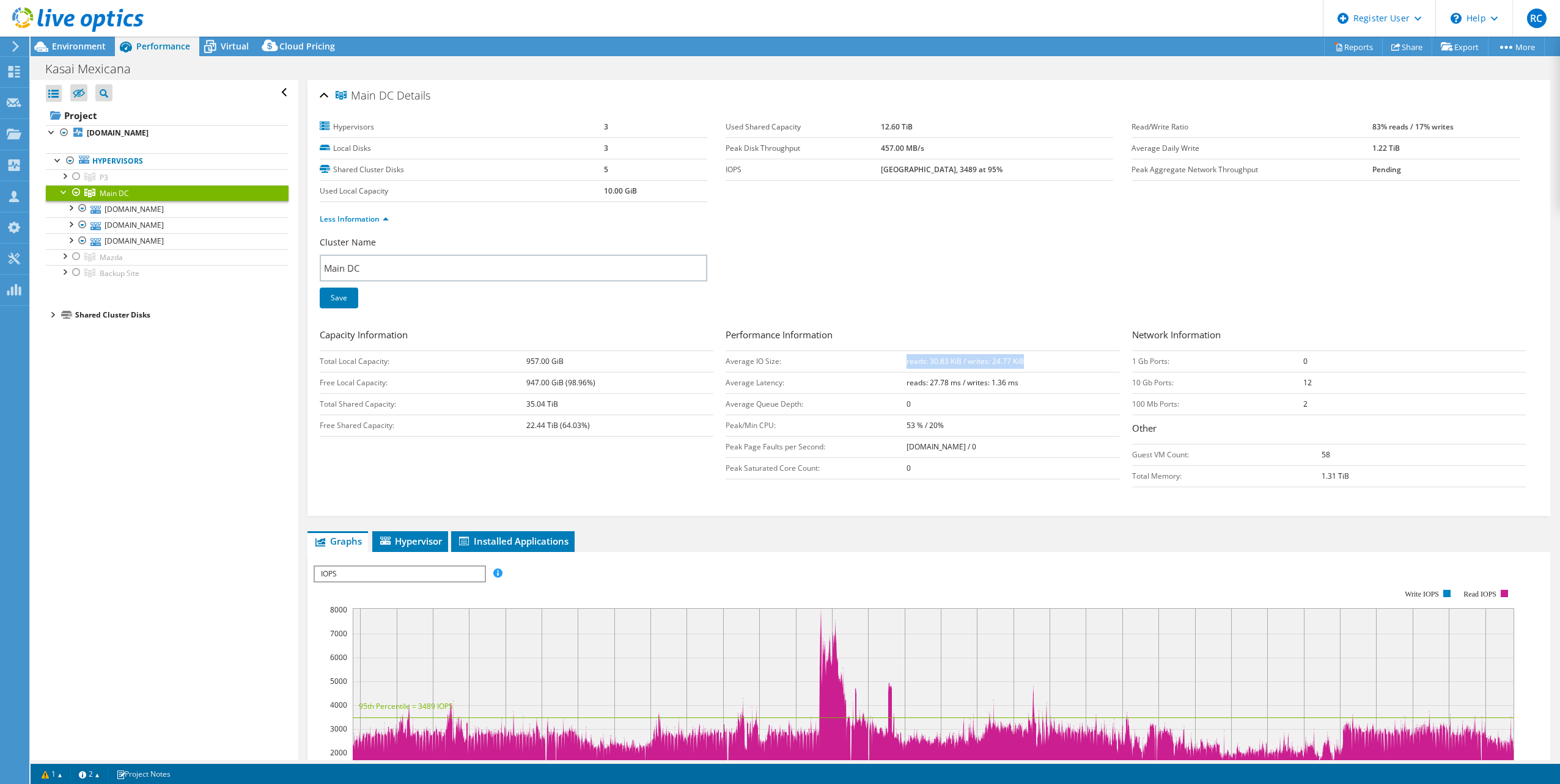
drag, startPoint x: 902, startPoint y: 361, endPoint x: 1035, endPoint y: 369, distance: 133.2
click at [1035, 369] on td "reads: 30.83 KiB / writes: 24.77 KiB" at bounding box center [1013, 362] width 213 height 21
drag, startPoint x: 1035, startPoint y: 369, endPoint x: 946, endPoint y: 365, distance: 89.1
click at [948, 366] on td "reads: 30.83 KiB / writes: 24.77 KiB" at bounding box center [1013, 362] width 213 height 21
drag, startPoint x: 946, startPoint y: 365, endPoint x: 924, endPoint y: 365, distance: 22.0
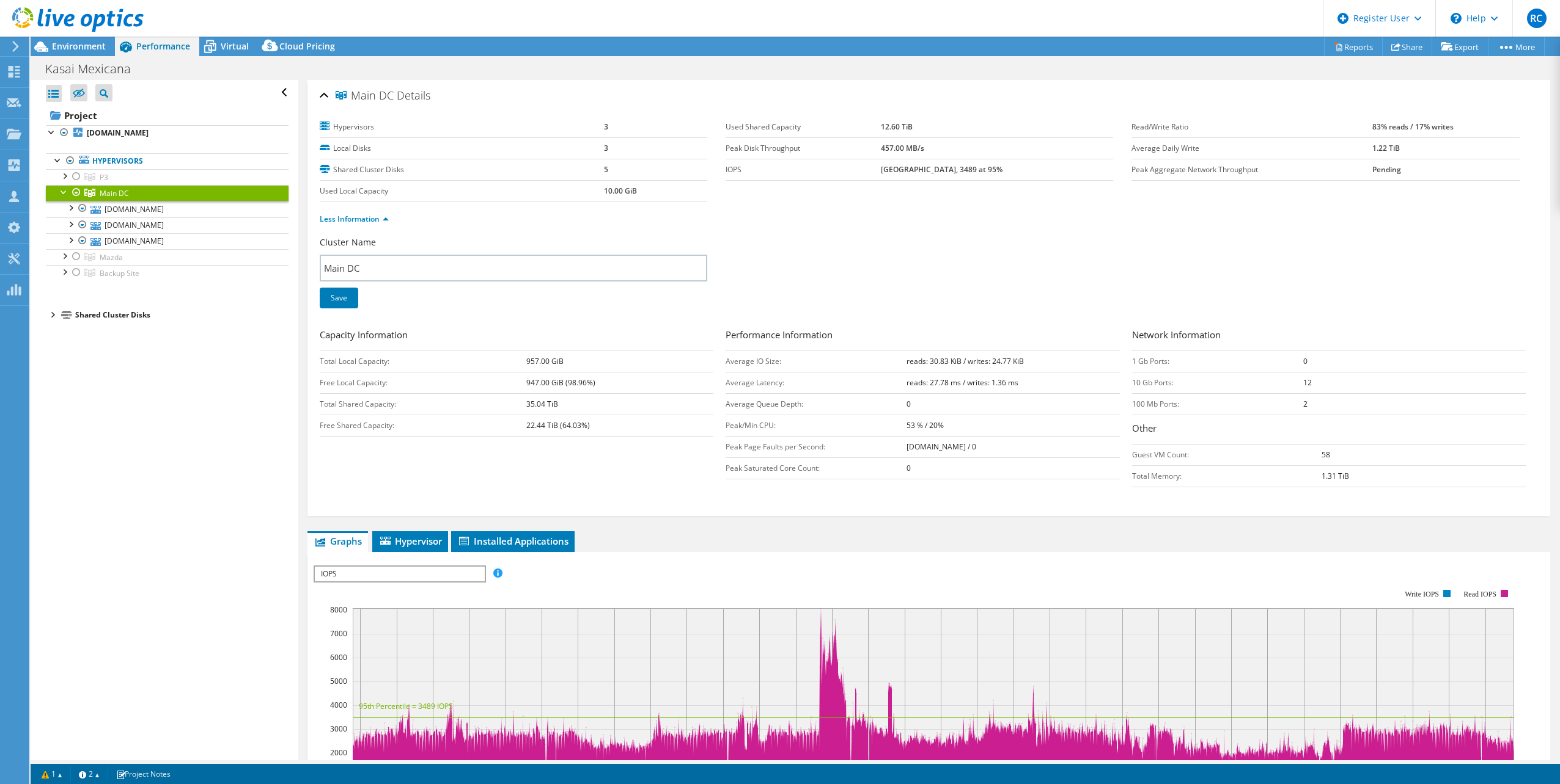
click at [945, 365] on b "reads: 30.83 KiB / writes: 24.77 KiB" at bounding box center [966, 361] width 118 height 11
drag, startPoint x: 906, startPoint y: 361, endPoint x: 955, endPoint y: 363, distance: 49.0
click at [955, 363] on tr "Average IO Size: reads: 30.83 KiB / writes: 24.77 KiB" at bounding box center [922, 362] width 394 height 21
drag, startPoint x: 955, startPoint y: 363, endPoint x: 1066, endPoint y: 347, distance: 112.1
click at [984, 365] on b "reads: 30.83 KiB / writes: 24.77 KiB" at bounding box center [966, 361] width 118 height 11
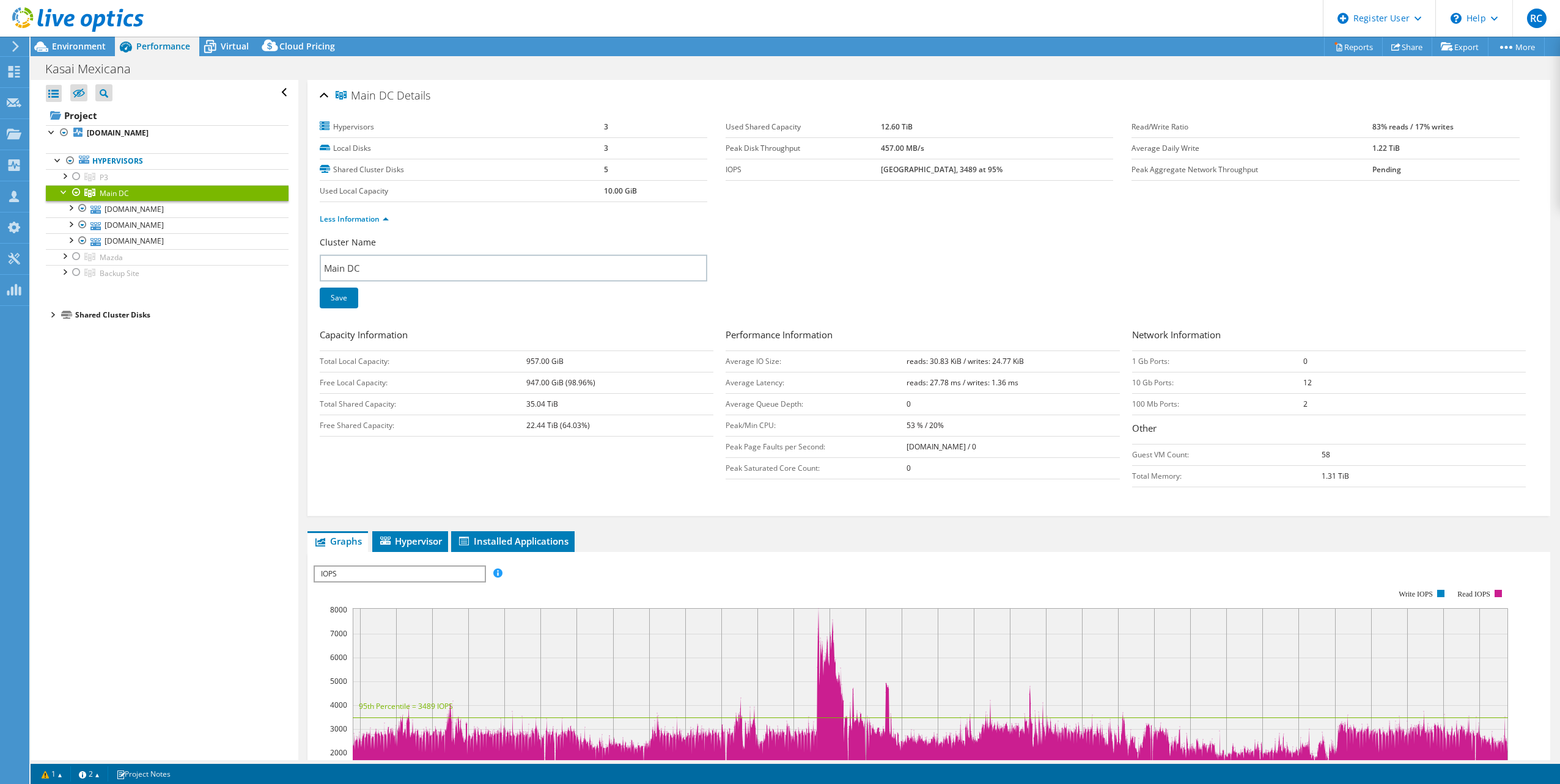
select select "USD"
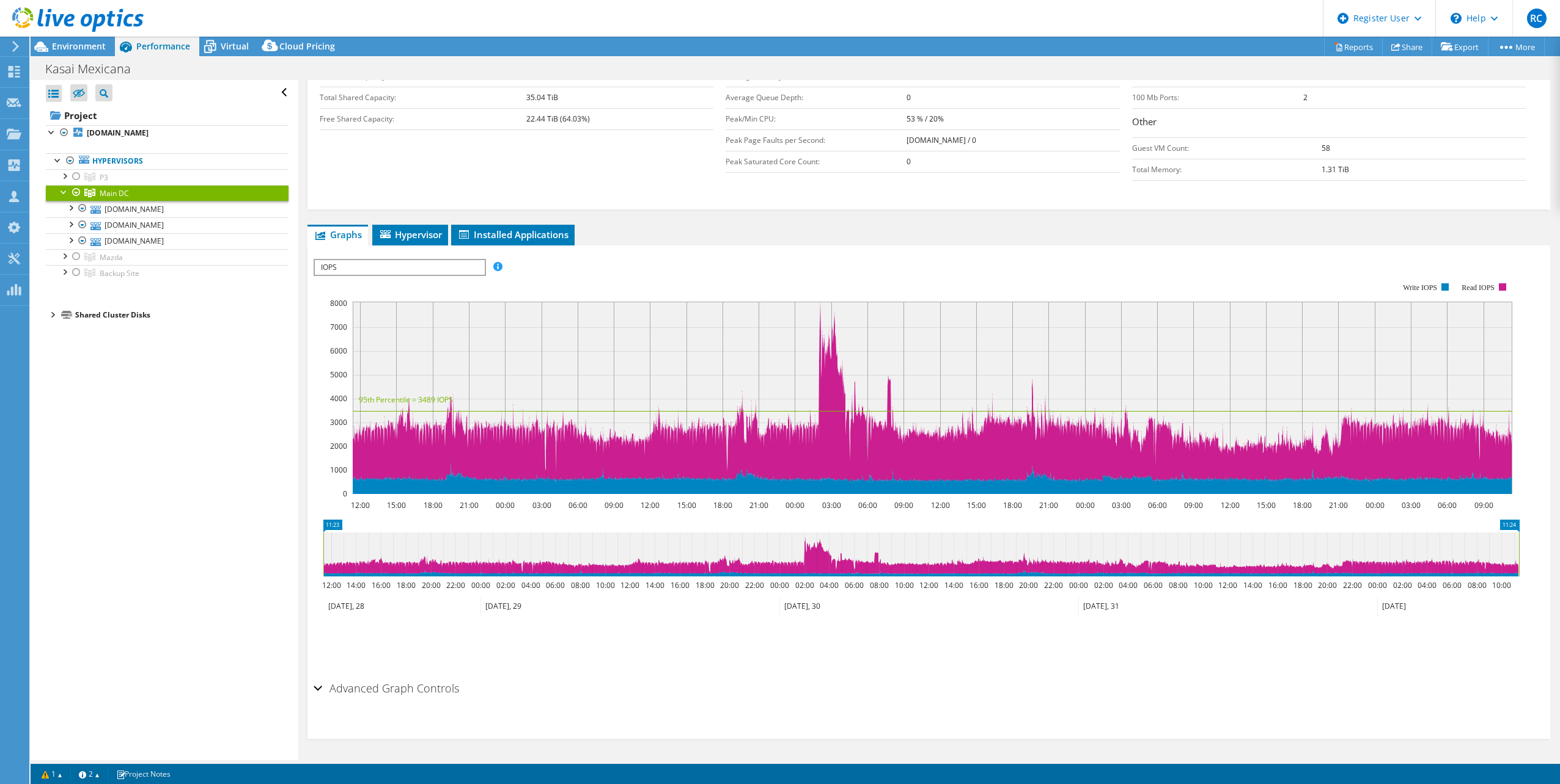
scroll to position [123, 0]
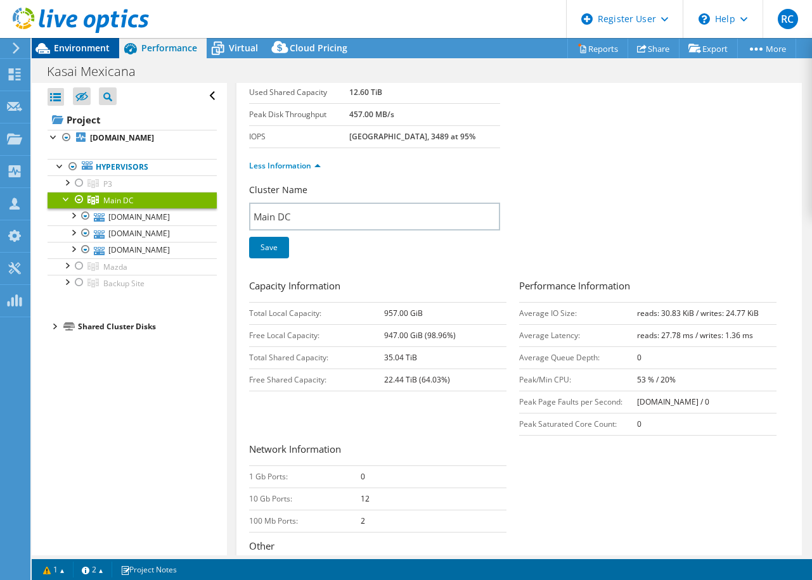
click at [51, 50] on icon at bounding box center [43, 48] width 22 height 22
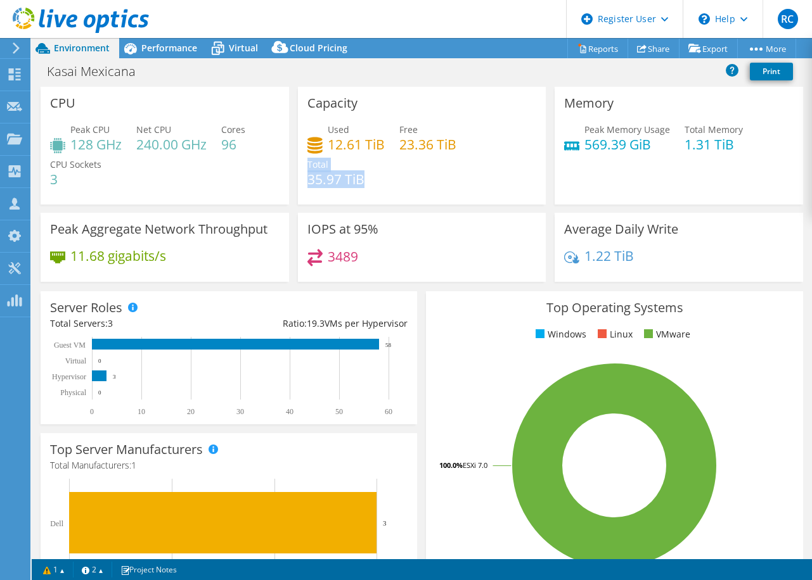
drag, startPoint x: 303, startPoint y: 179, endPoint x: 367, endPoint y: 179, distance: 64.6
click at [367, 179] on div "Capacity Used 12.61 TiB Free 23.36 TiB Total 35.97 TiB" at bounding box center [422, 146] width 248 height 118
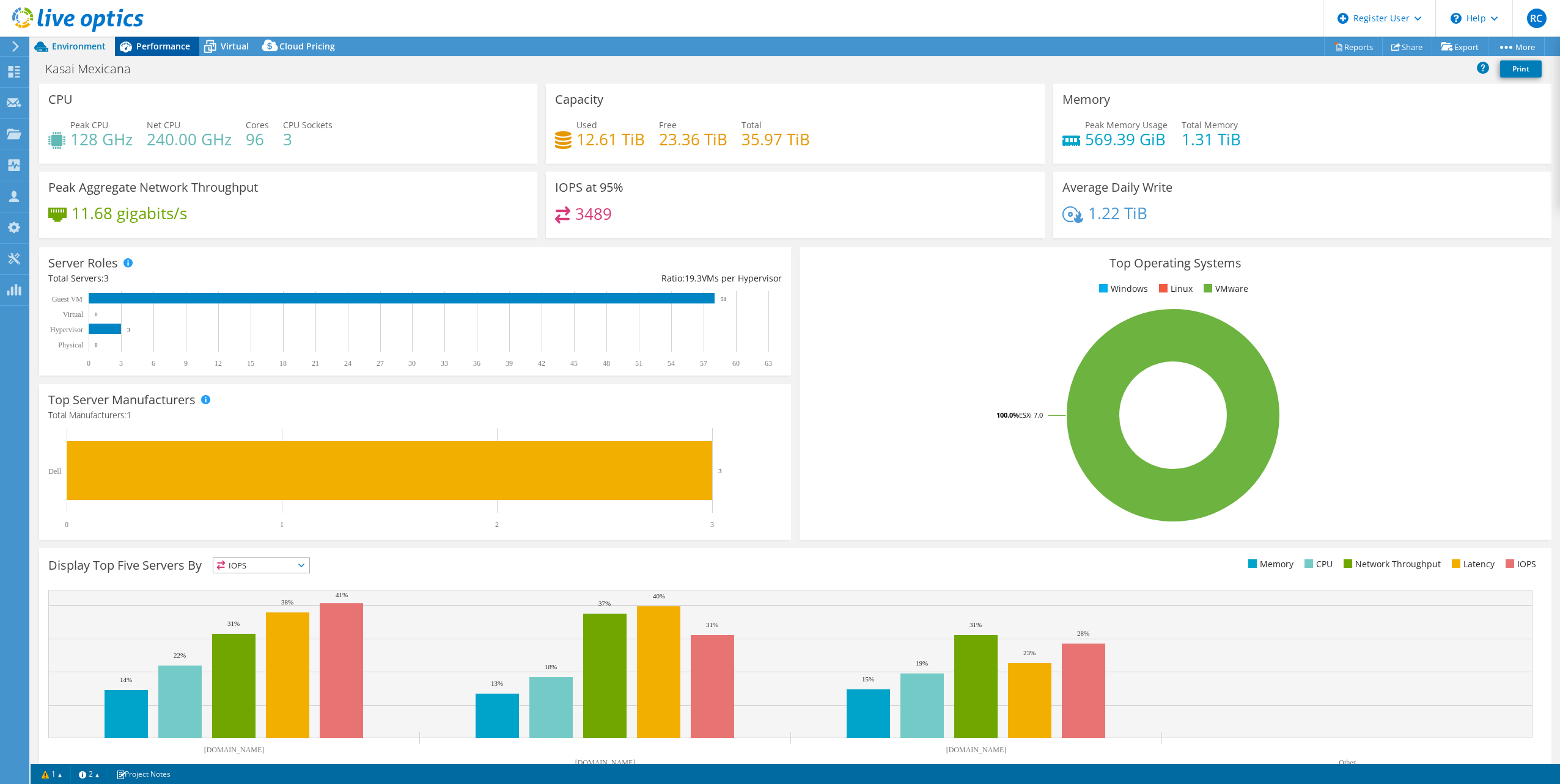
click at [183, 42] on span "Performance" at bounding box center [163, 46] width 54 height 12
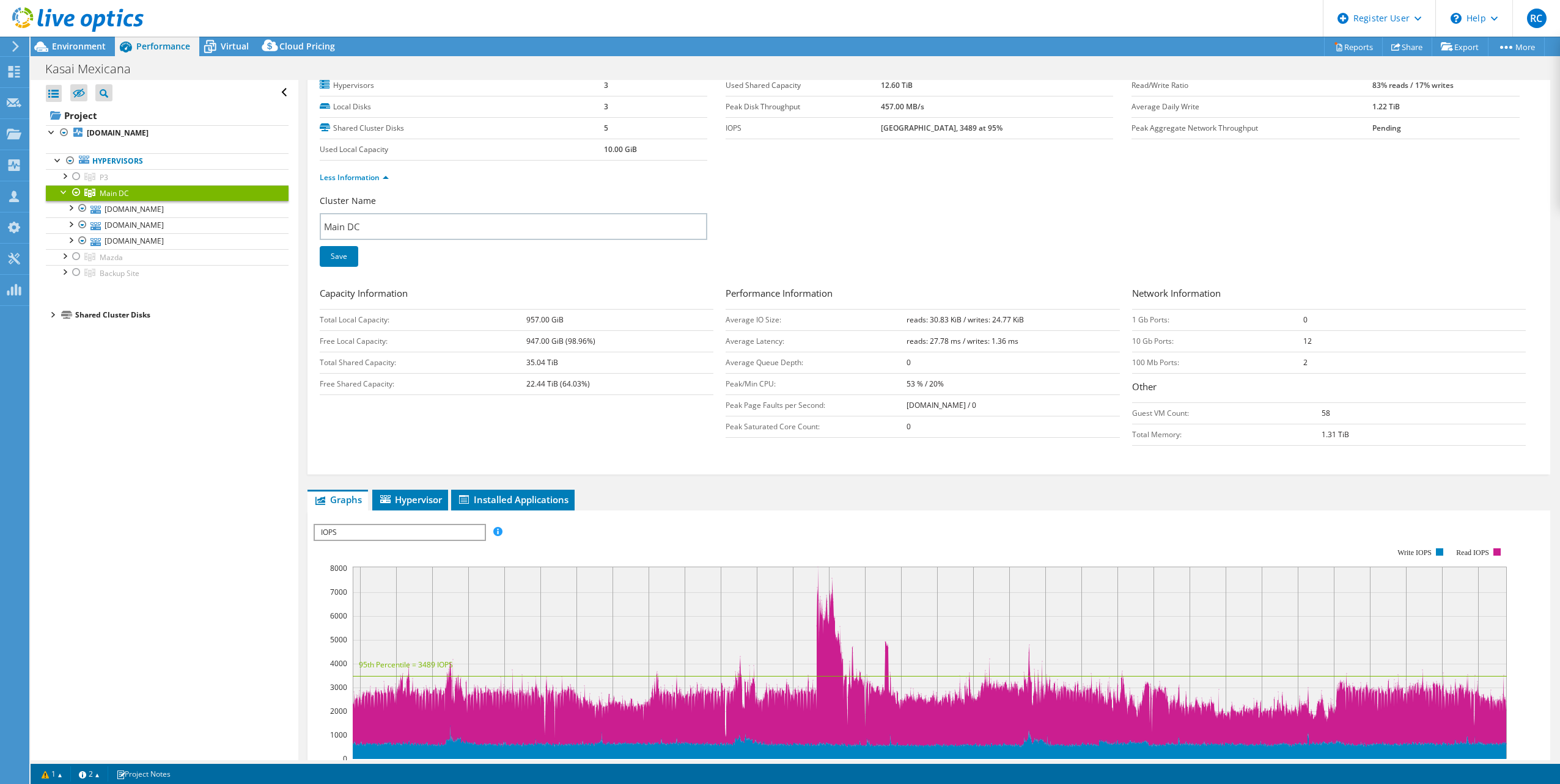
scroll to position [0, 0]
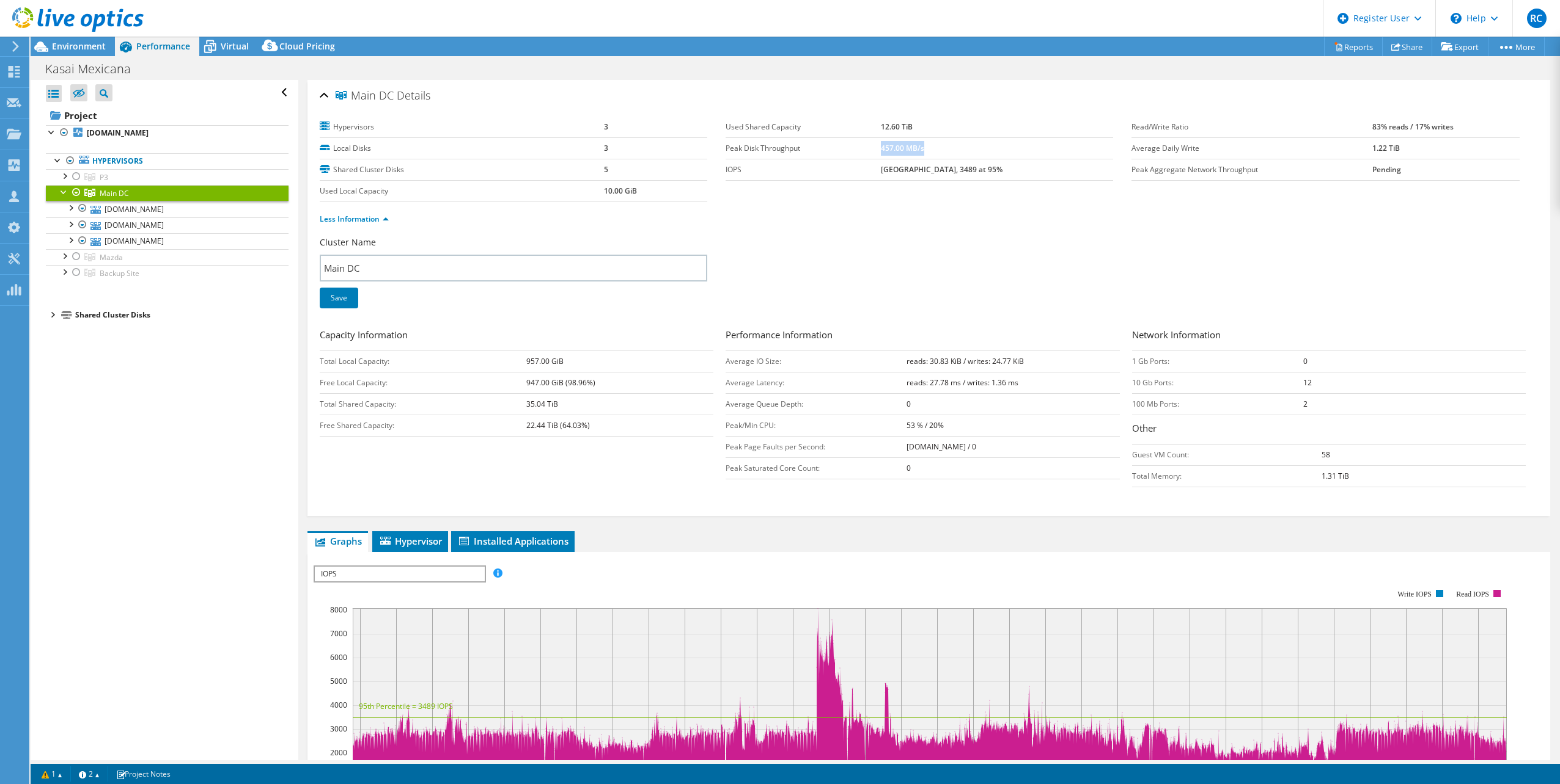
drag, startPoint x: 905, startPoint y: 148, endPoint x: 966, endPoint y: 146, distance: 61.0
click at [966, 146] on td "457.00 MB/s" at bounding box center [997, 149] width 233 height 21
